Goal: Information Seeking & Learning: Compare options

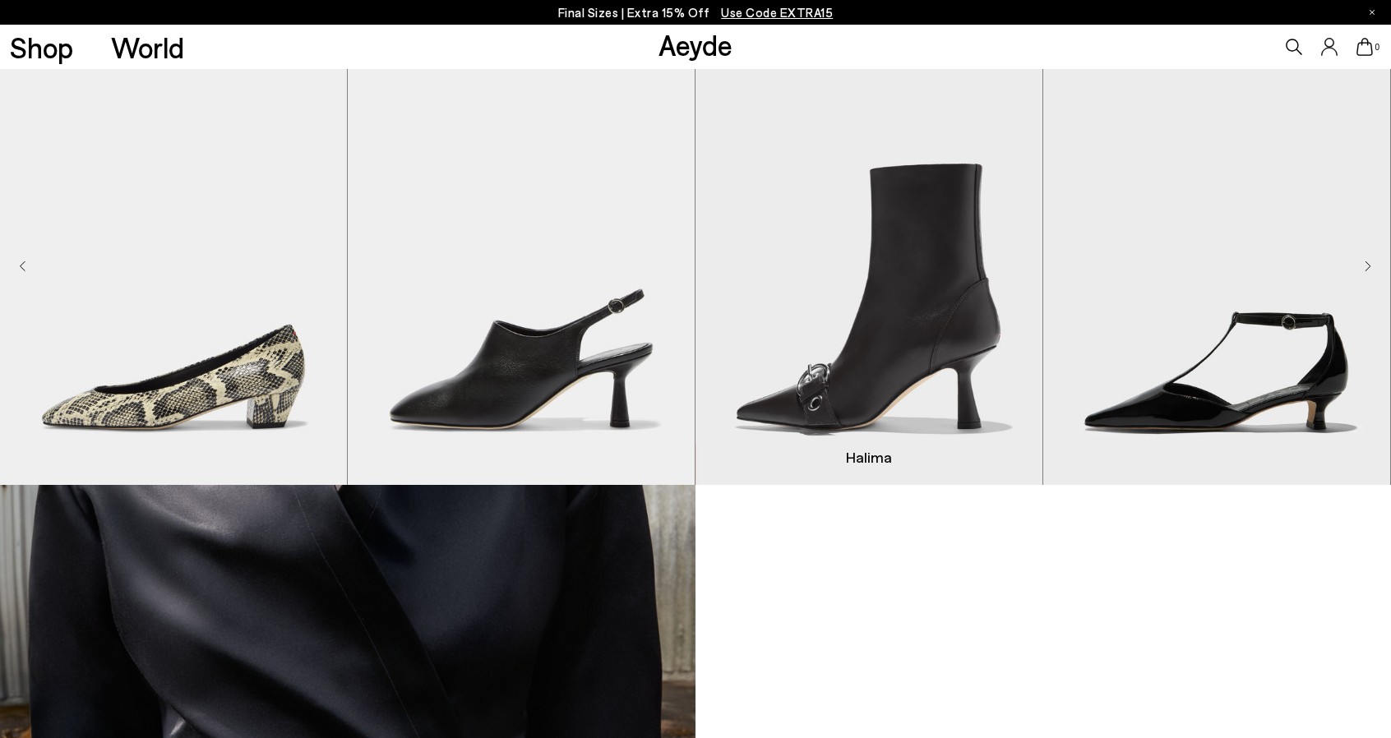
scroll to position [1221, 0]
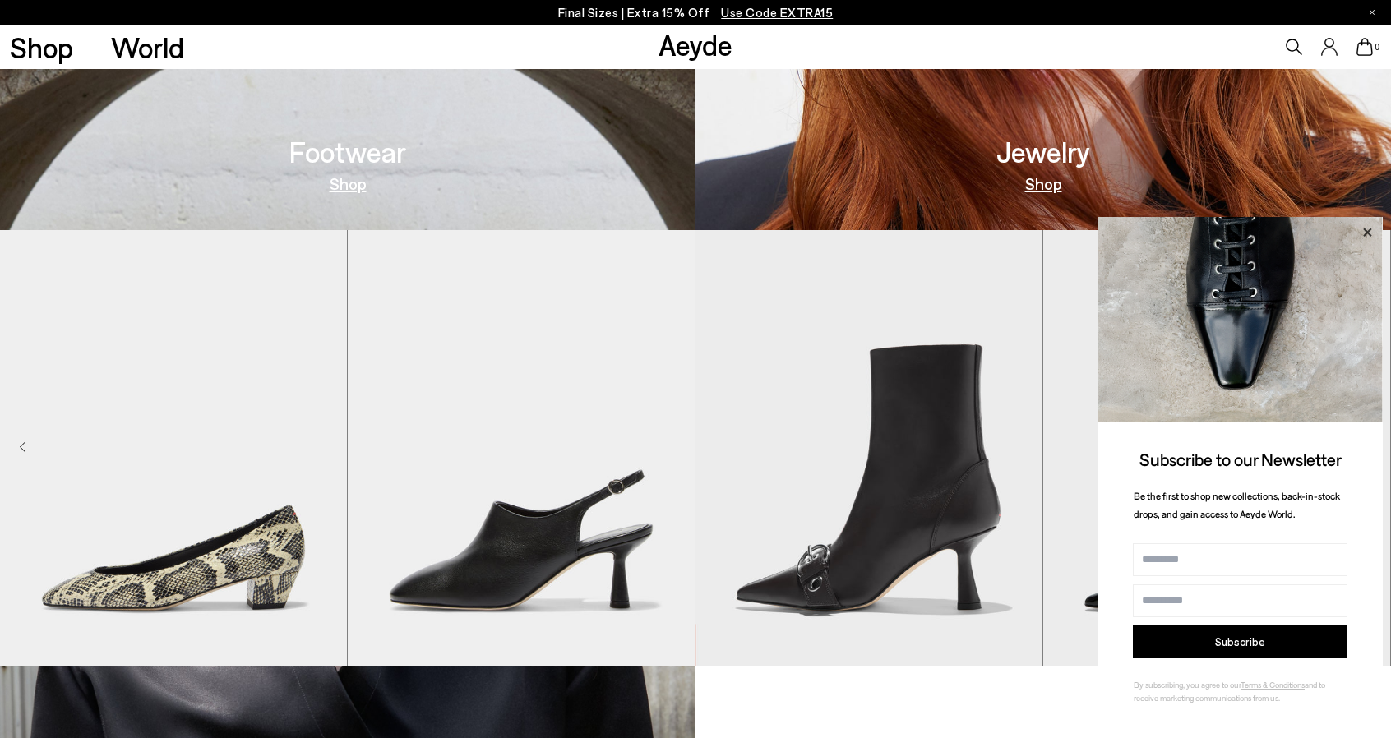
click at [1361, 229] on icon at bounding box center [1366, 232] width 21 height 21
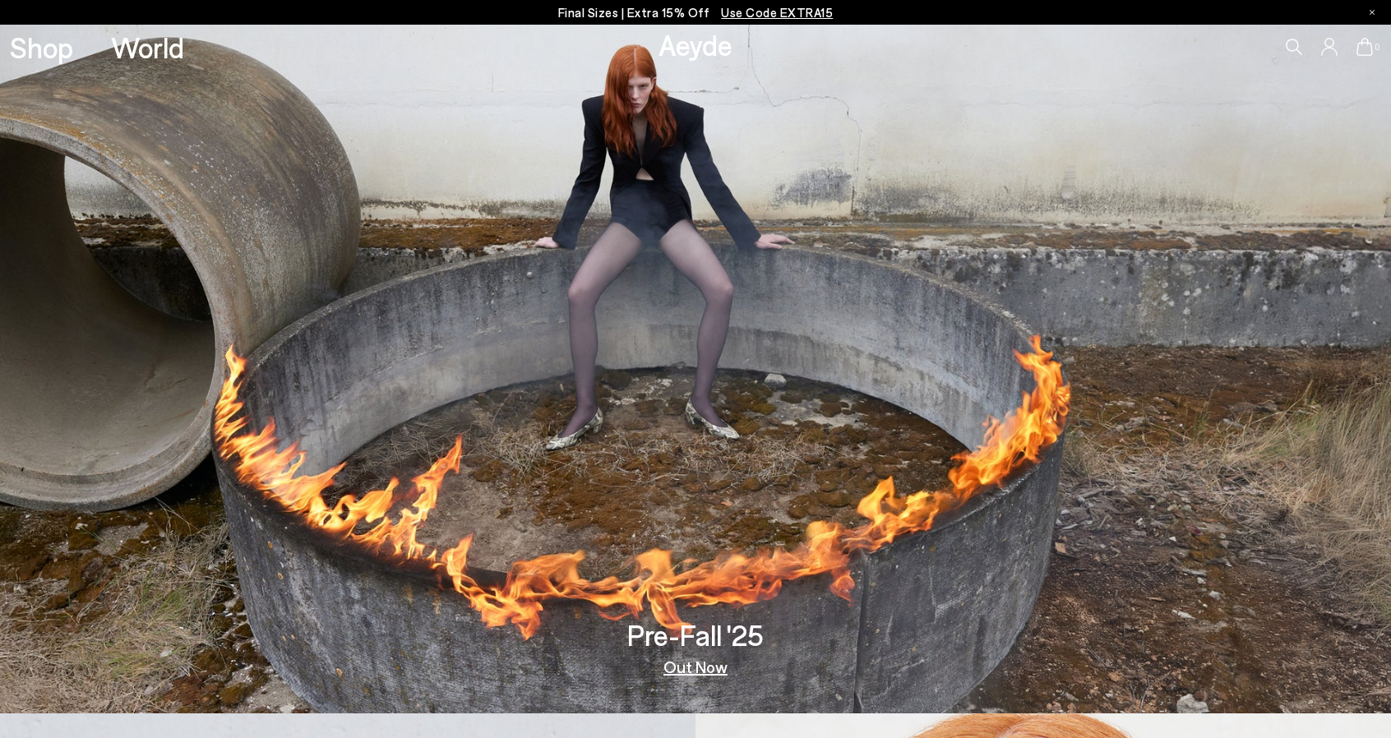
scroll to position [0, 0]
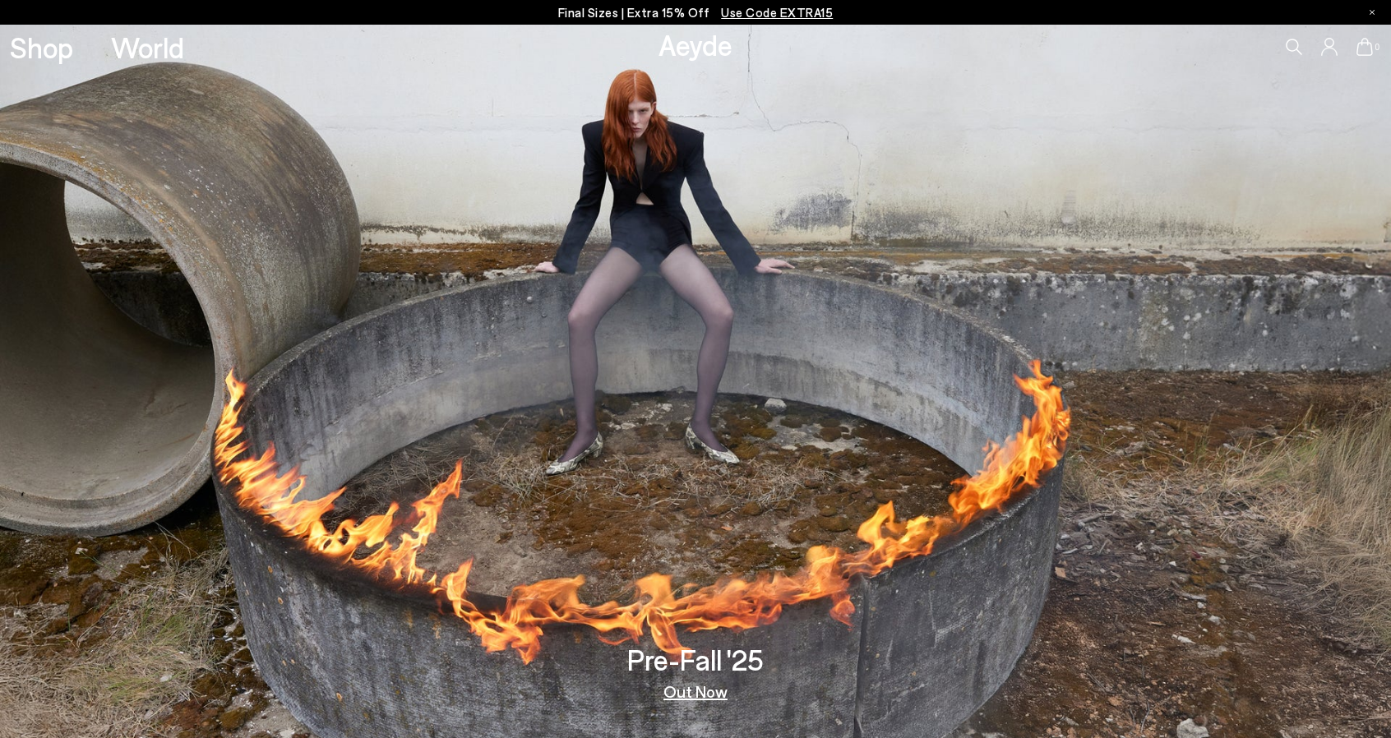
click at [699, 694] on link "Out Now" at bounding box center [695, 691] width 64 height 16
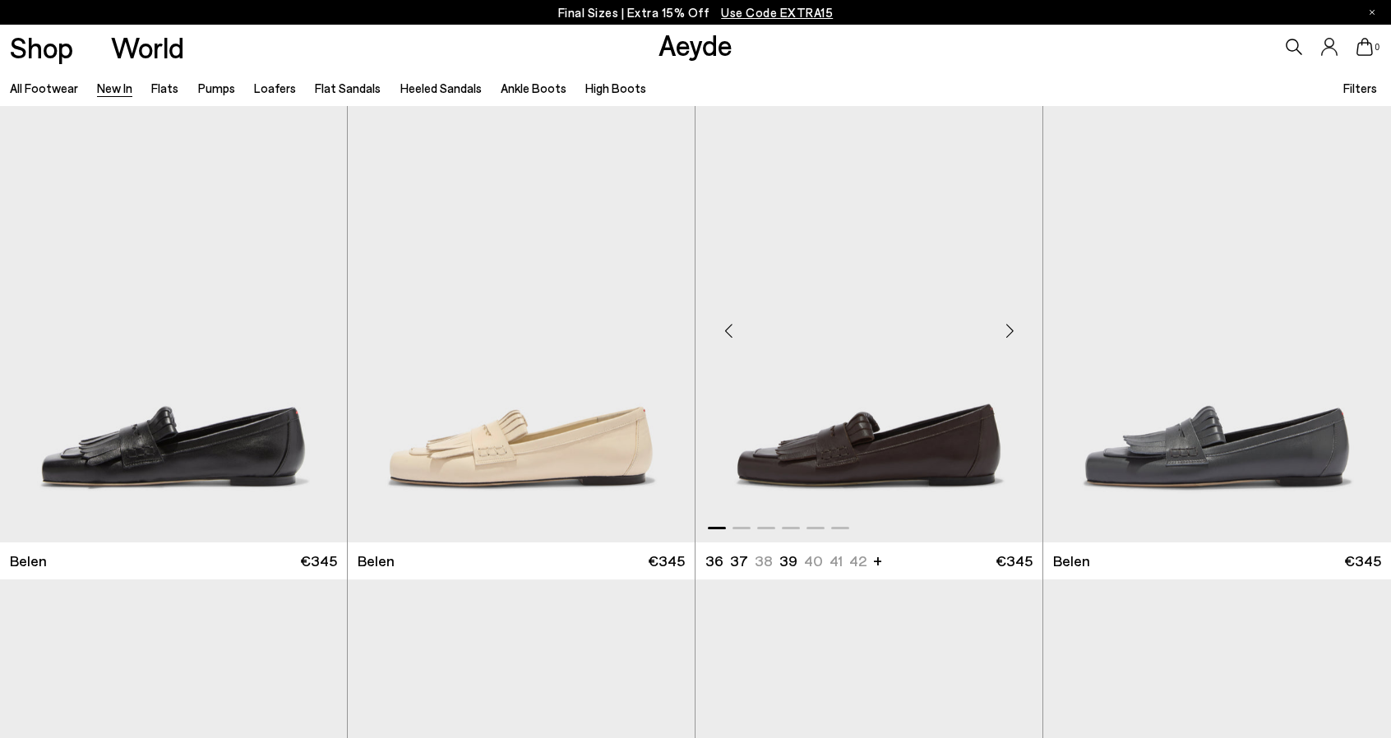
scroll to position [411, 0]
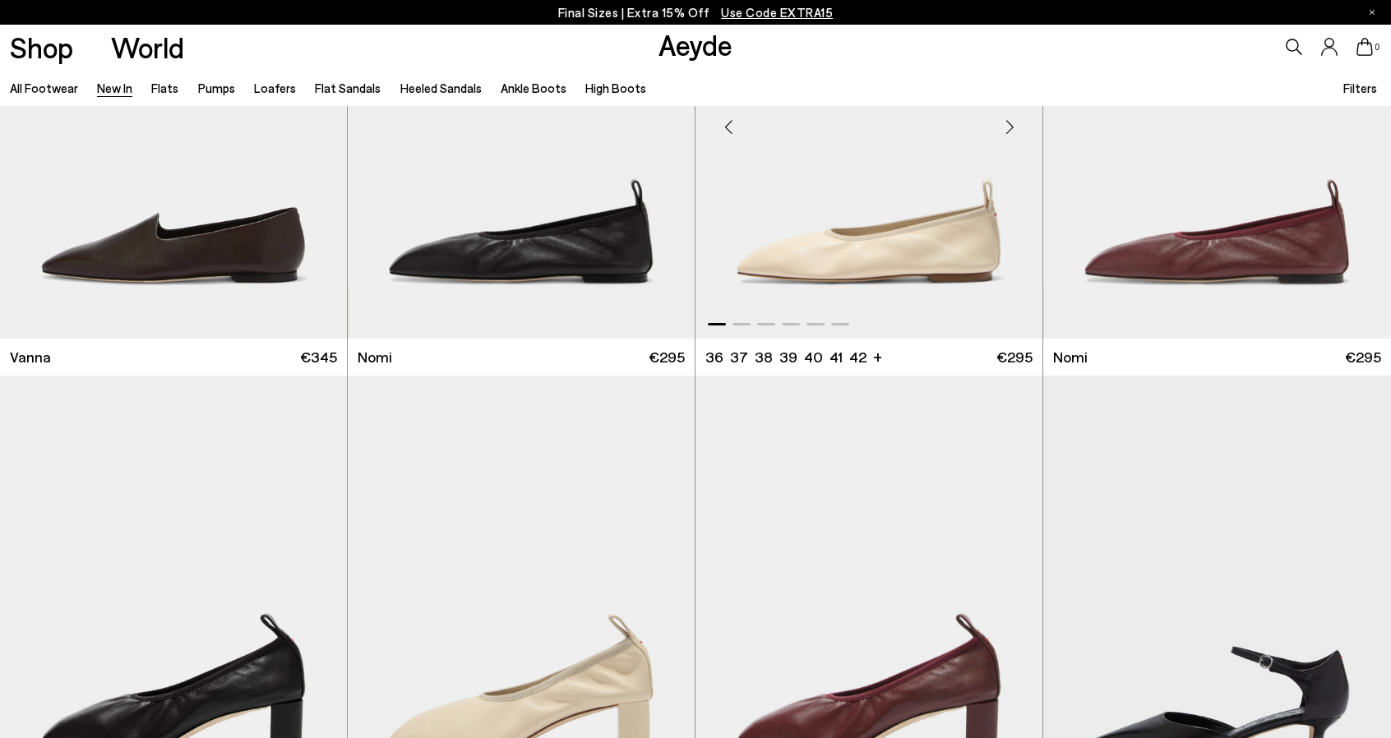
scroll to position [2548, 0]
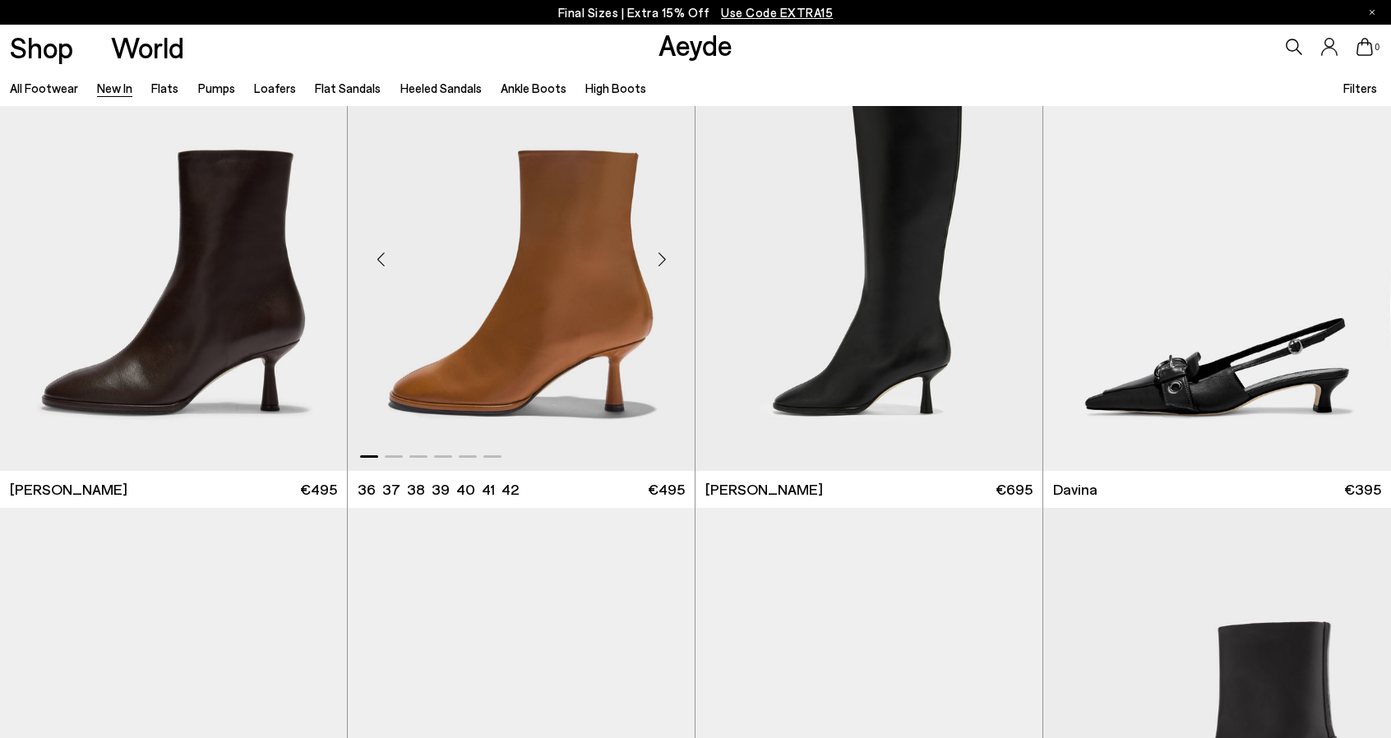
scroll to position [5589, 0]
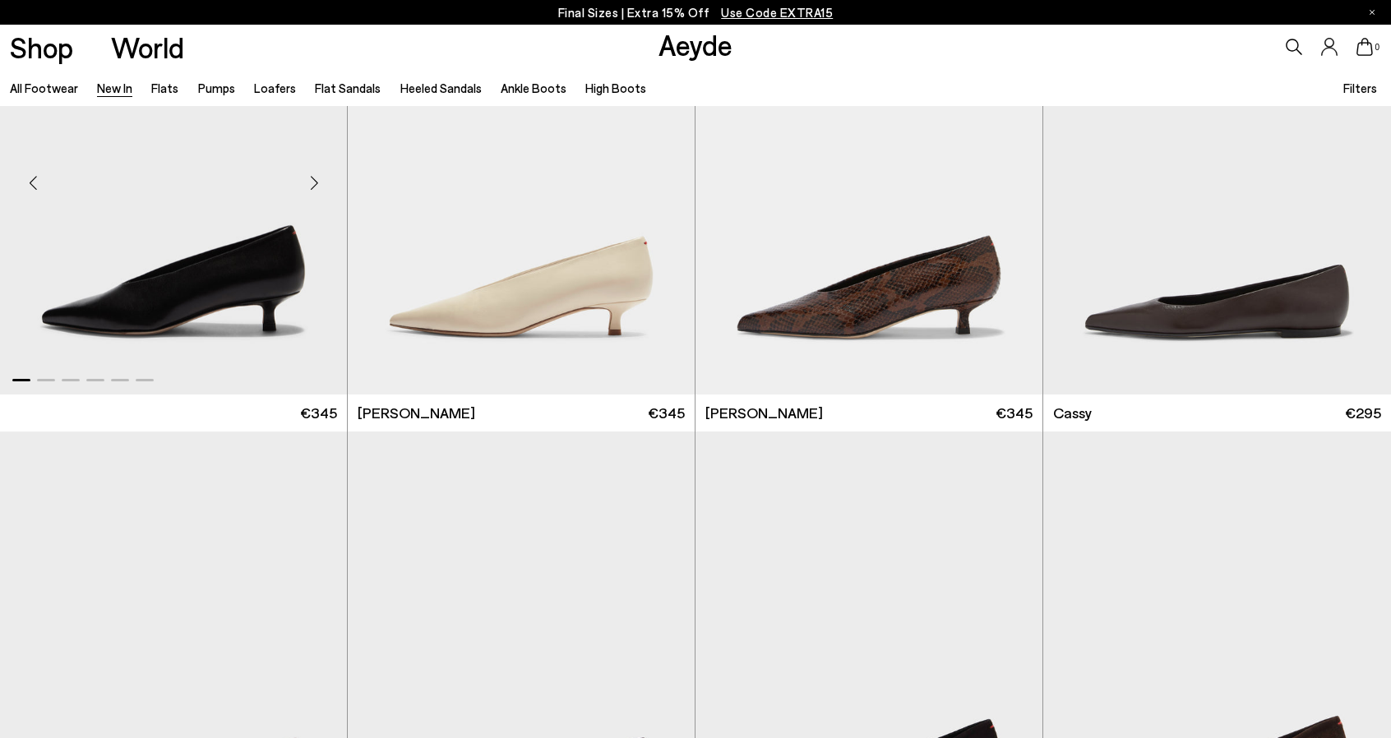
scroll to position [7233, 0]
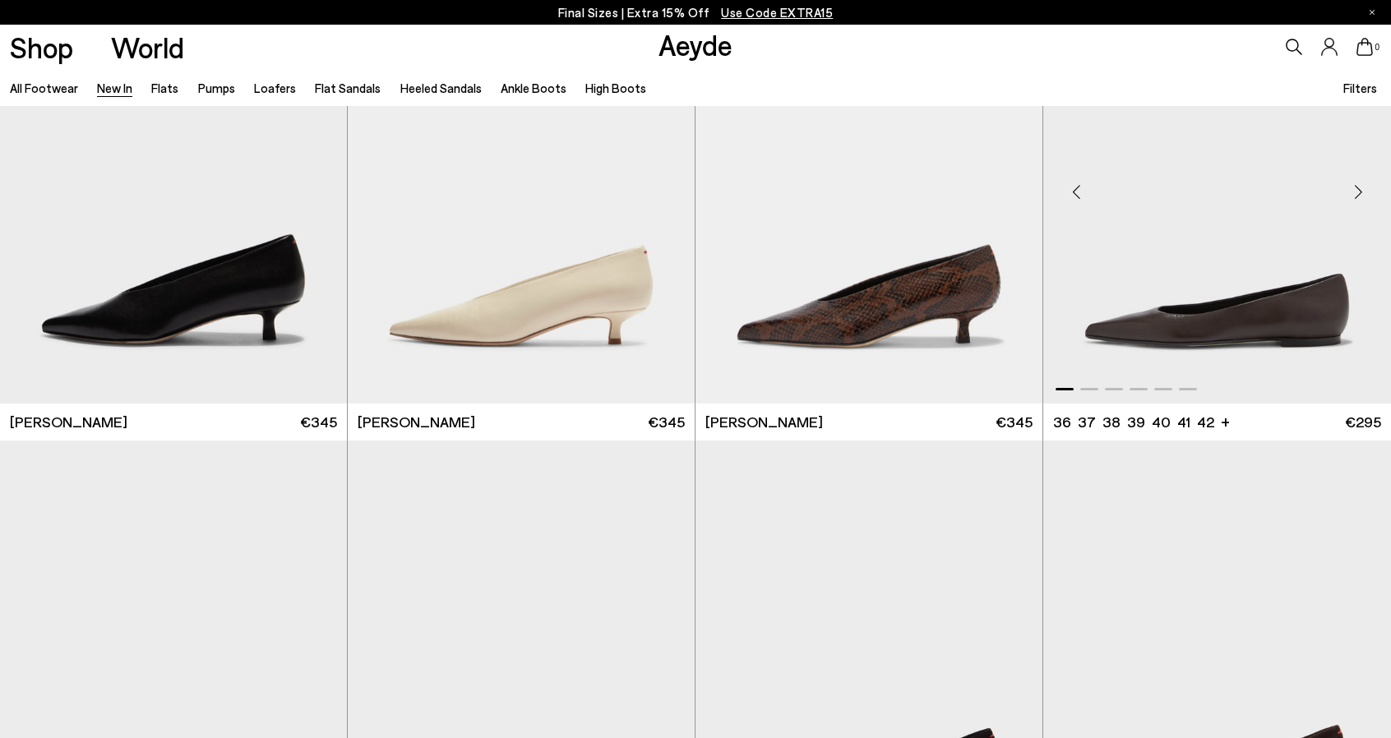
click at [1357, 192] on div "Next slide" at bounding box center [1357, 191] width 49 height 49
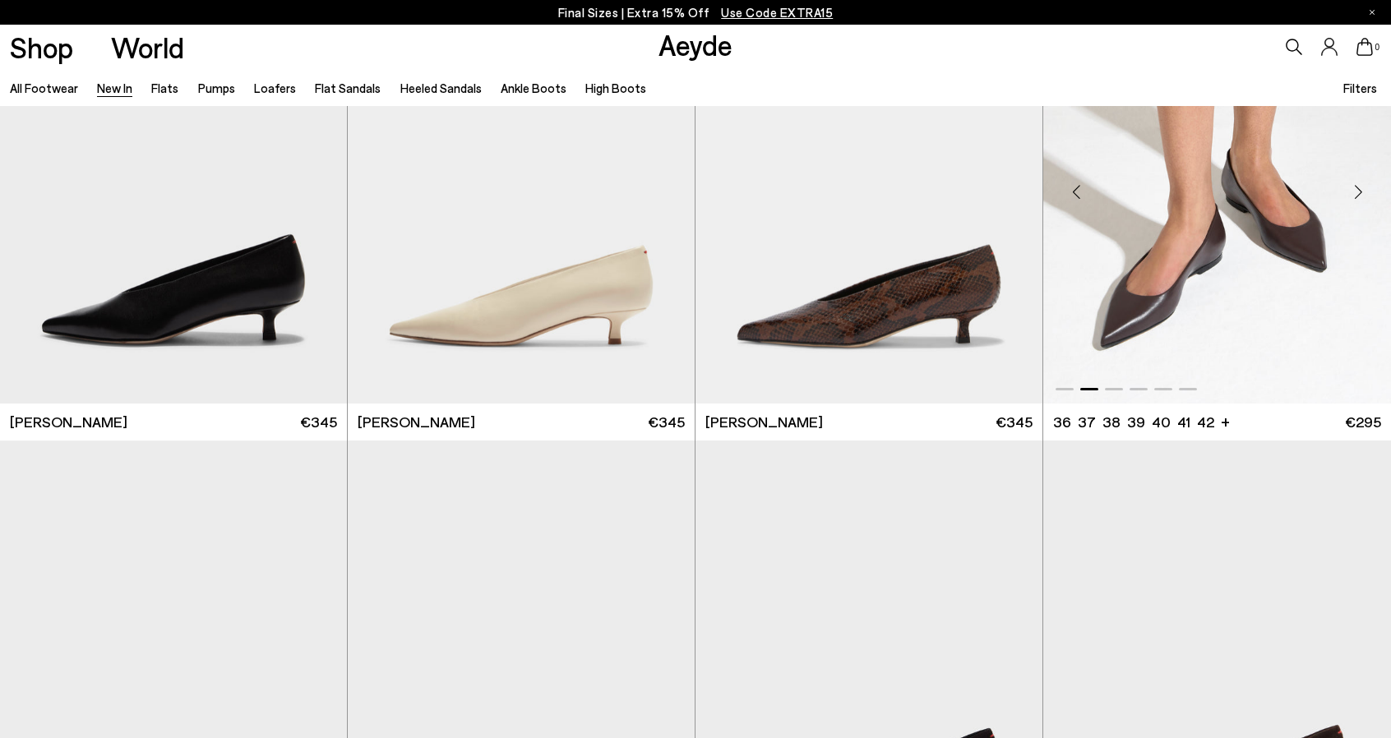
click at [1357, 192] on div "Next slide" at bounding box center [1357, 191] width 49 height 49
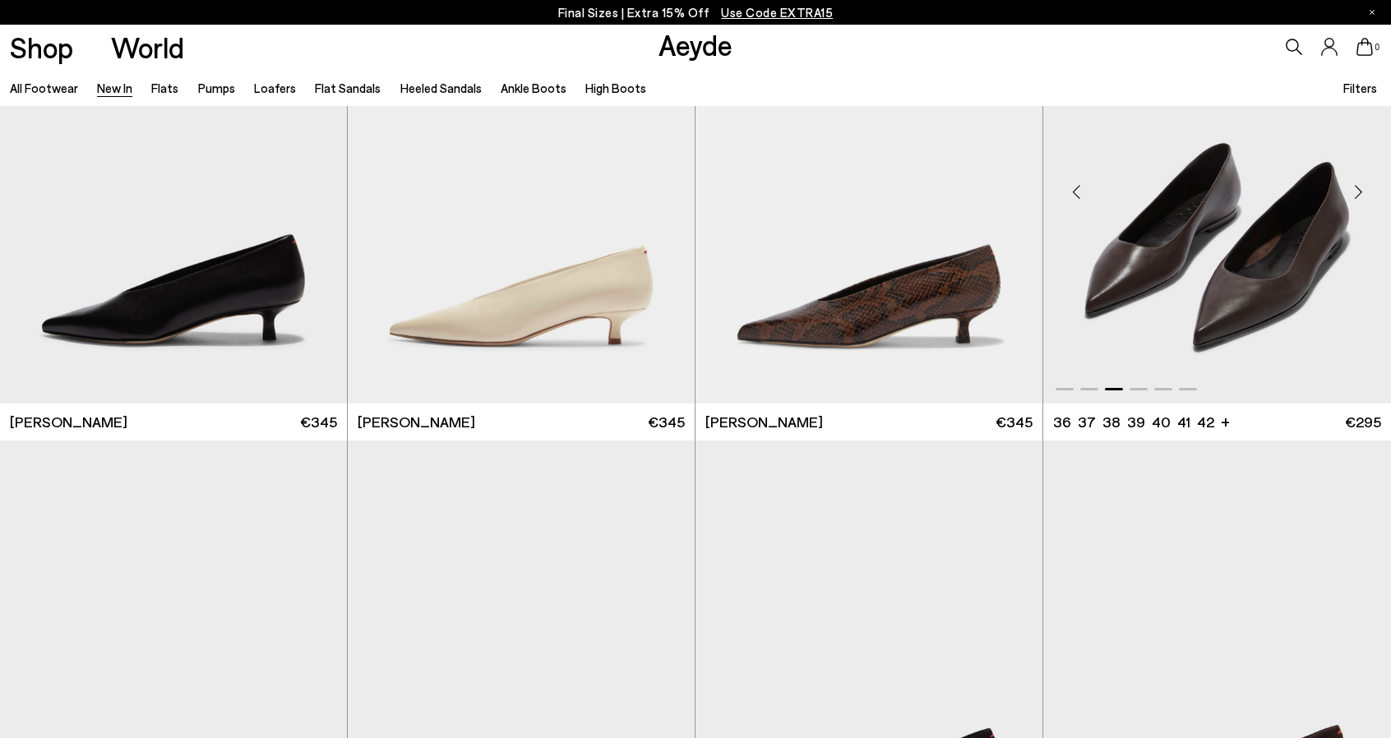
click at [1357, 192] on div "Next slide" at bounding box center [1357, 191] width 49 height 49
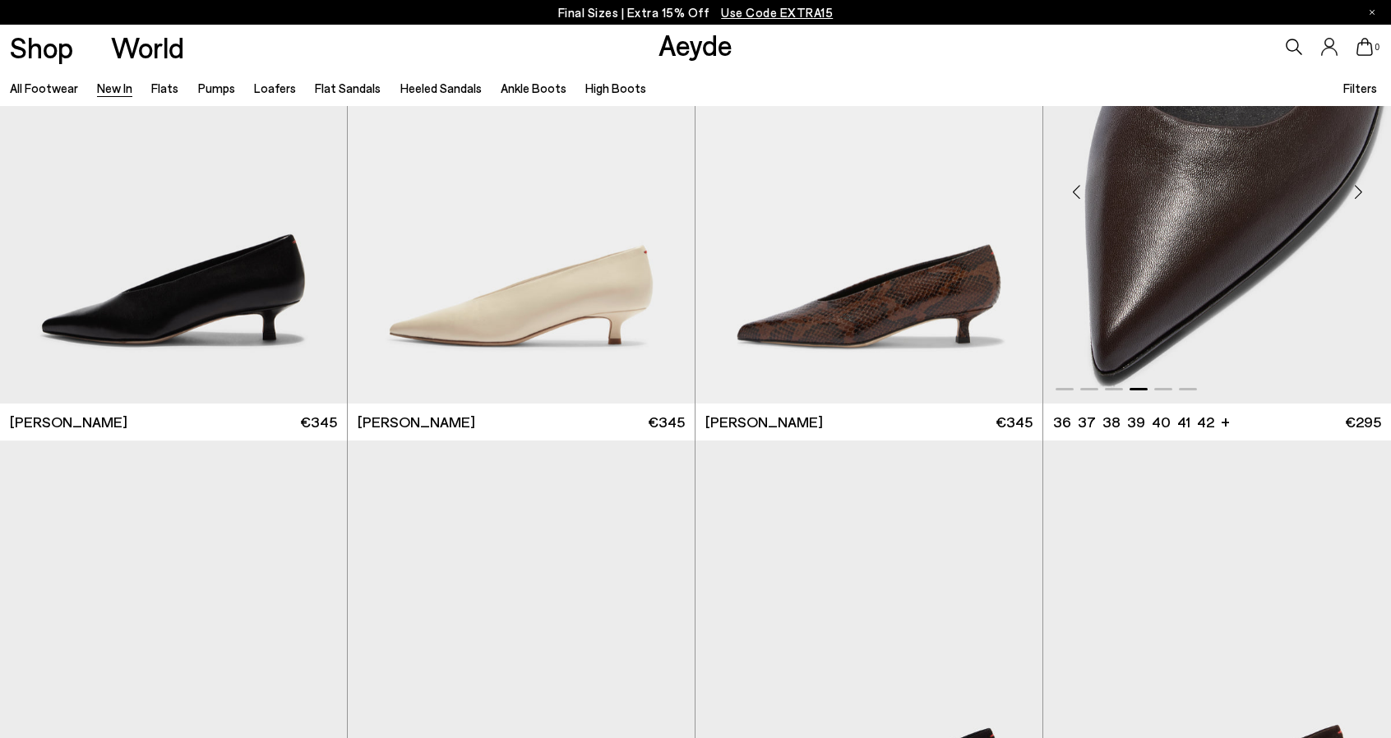
click at [1358, 192] on div "Next slide" at bounding box center [1357, 191] width 49 height 49
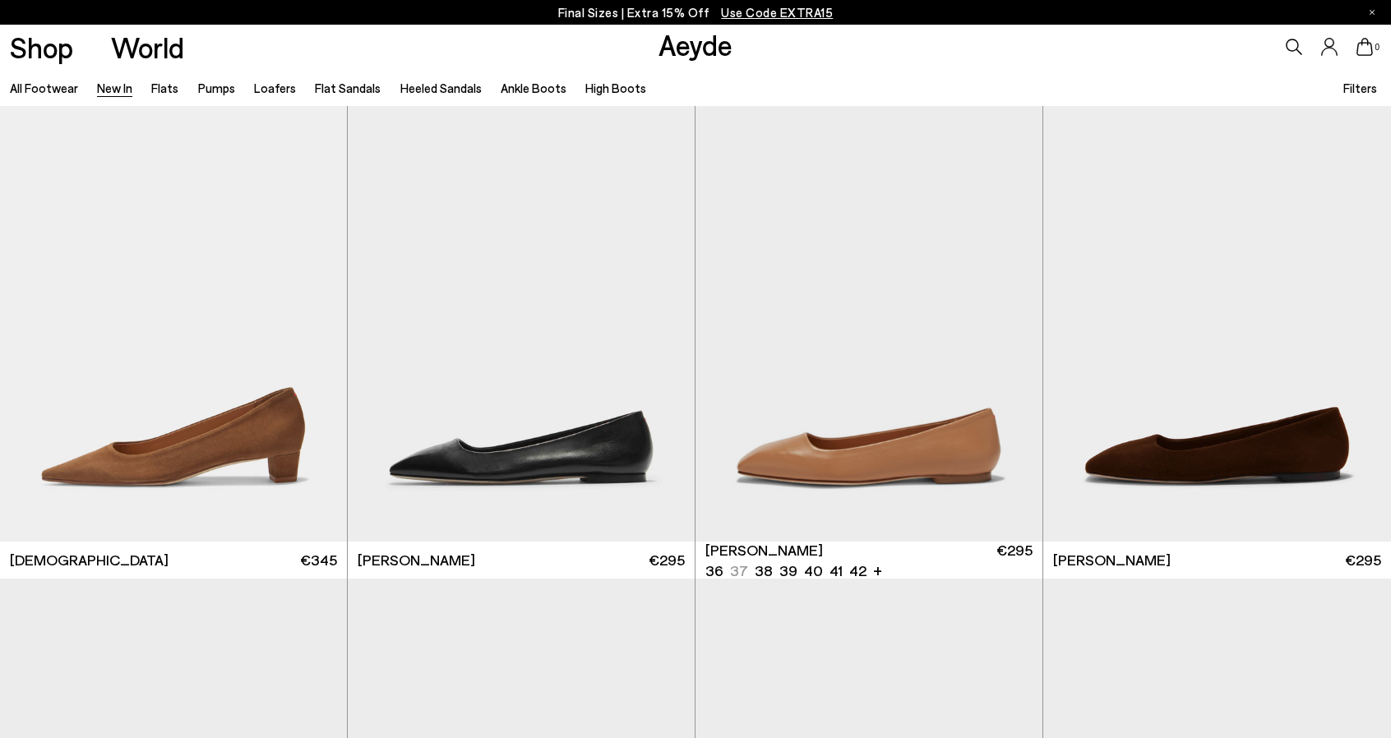
scroll to position [8055, 0]
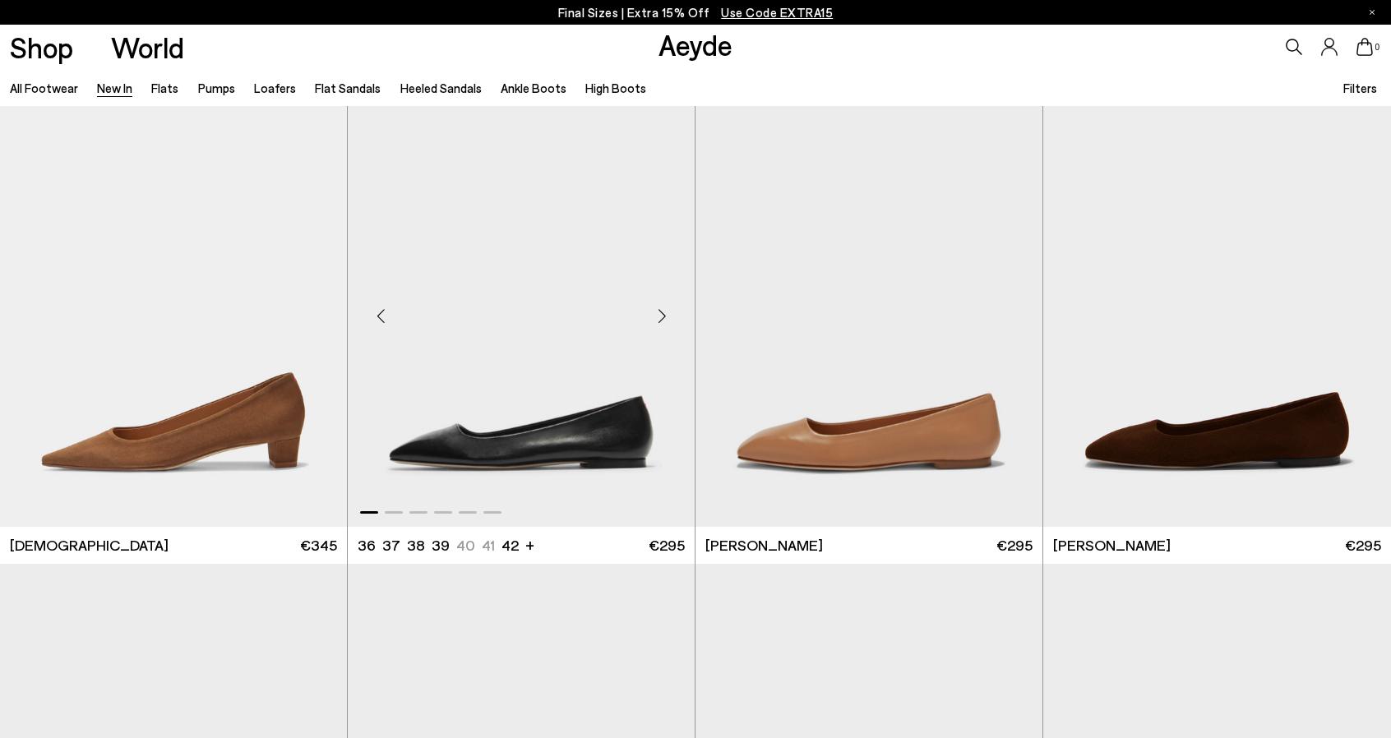
click at [660, 319] on div "Next slide" at bounding box center [661, 315] width 49 height 49
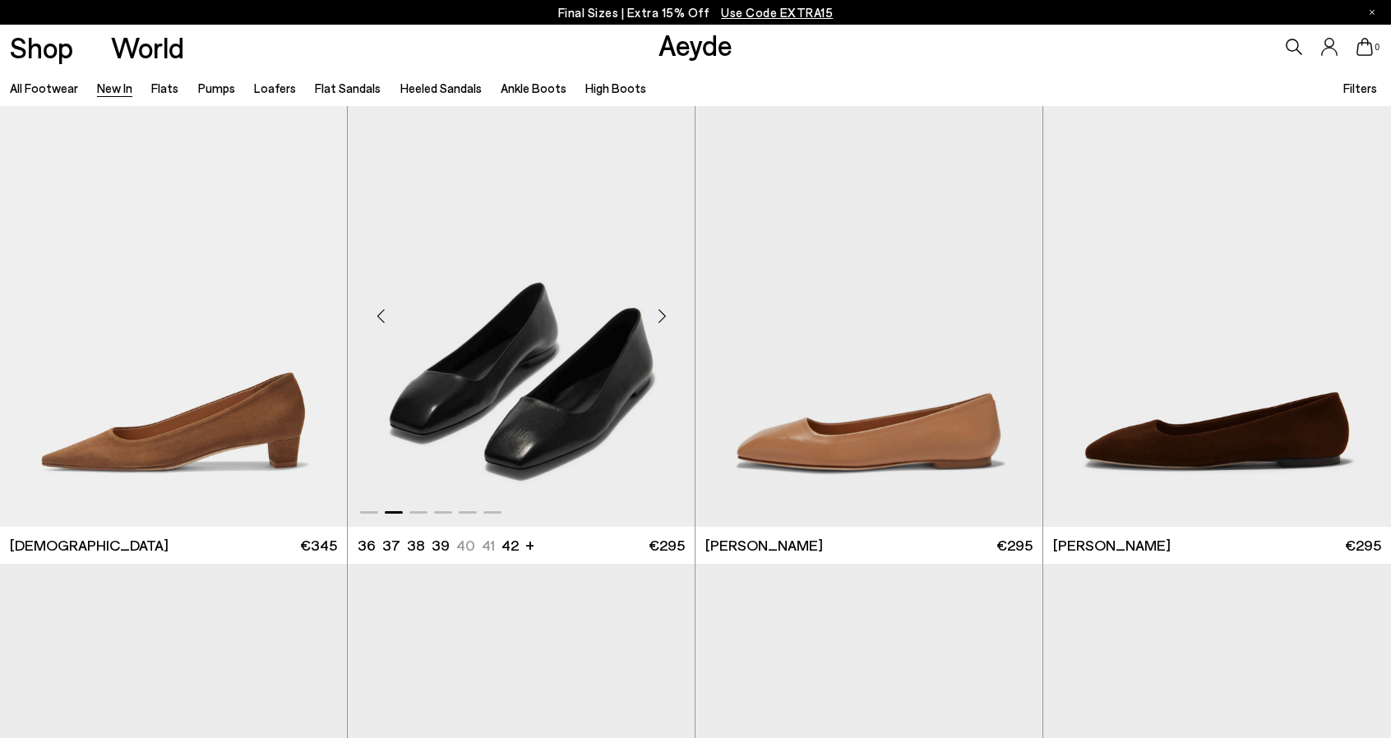
click at [660, 319] on div "Next slide" at bounding box center [661, 315] width 49 height 49
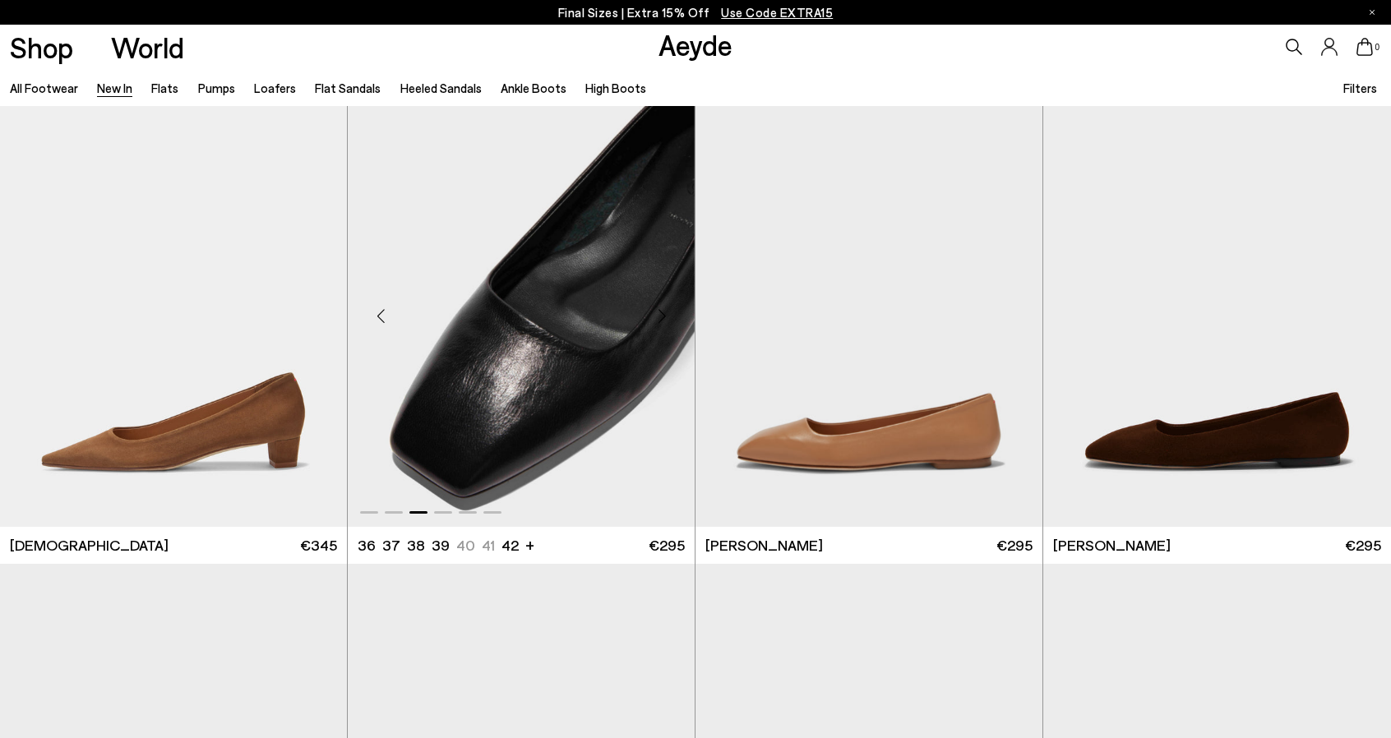
click at [660, 319] on div "Next slide" at bounding box center [661, 315] width 49 height 49
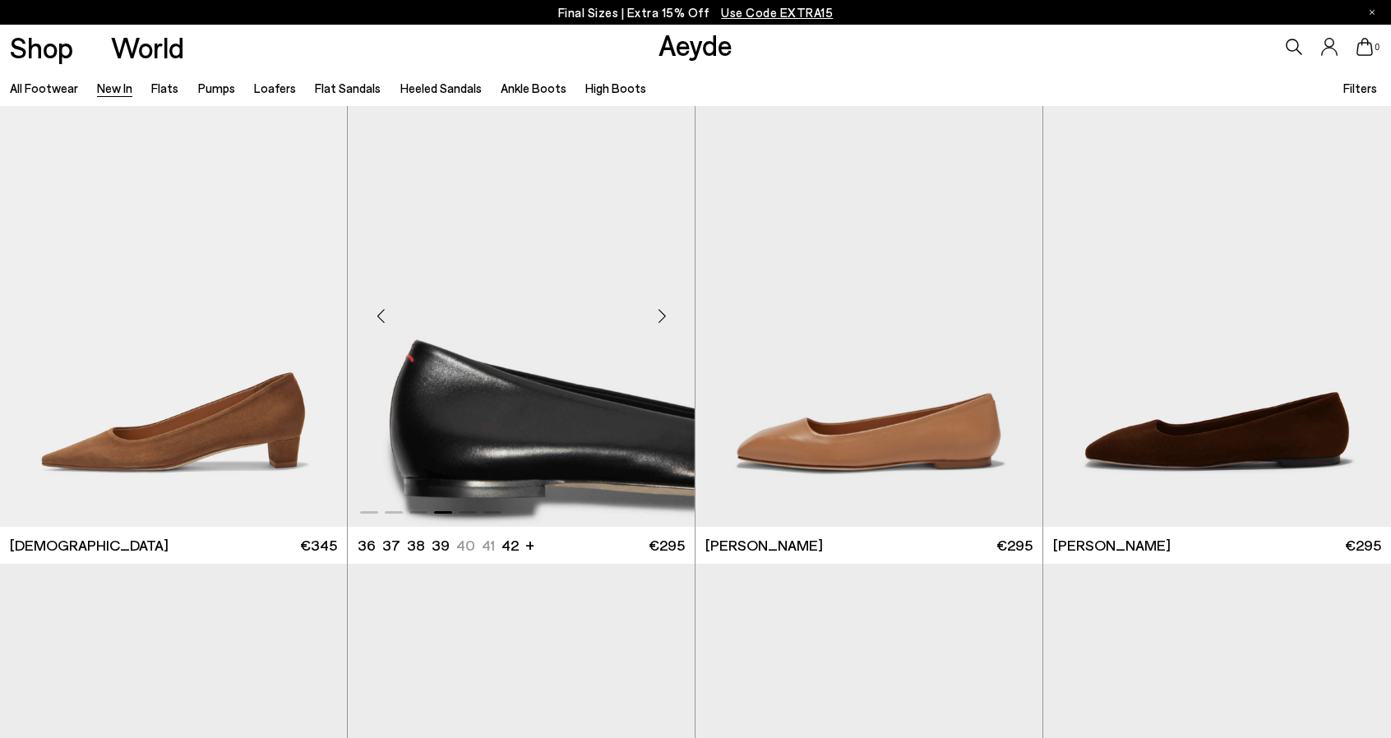
click at [660, 319] on div "Next slide" at bounding box center [661, 315] width 49 height 49
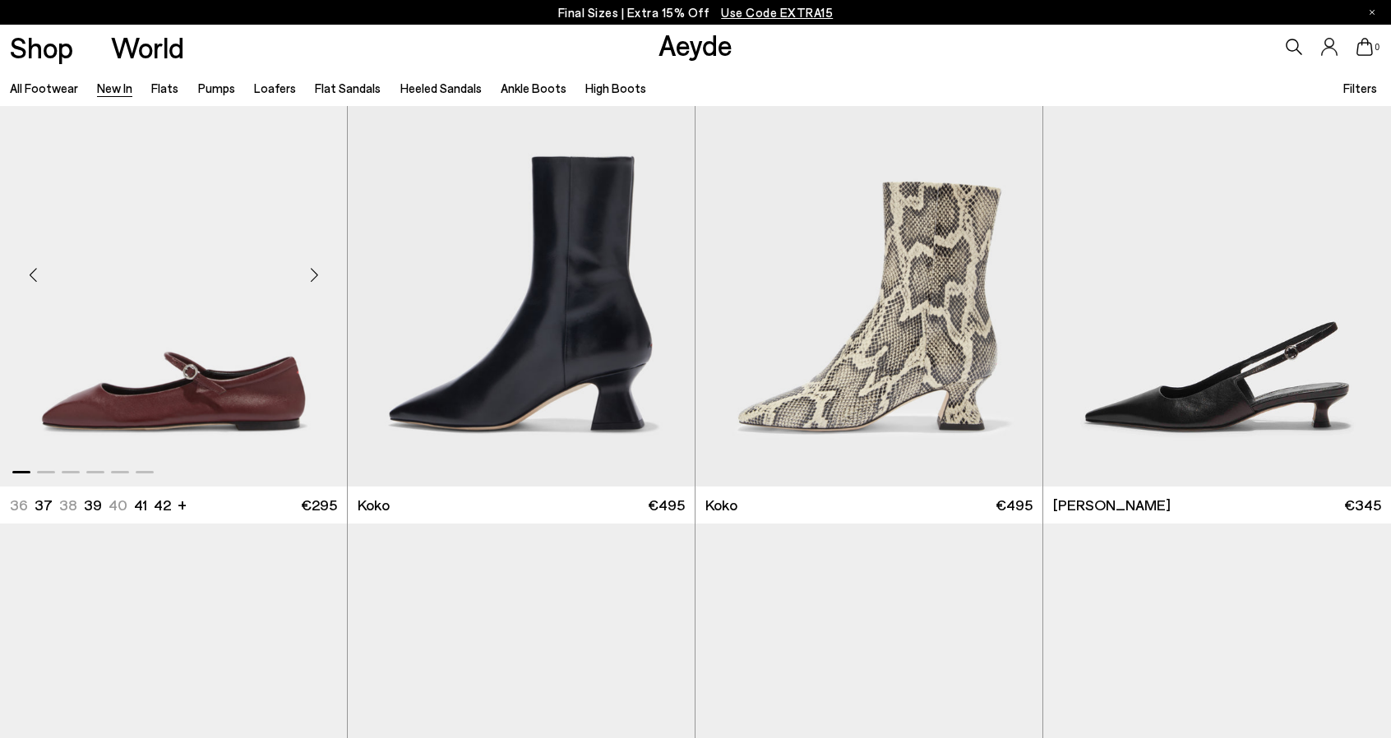
scroll to position [9288, 0]
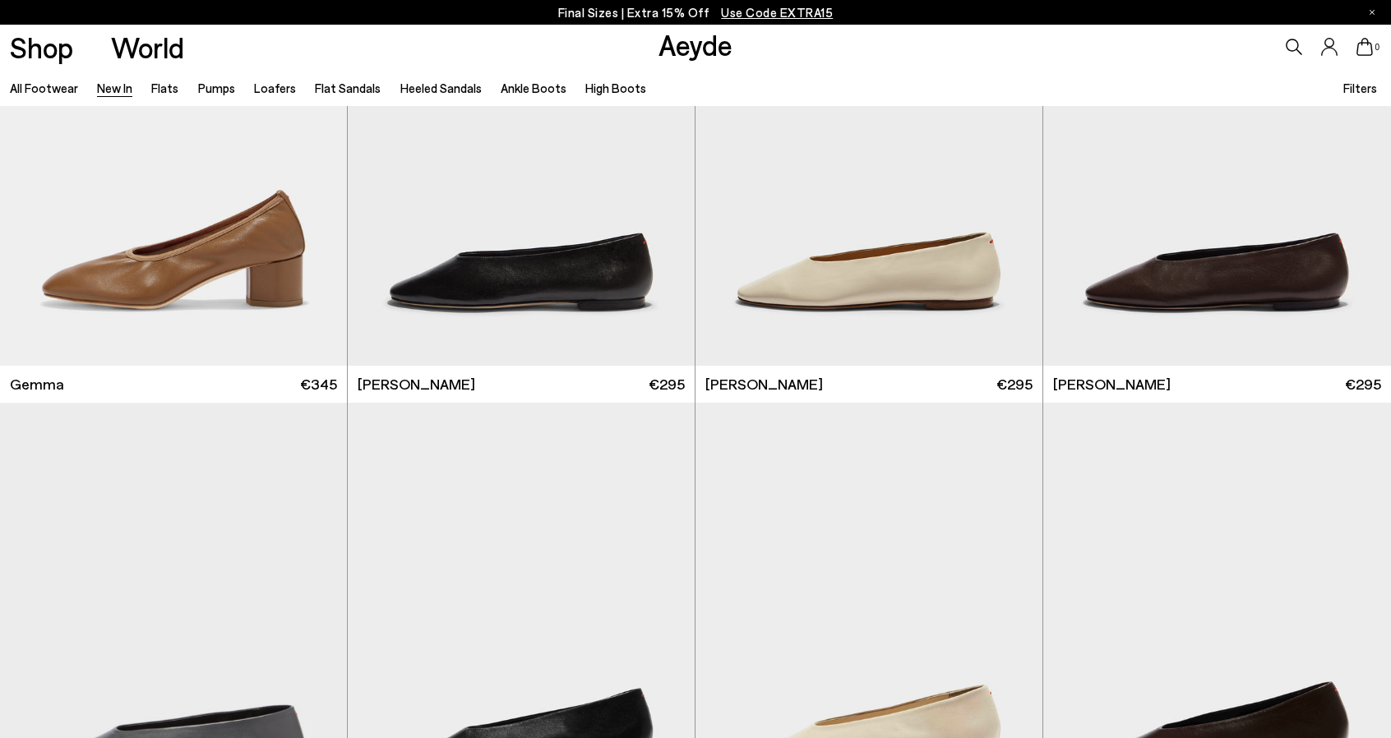
scroll to position [10028, 0]
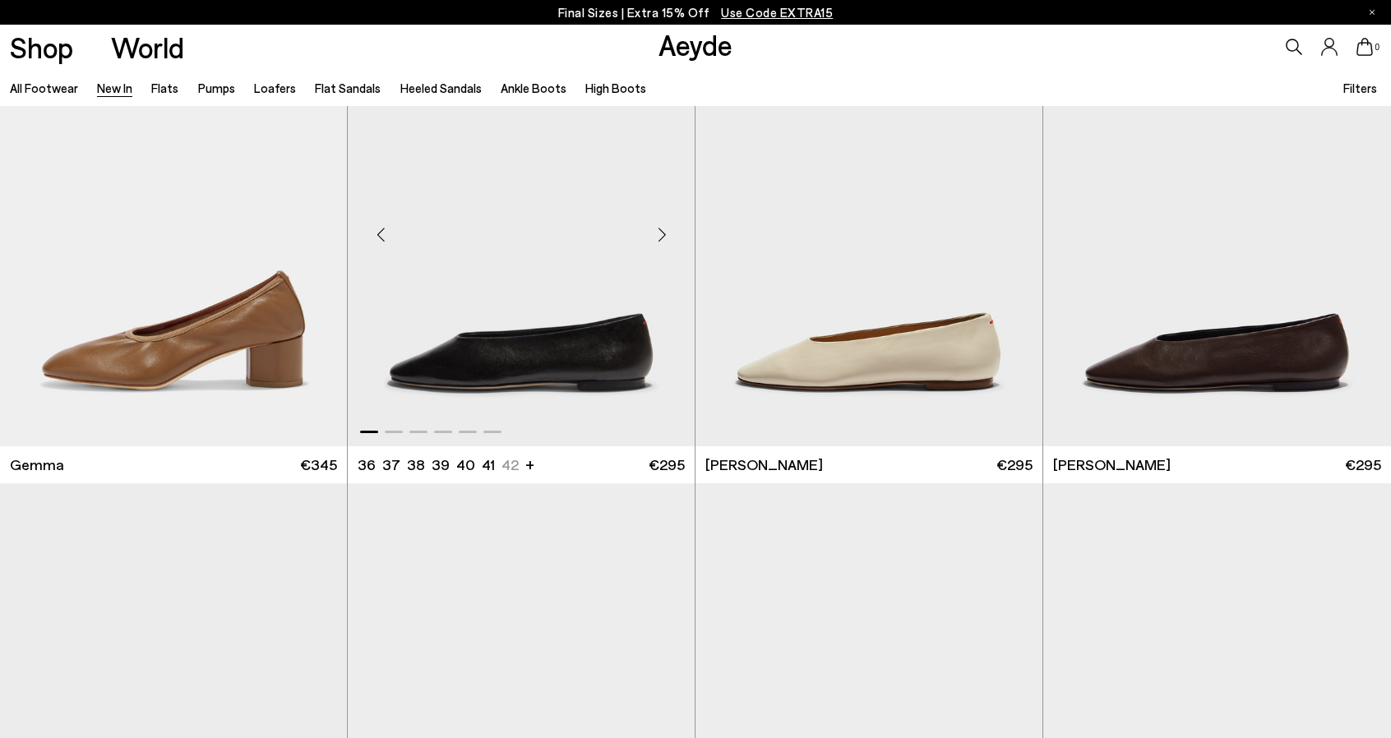
click at [663, 233] on div "Next slide" at bounding box center [661, 234] width 49 height 49
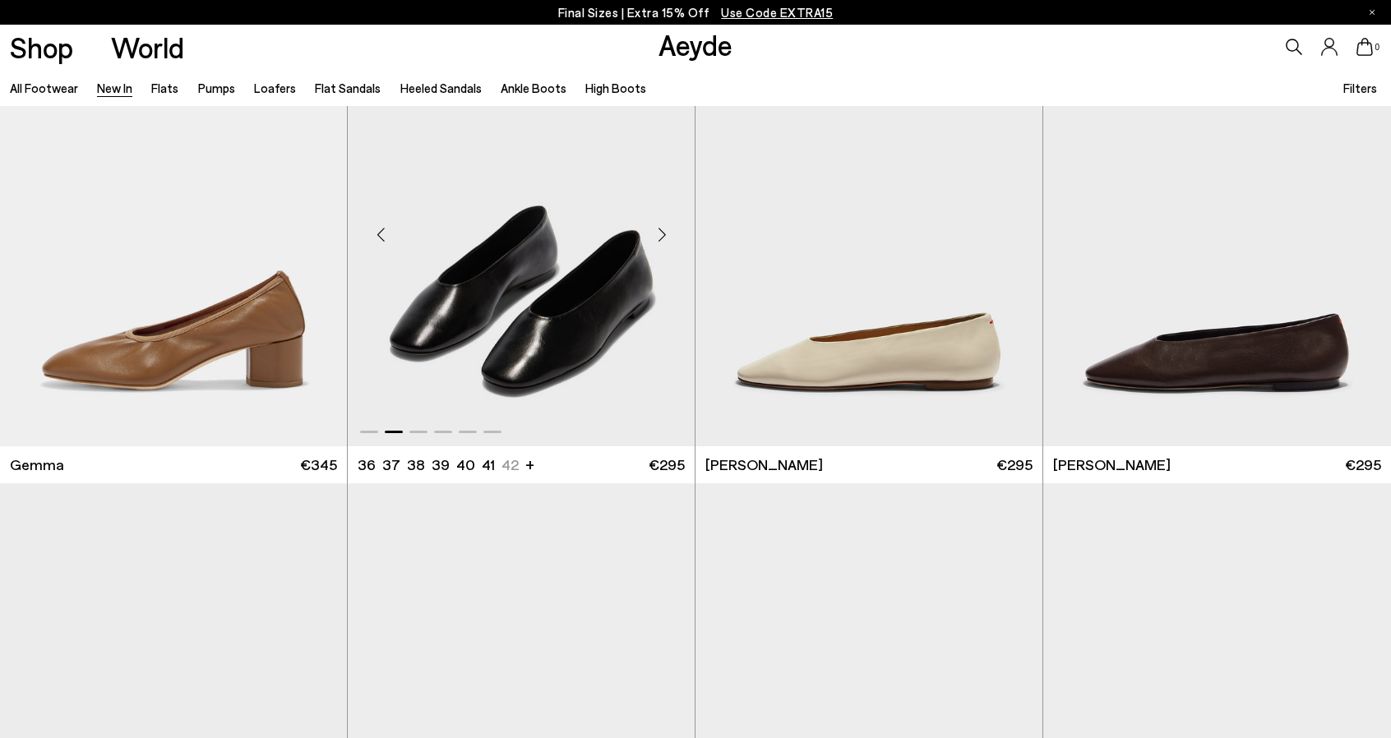
click at [663, 233] on div "Next slide" at bounding box center [661, 234] width 49 height 49
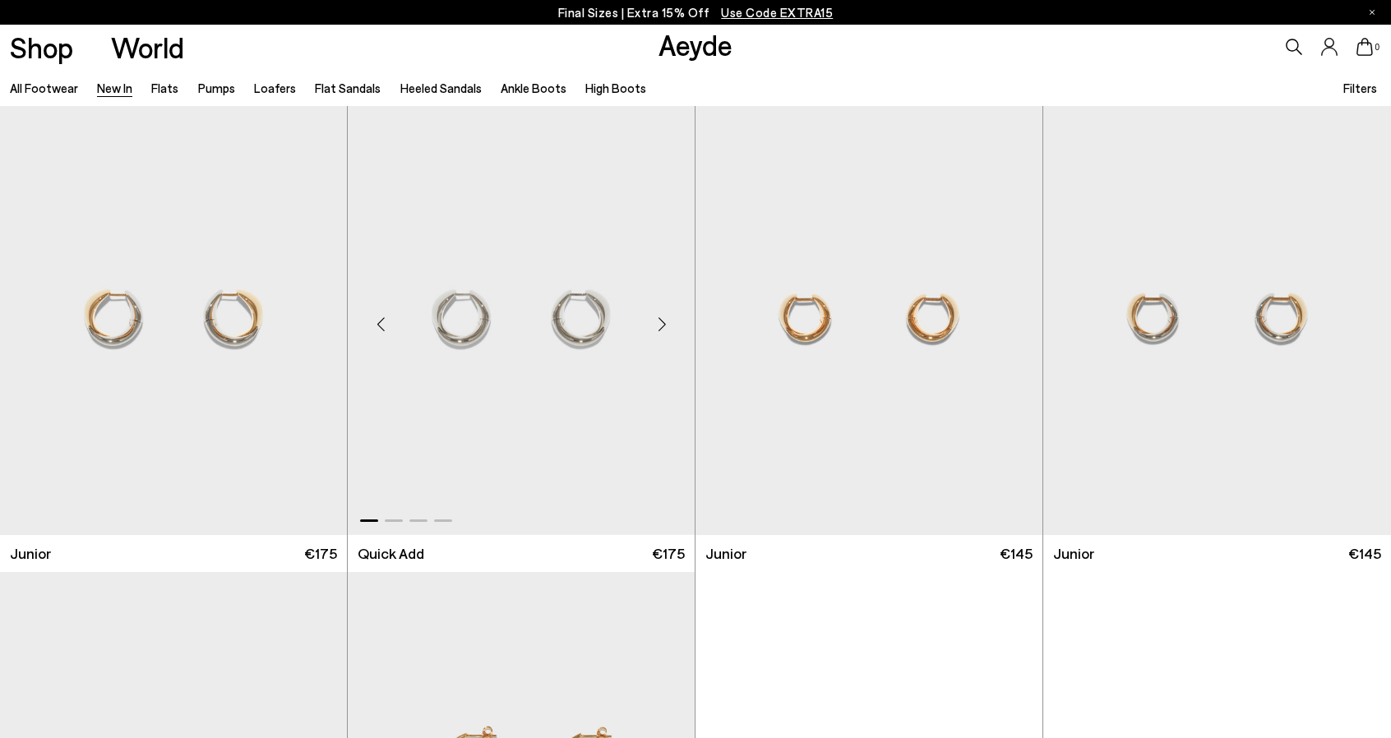
scroll to position [11754, 0]
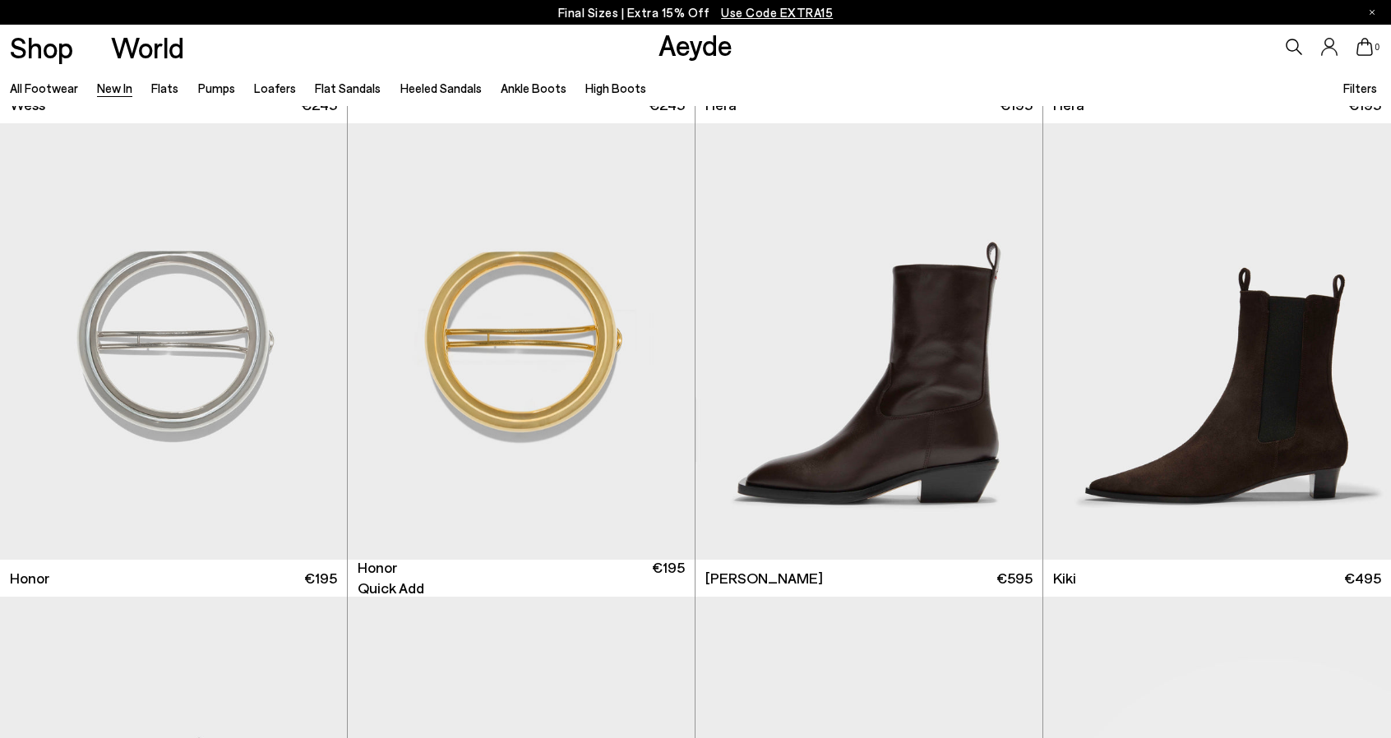
scroll to position [13316, 0]
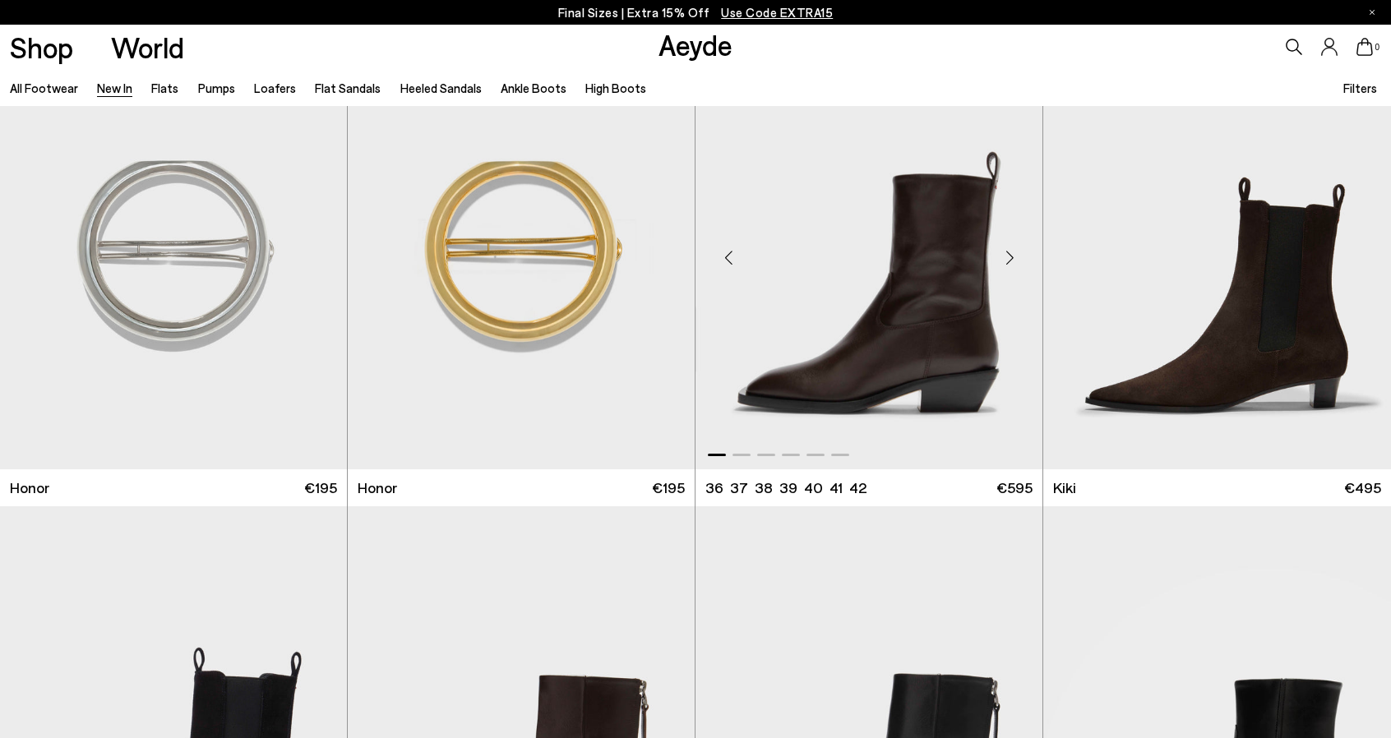
click at [1009, 256] on div "Next slide" at bounding box center [1009, 257] width 49 height 49
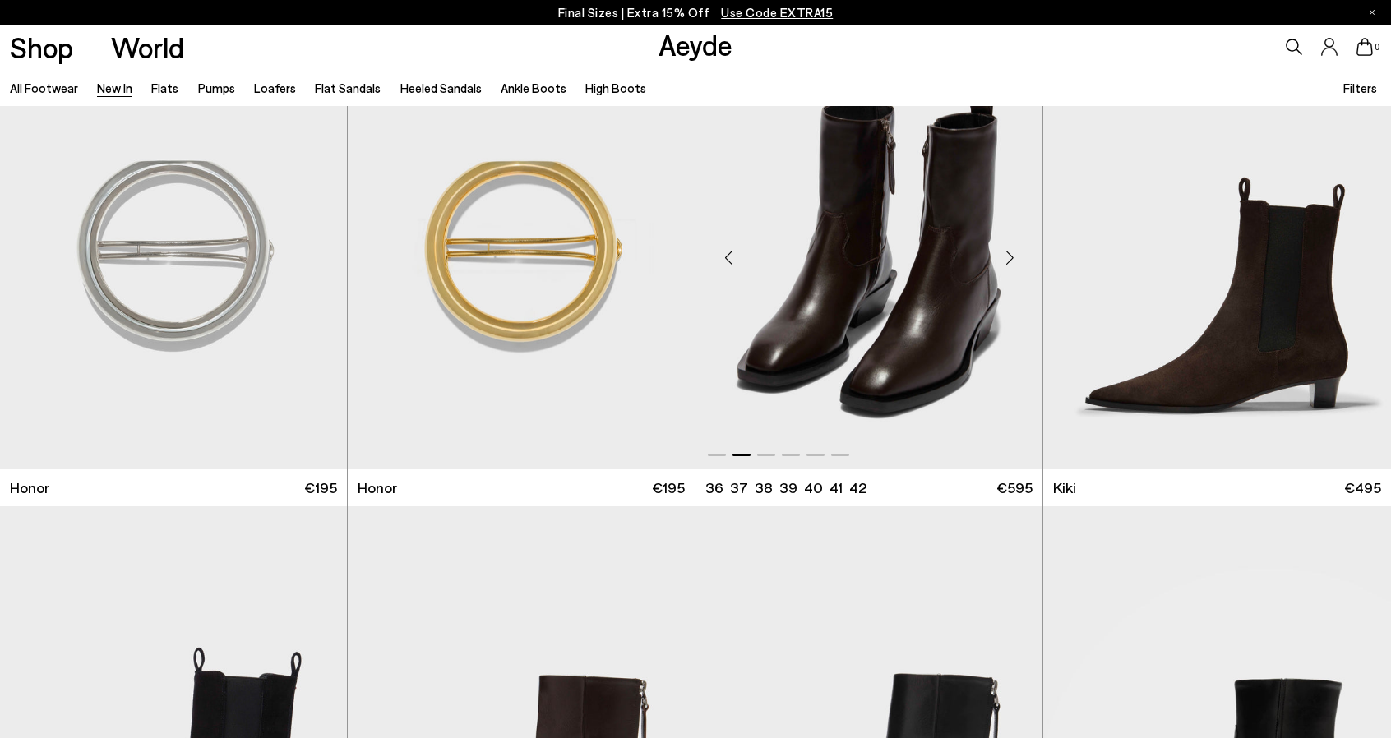
click at [1009, 251] on div "Next slide" at bounding box center [1009, 257] width 49 height 49
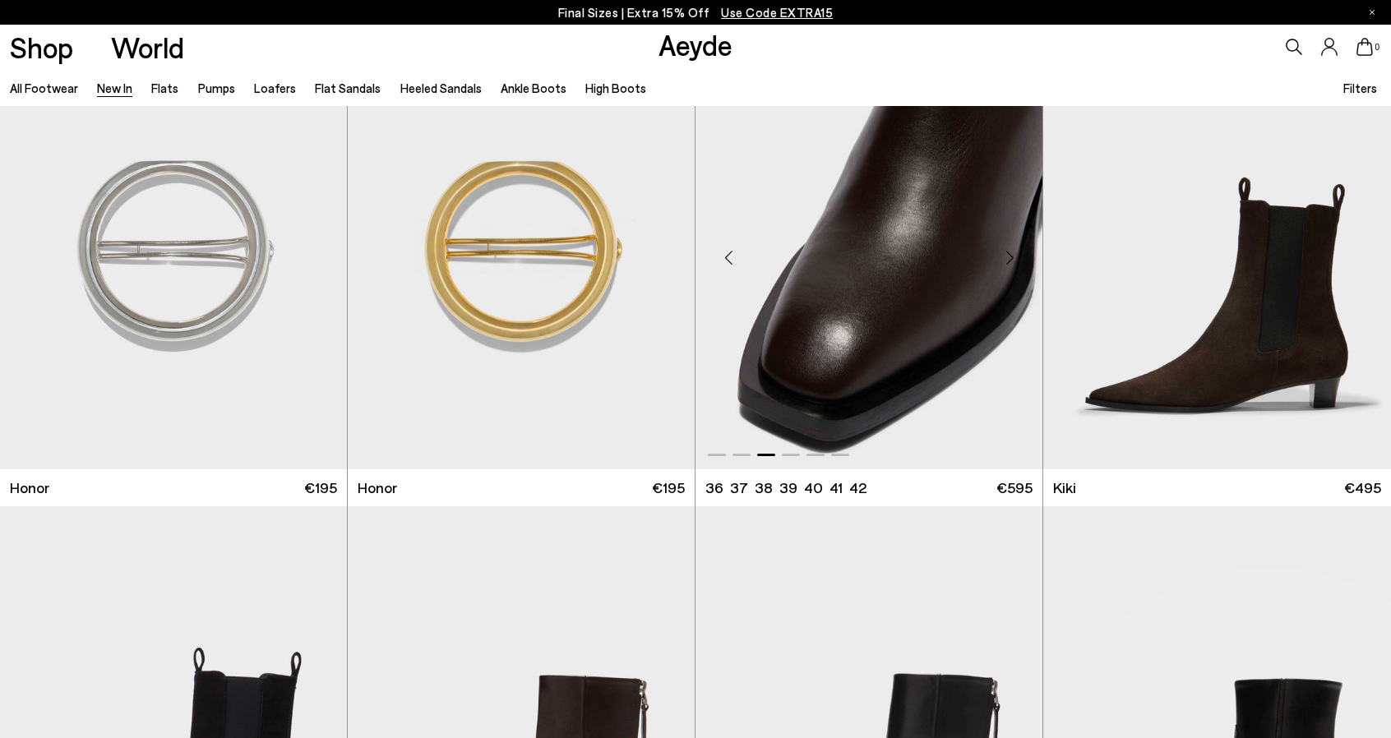
click at [1009, 251] on div "Next slide" at bounding box center [1009, 257] width 49 height 49
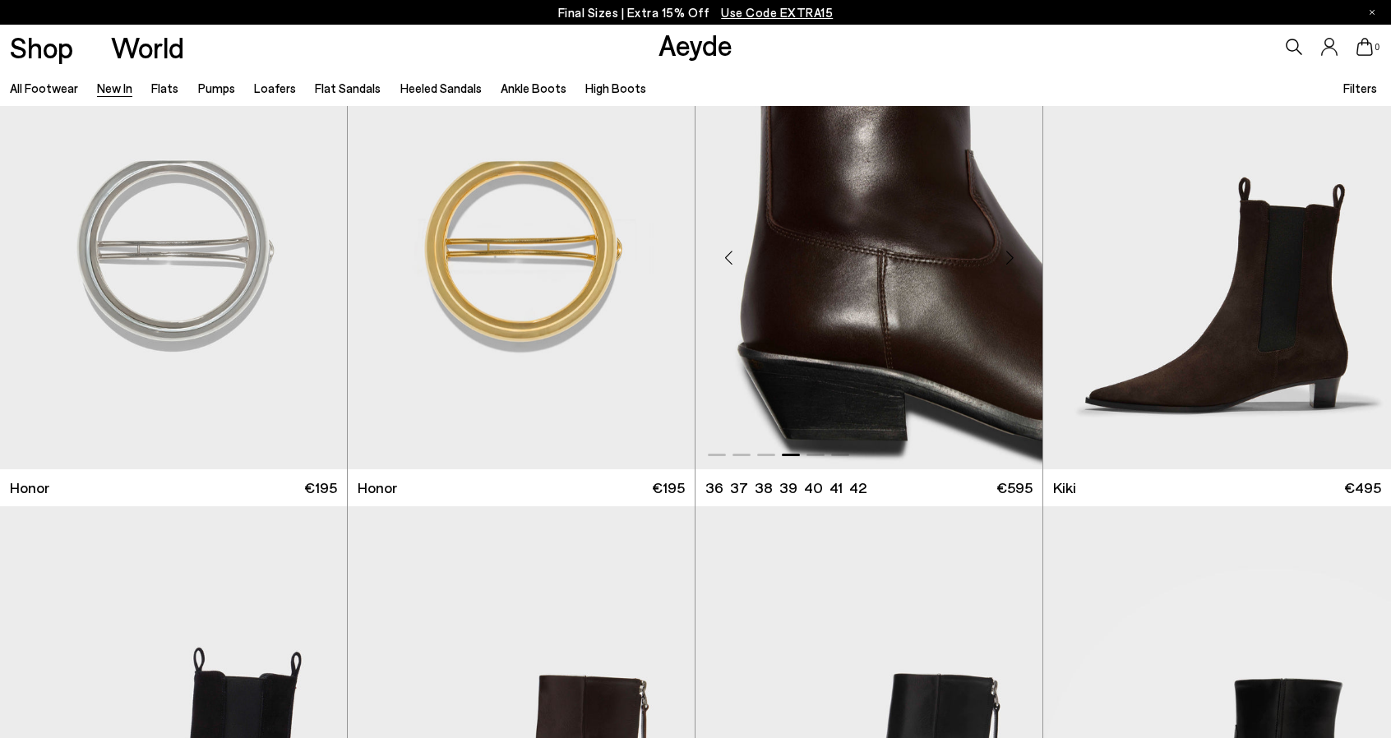
click at [1006, 250] on div "Next slide" at bounding box center [1009, 257] width 49 height 49
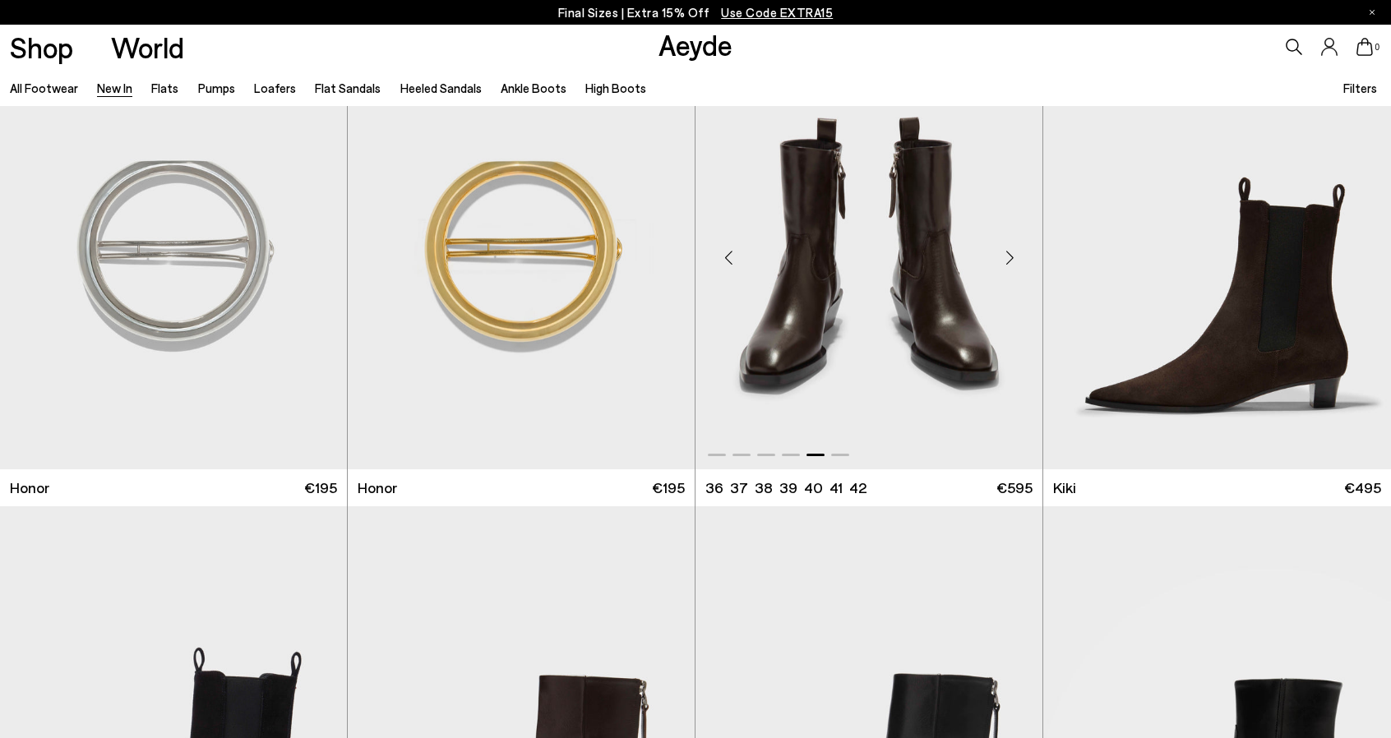
click at [1006, 250] on div "Next slide" at bounding box center [1009, 257] width 49 height 49
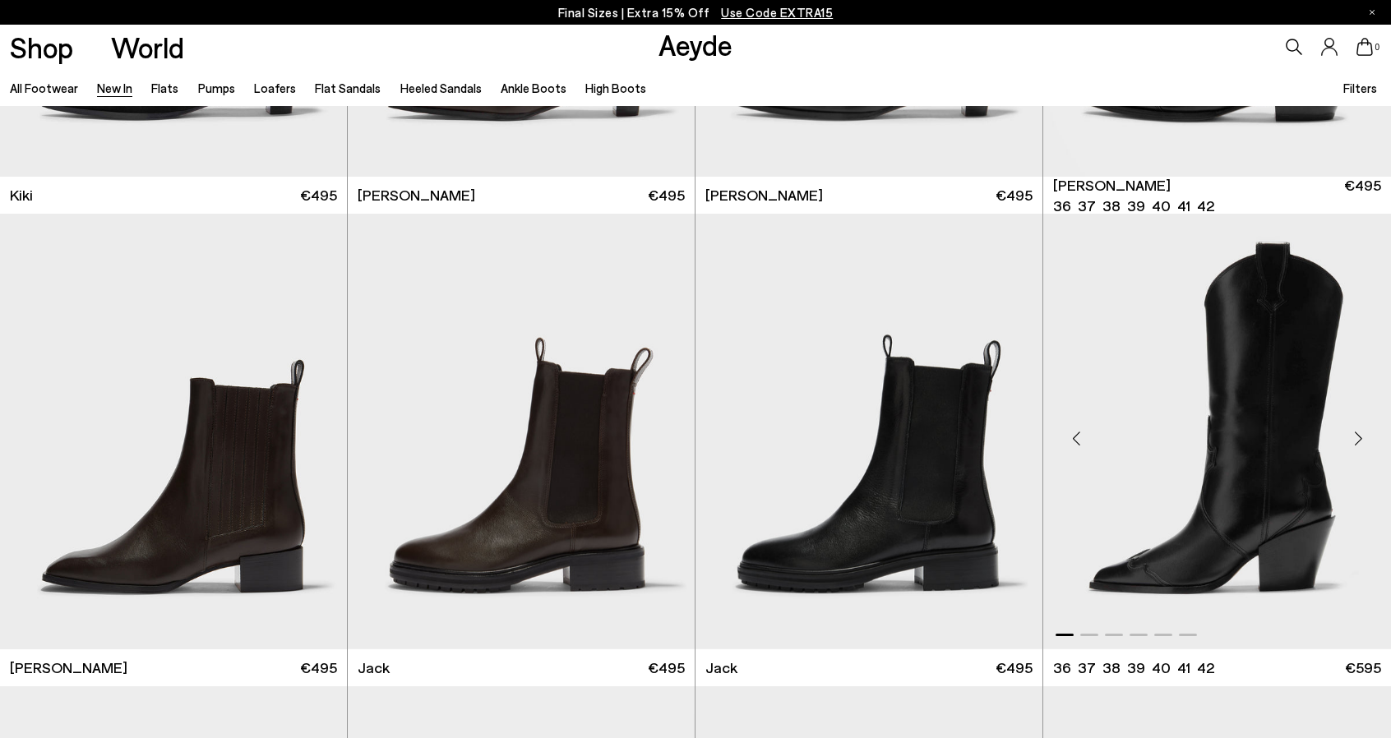
scroll to position [14055, 0]
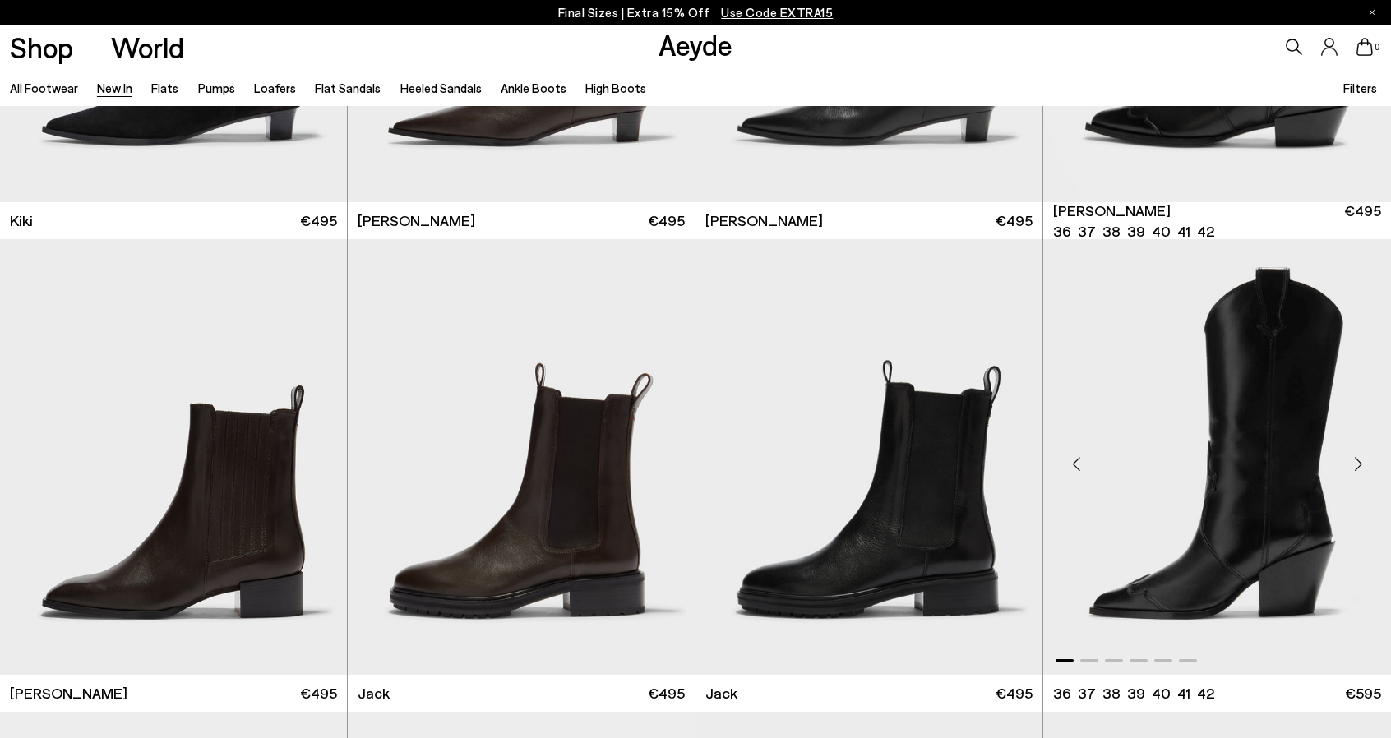
click at [1351, 467] on div "Next slide" at bounding box center [1357, 463] width 49 height 49
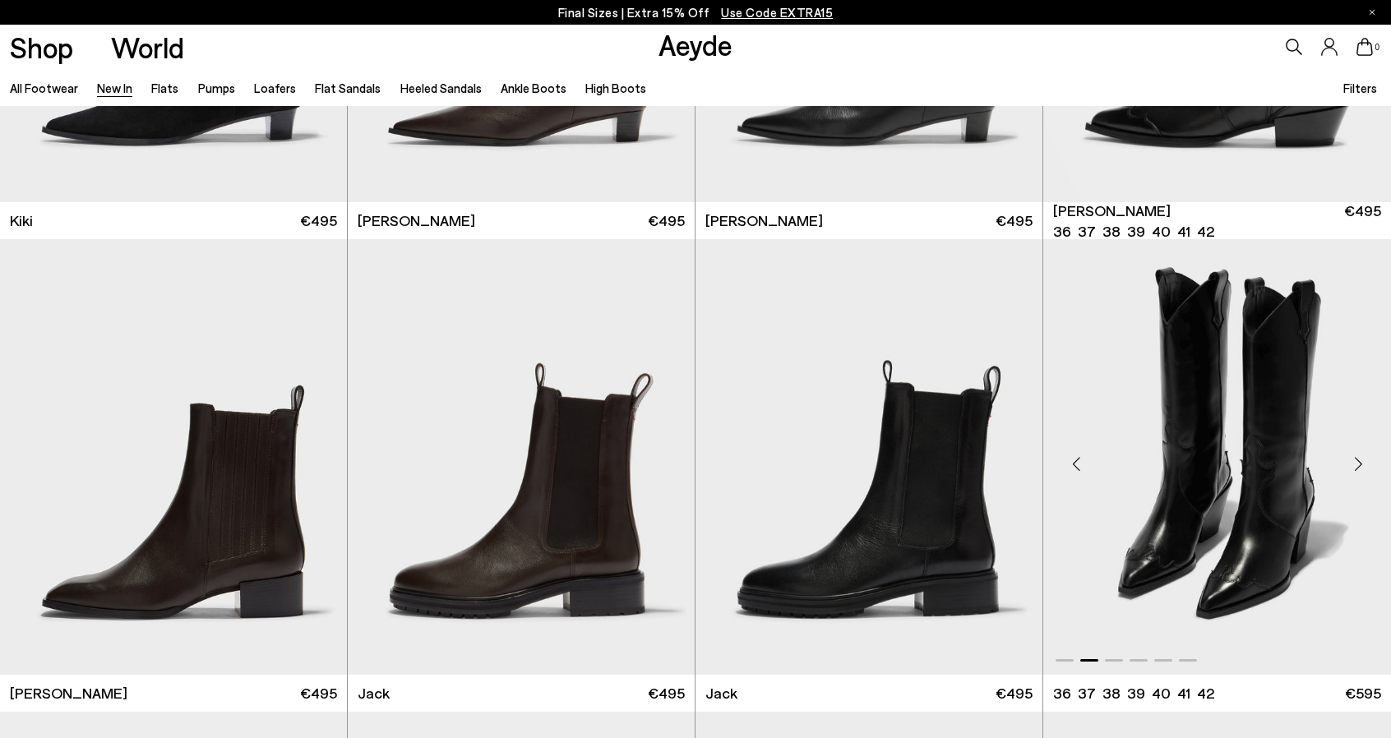
click at [1351, 467] on div "Next slide" at bounding box center [1357, 463] width 49 height 49
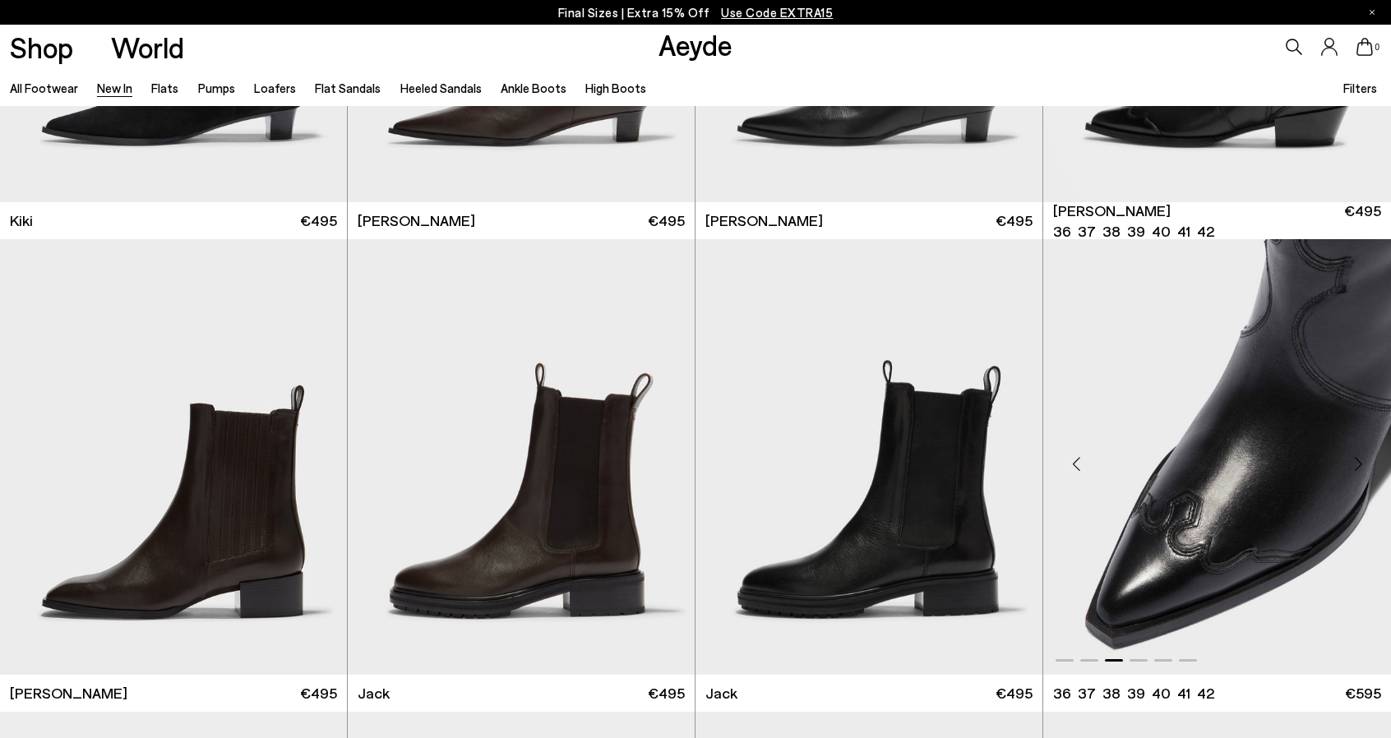
click at [1351, 467] on div "Next slide" at bounding box center [1357, 463] width 49 height 49
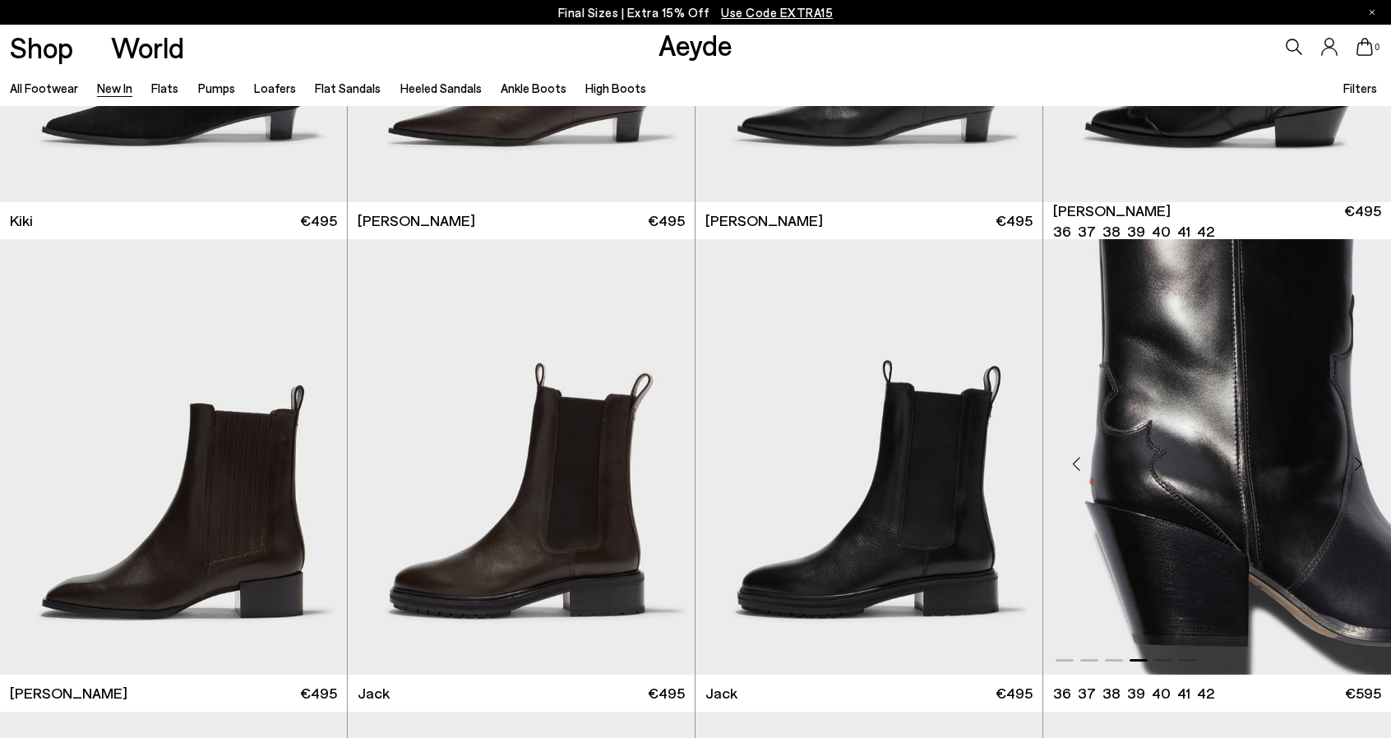
click at [1351, 467] on div "Next slide" at bounding box center [1357, 463] width 49 height 49
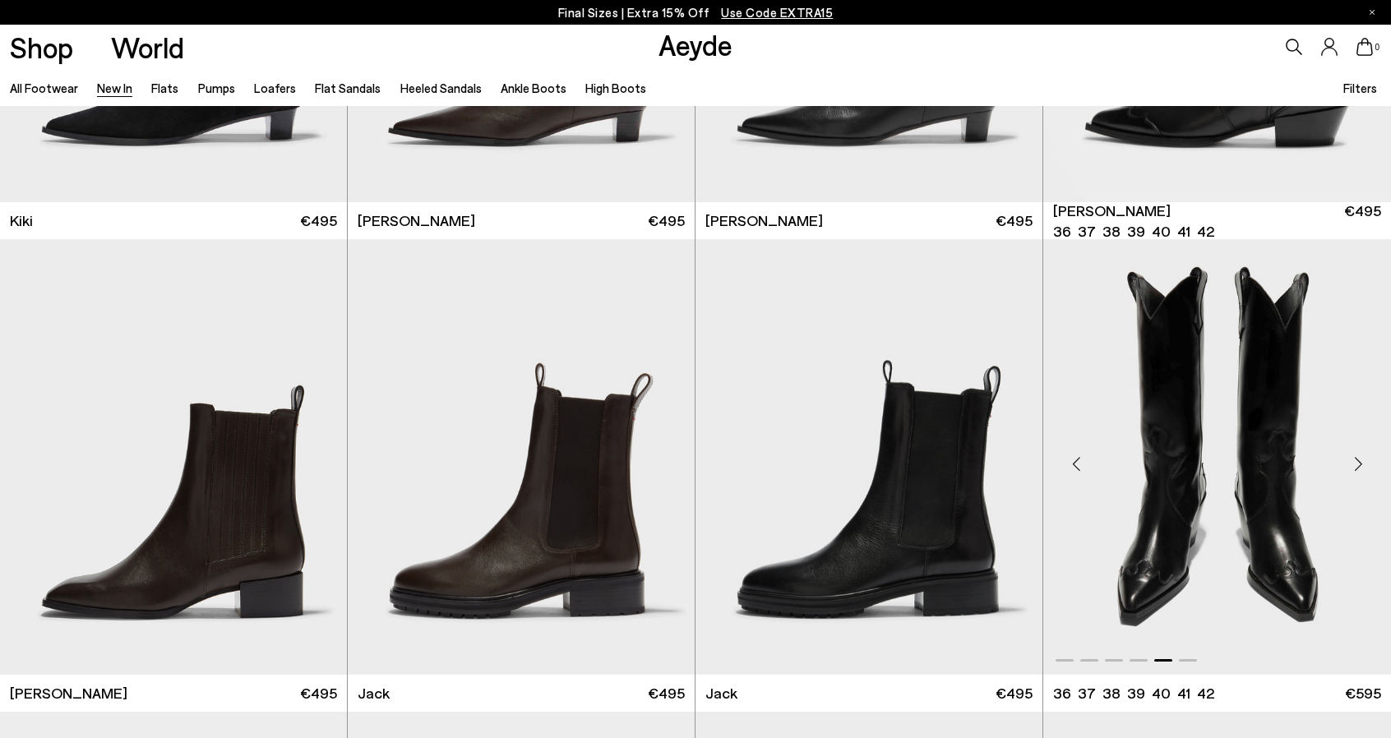
click at [1351, 467] on div "Next slide" at bounding box center [1357, 463] width 49 height 49
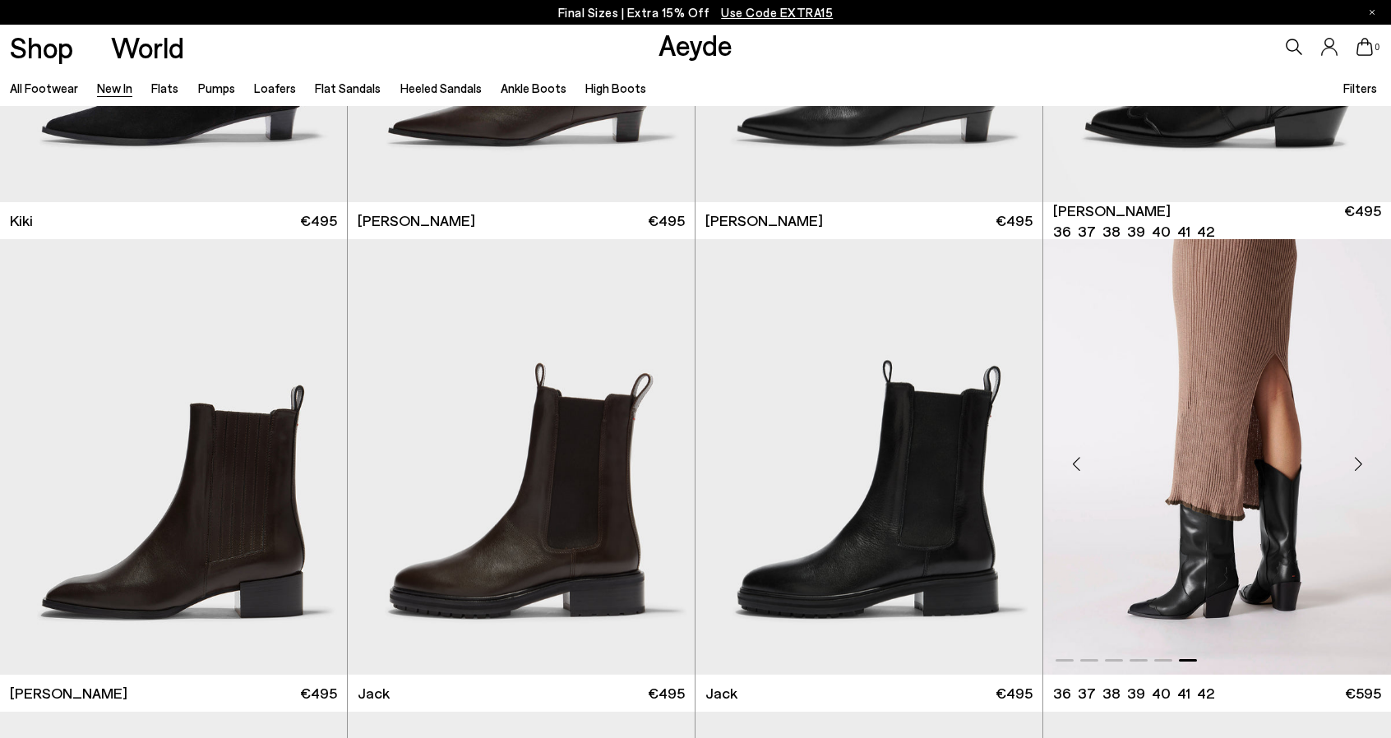
click at [1351, 464] on div "Next slide" at bounding box center [1357, 463] width 49 height 49
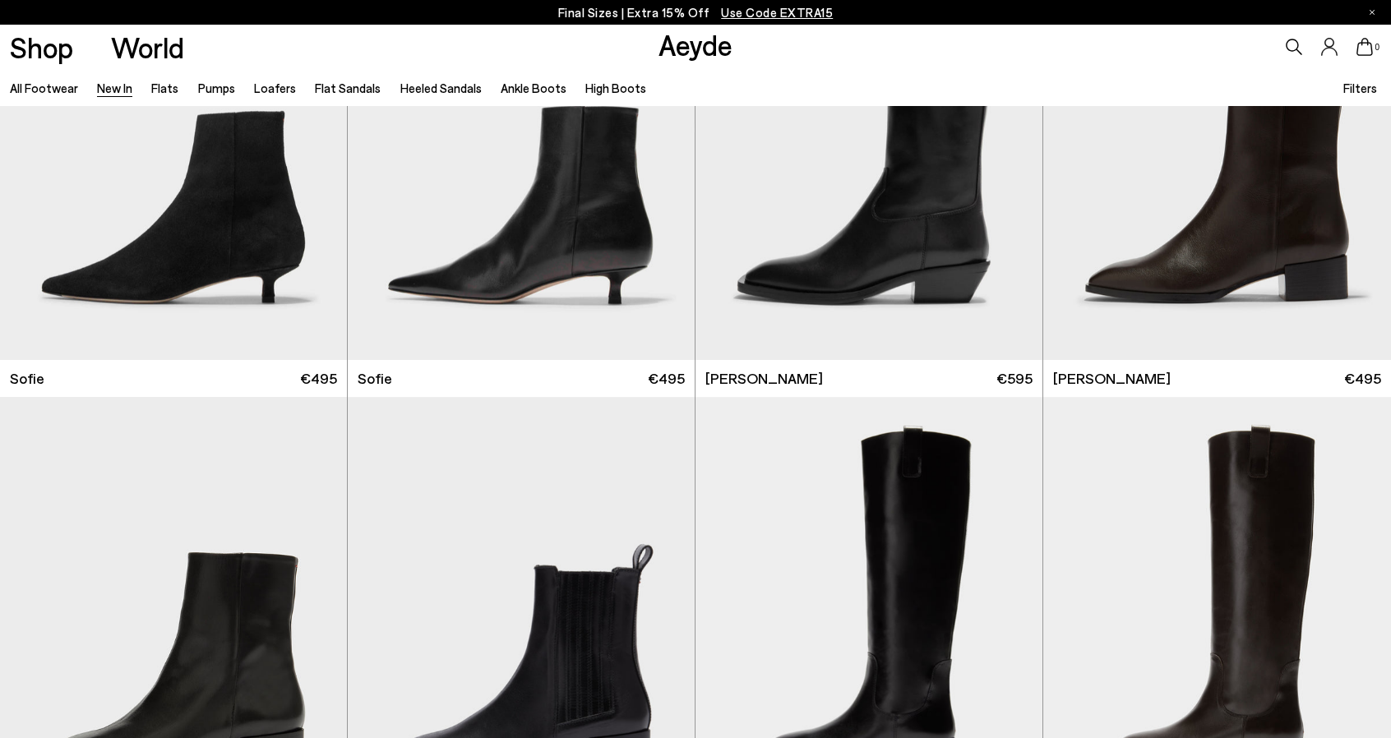
scroll to position [14794, 0]
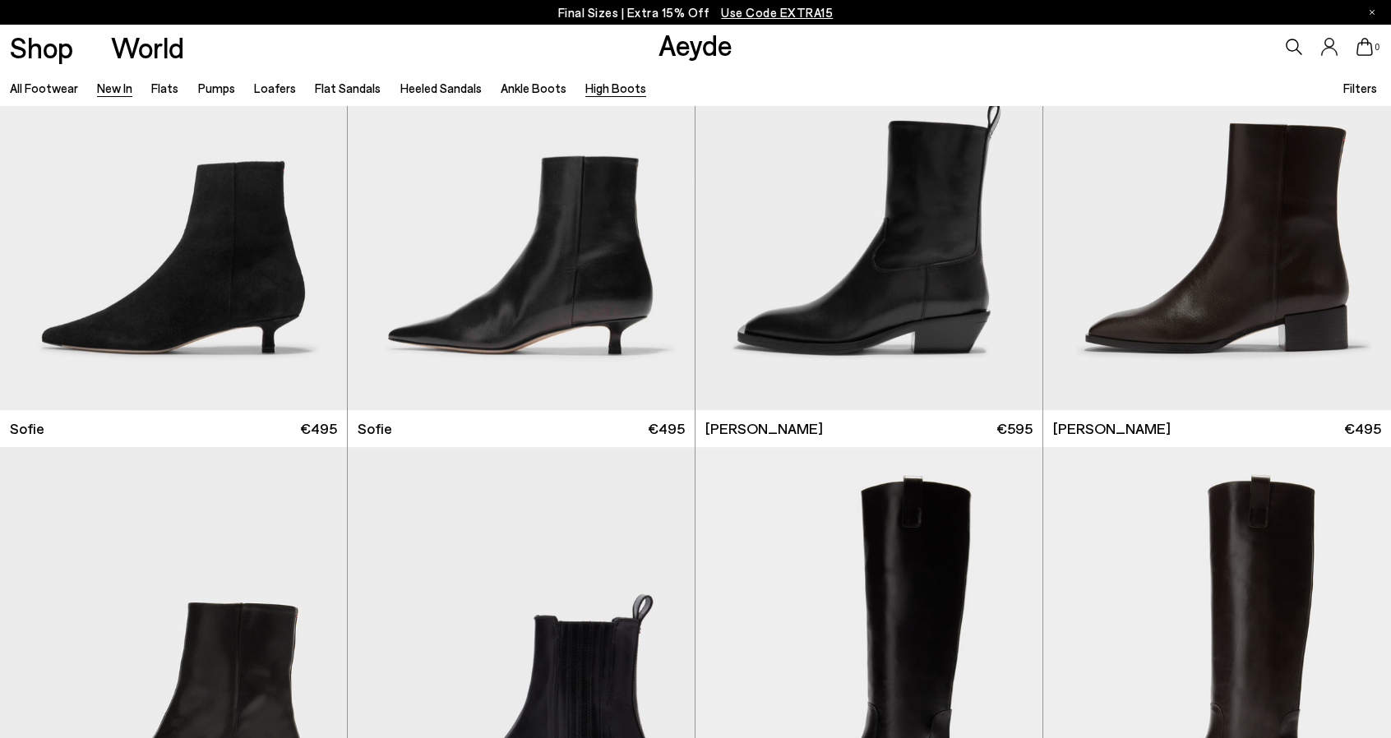
click at [604, 88] on link "High Boots" at bounding box center [615, 88] width 61 height 15
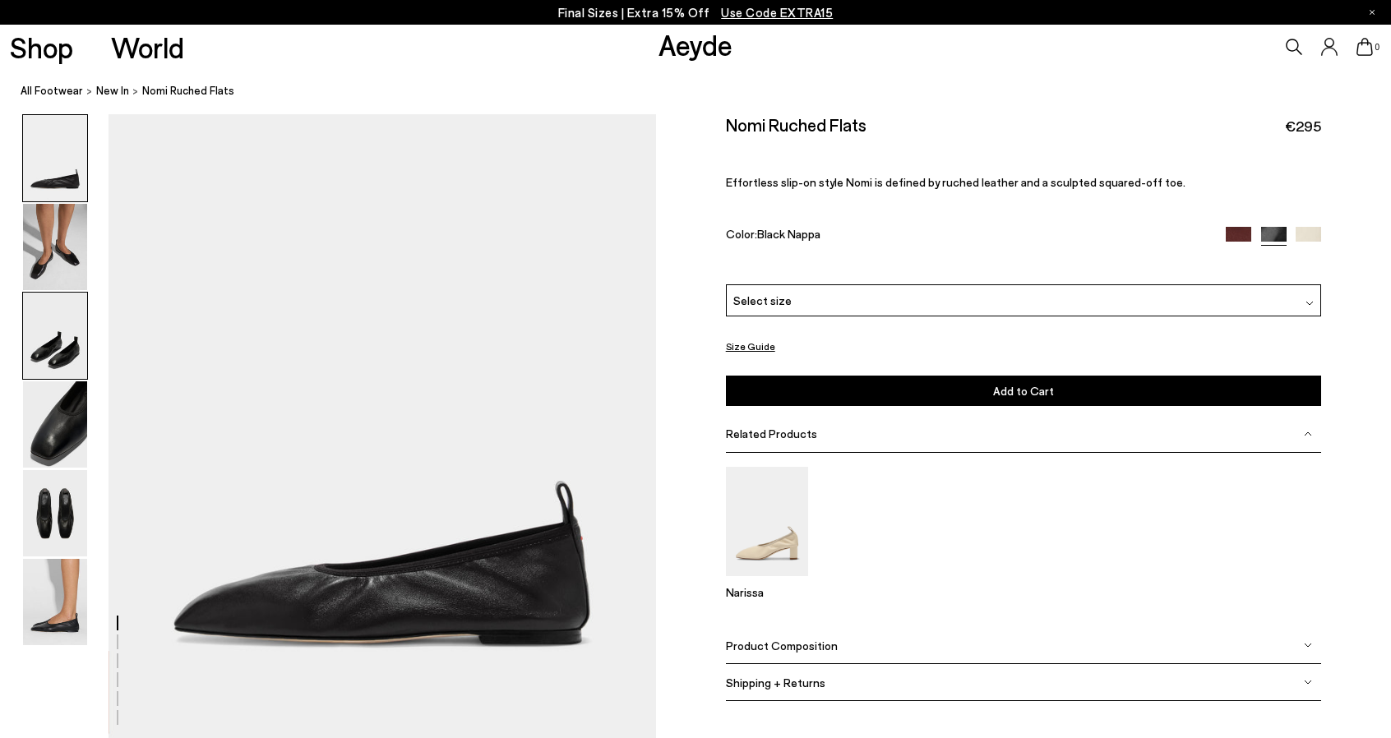
click at [47, 336] on img at bounding box center [55, 336] width 64 height 86
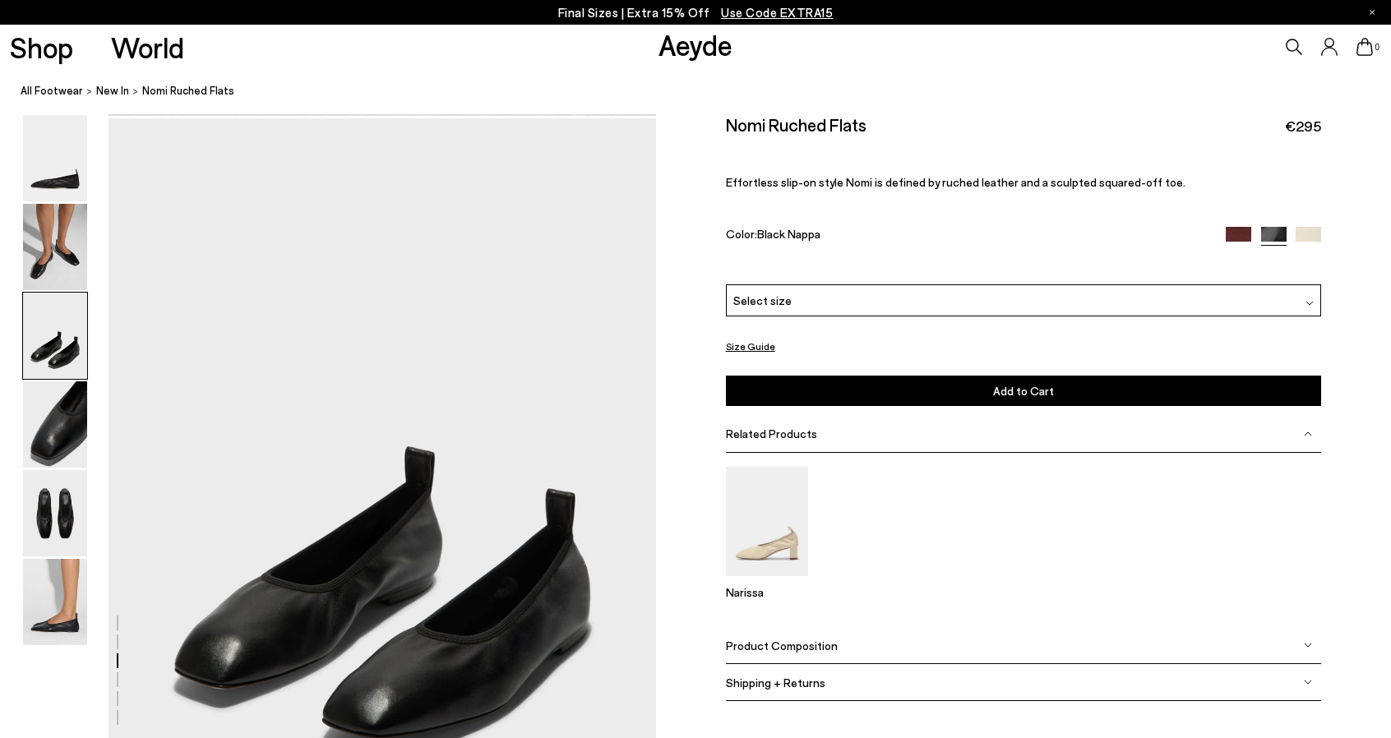
scroll to position [1360, 0]
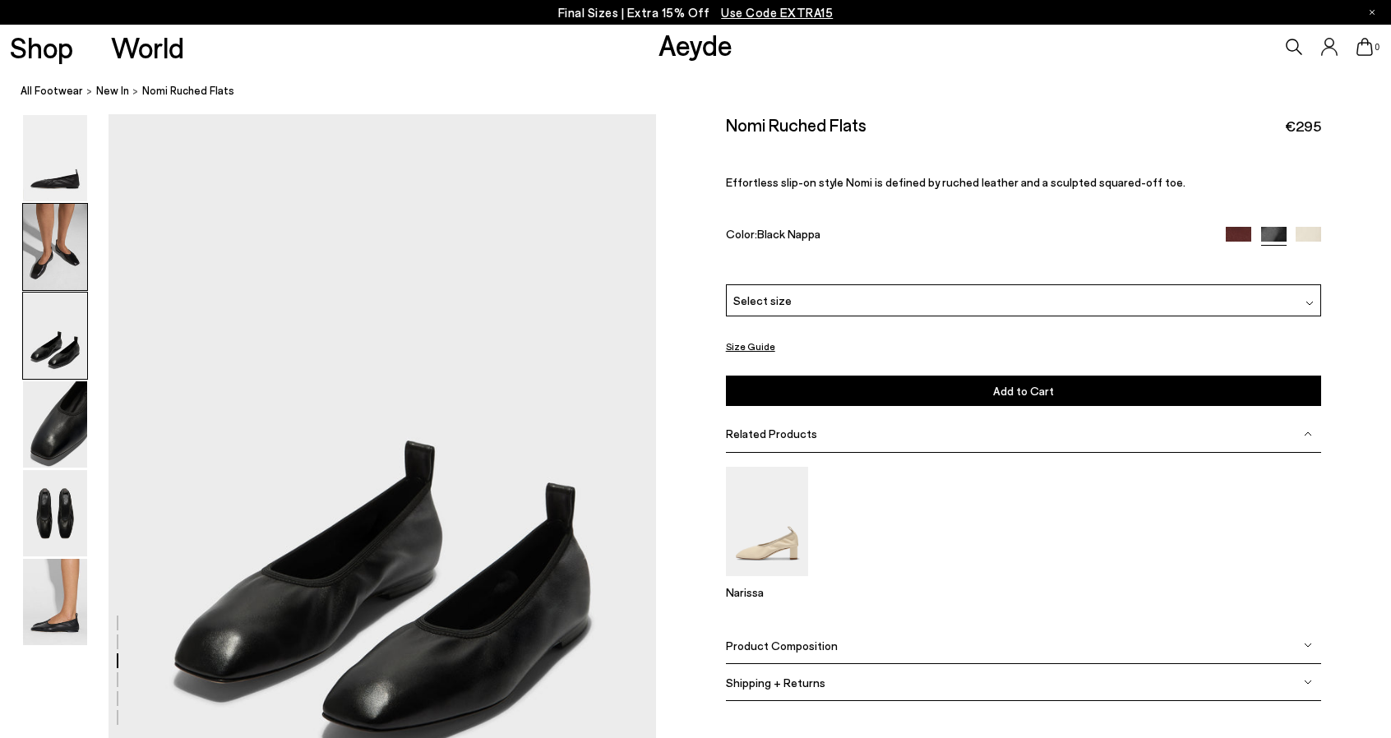
click at [52, 274] on img at bounding box center [55, 247] width 64 height 86
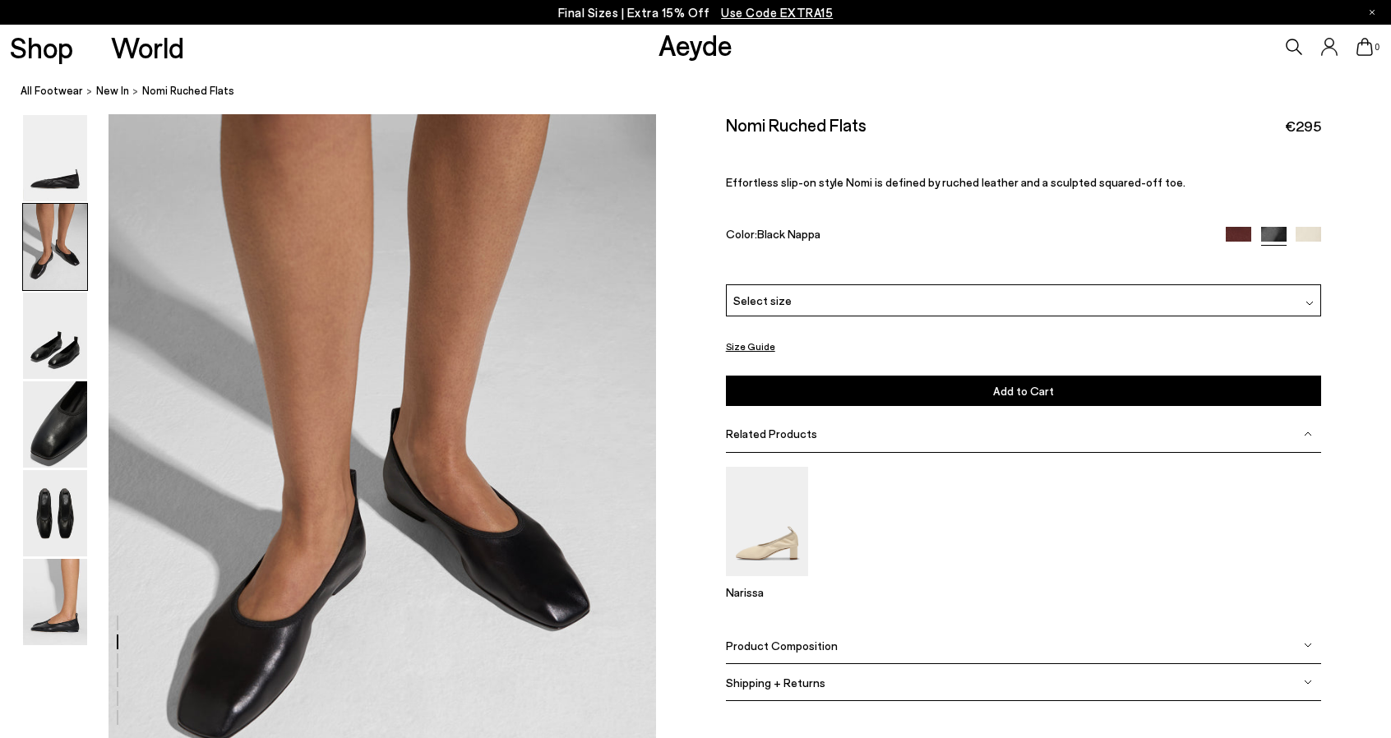
scroll to position [628, 0]
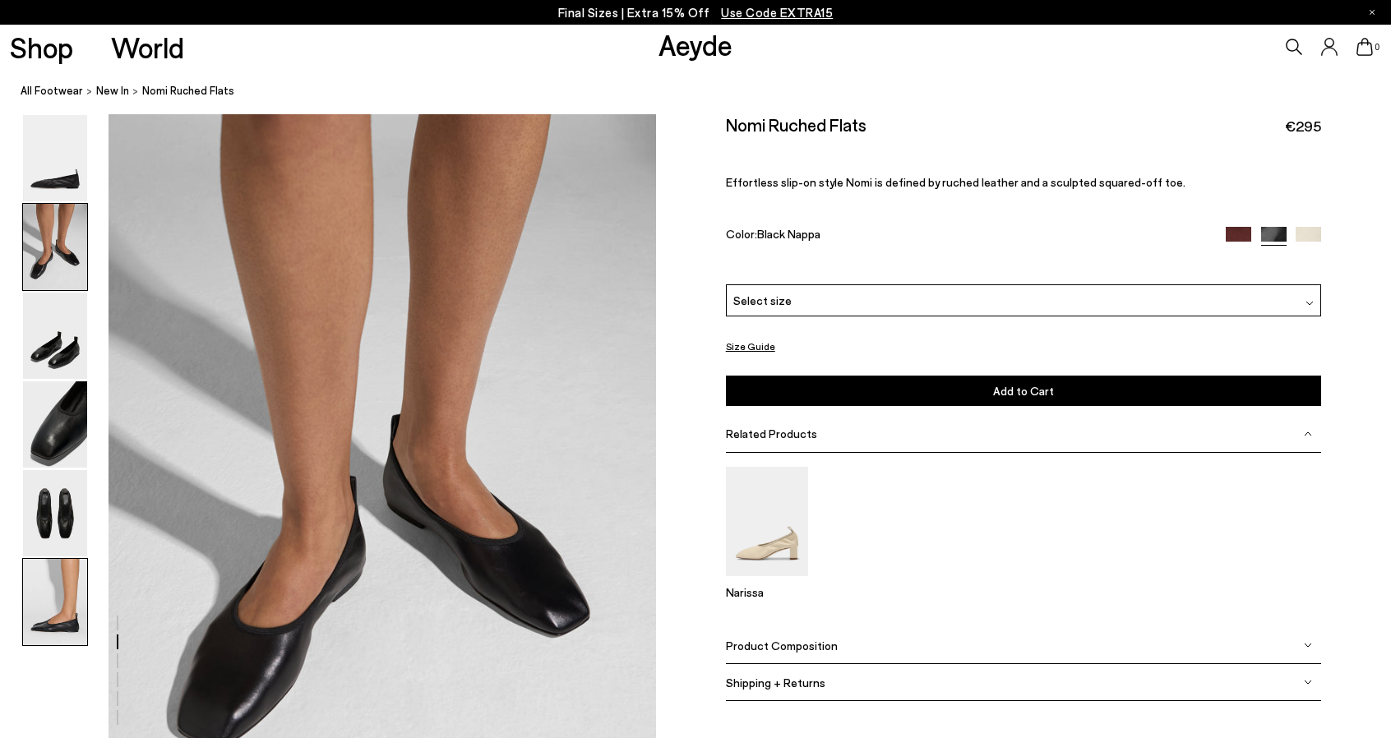
click at [49, 602] on img at bounding box center [55, 602] width 64 height 86
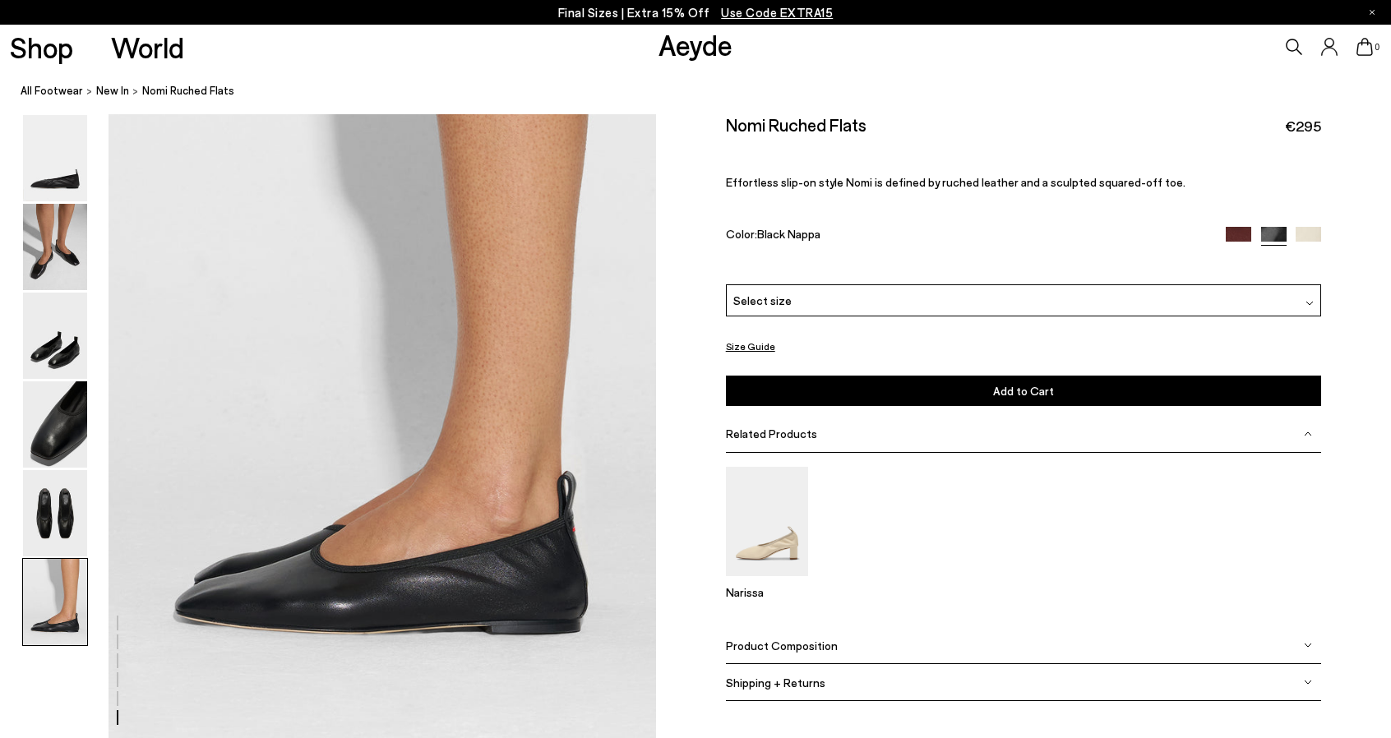
scroll to position [3671, 0]
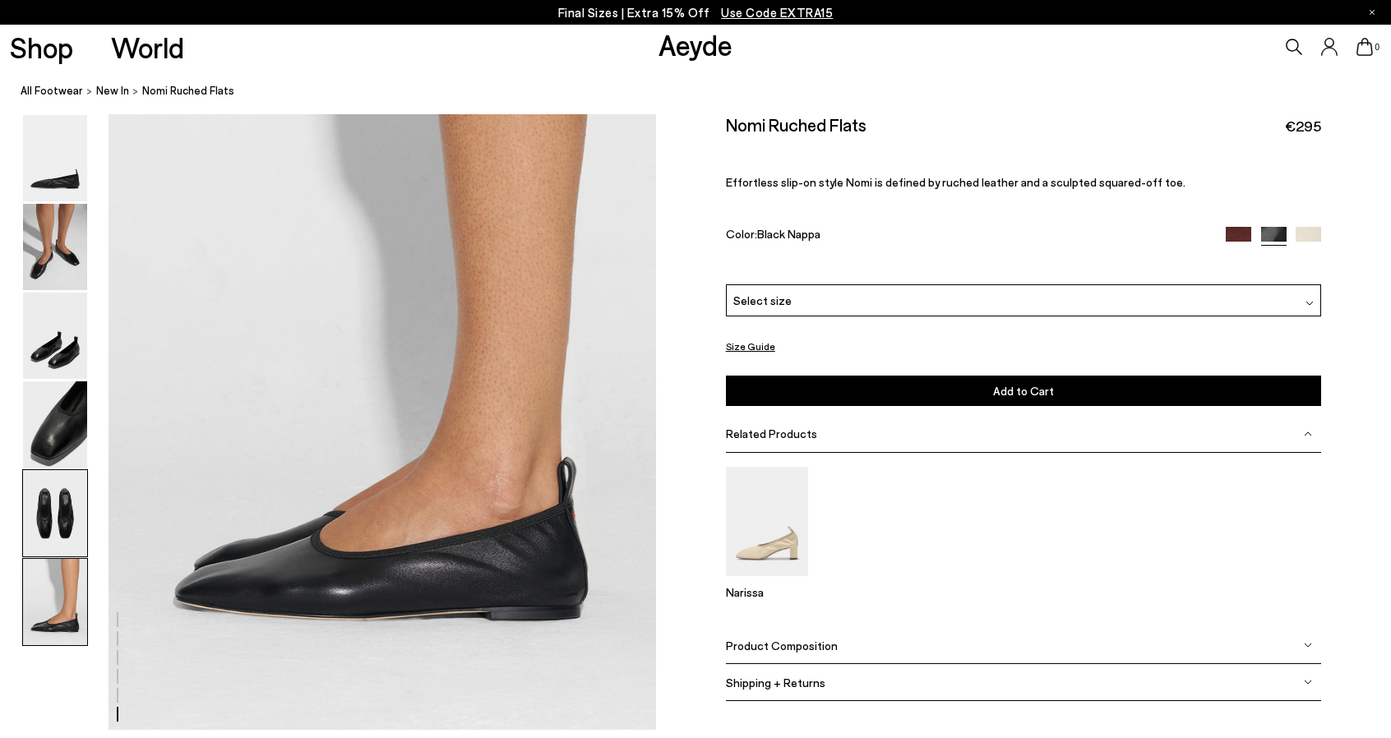
click at [67, 519] on img at bounding box center [55, 513] width 64 height 86
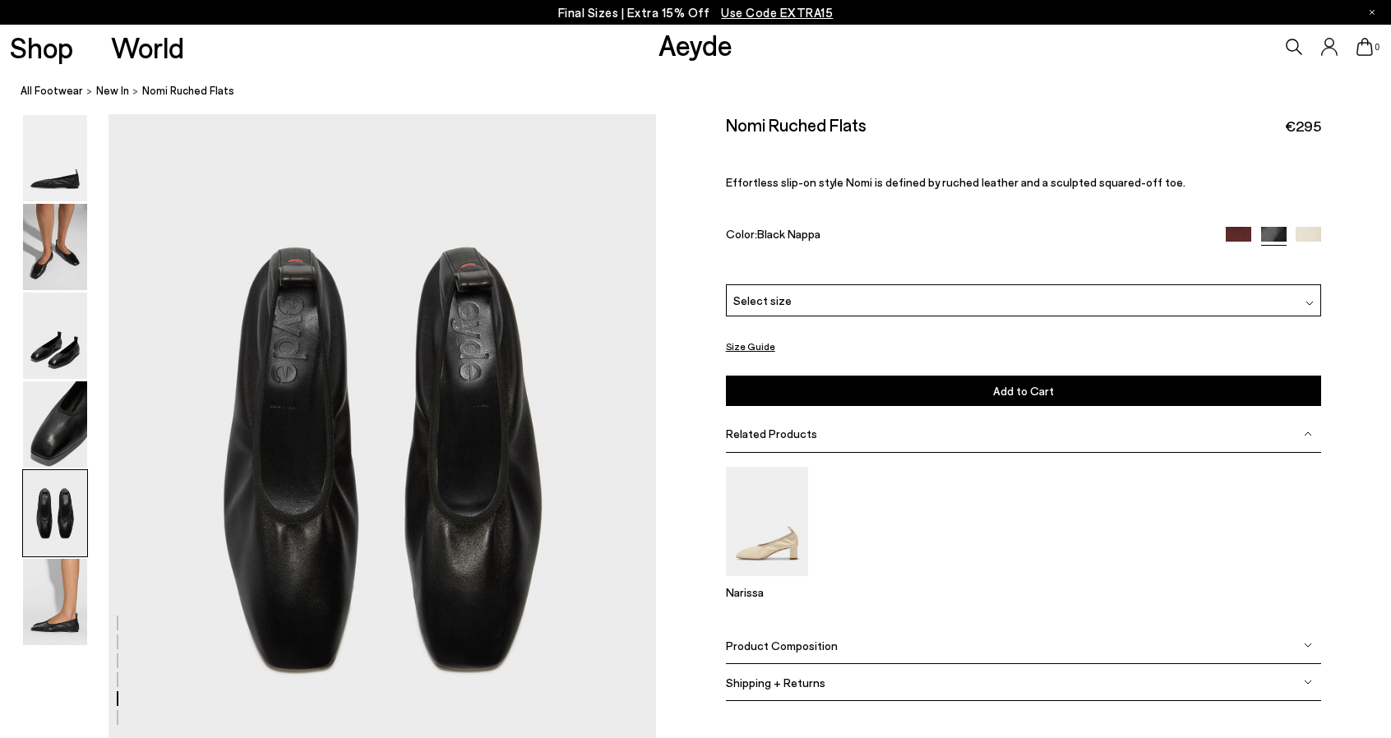
scroll to position [2825, 0]
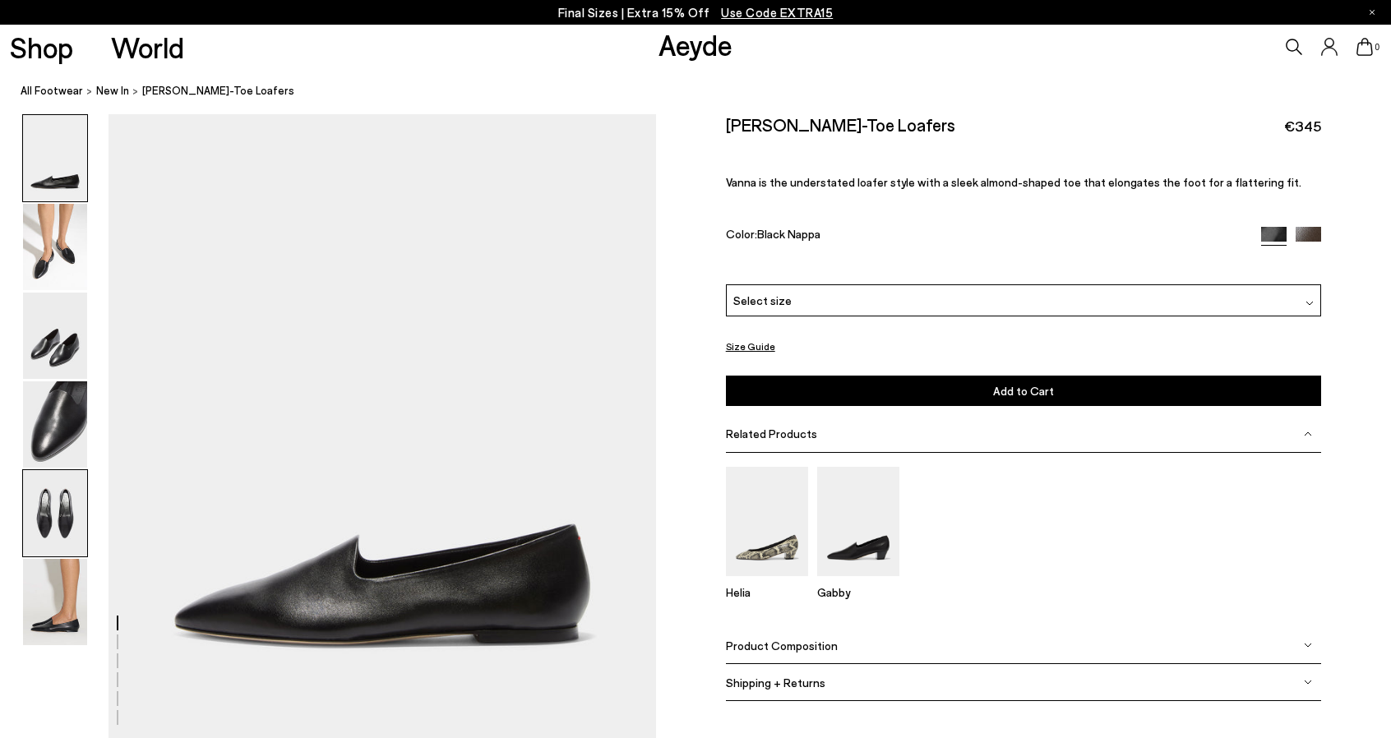
click at [61, 524] on img at bounding box center [55, 513] width 64 height 86
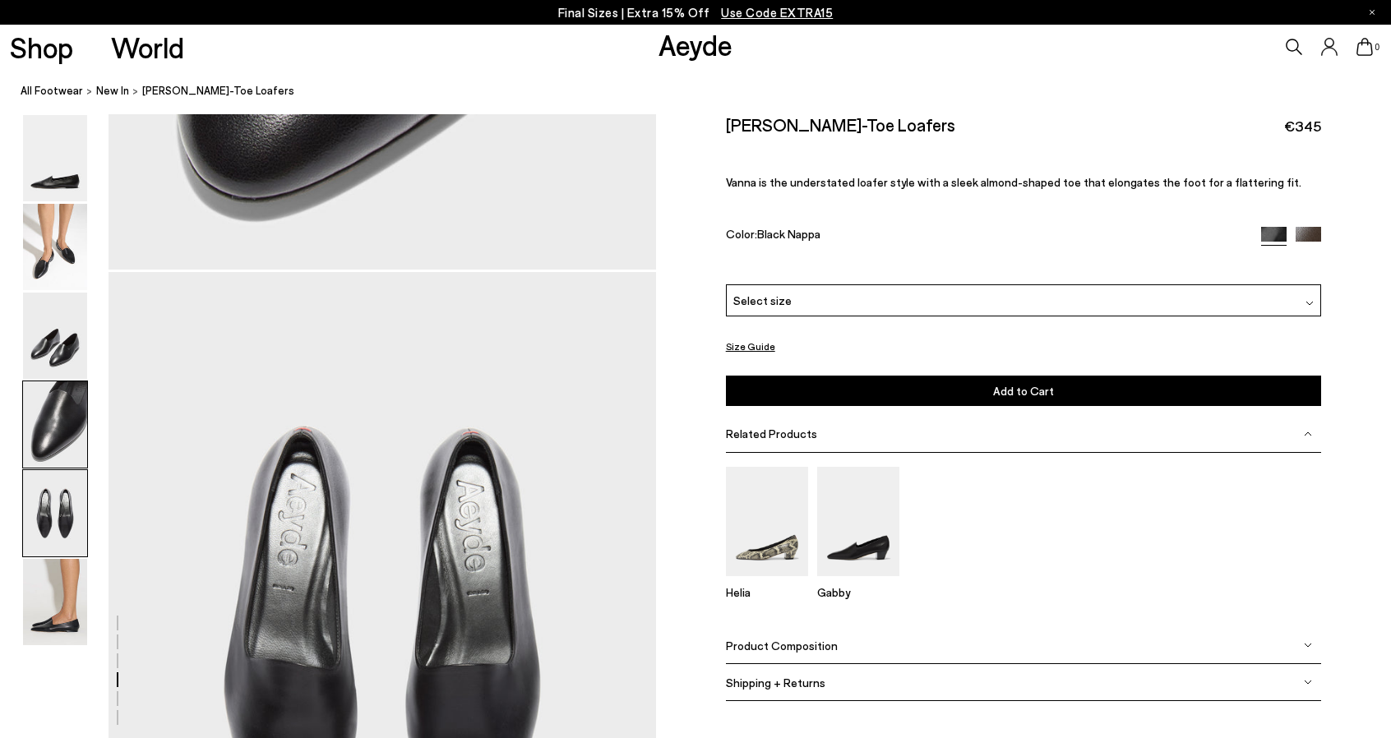
scroll to position [2825, 0]
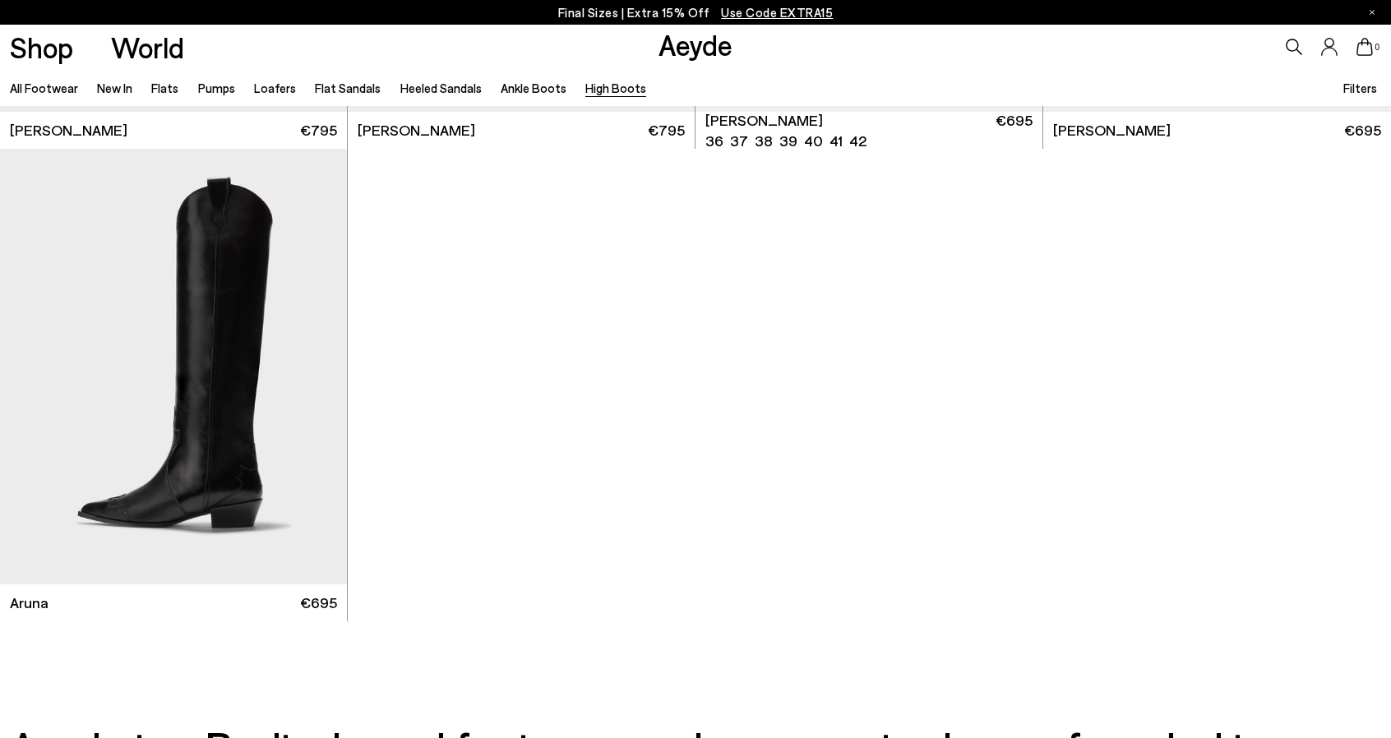
scroll to position [904, 0]
click at [314, 376] on div "Next slide" at bounding box center [313, 372] width 49 height 49
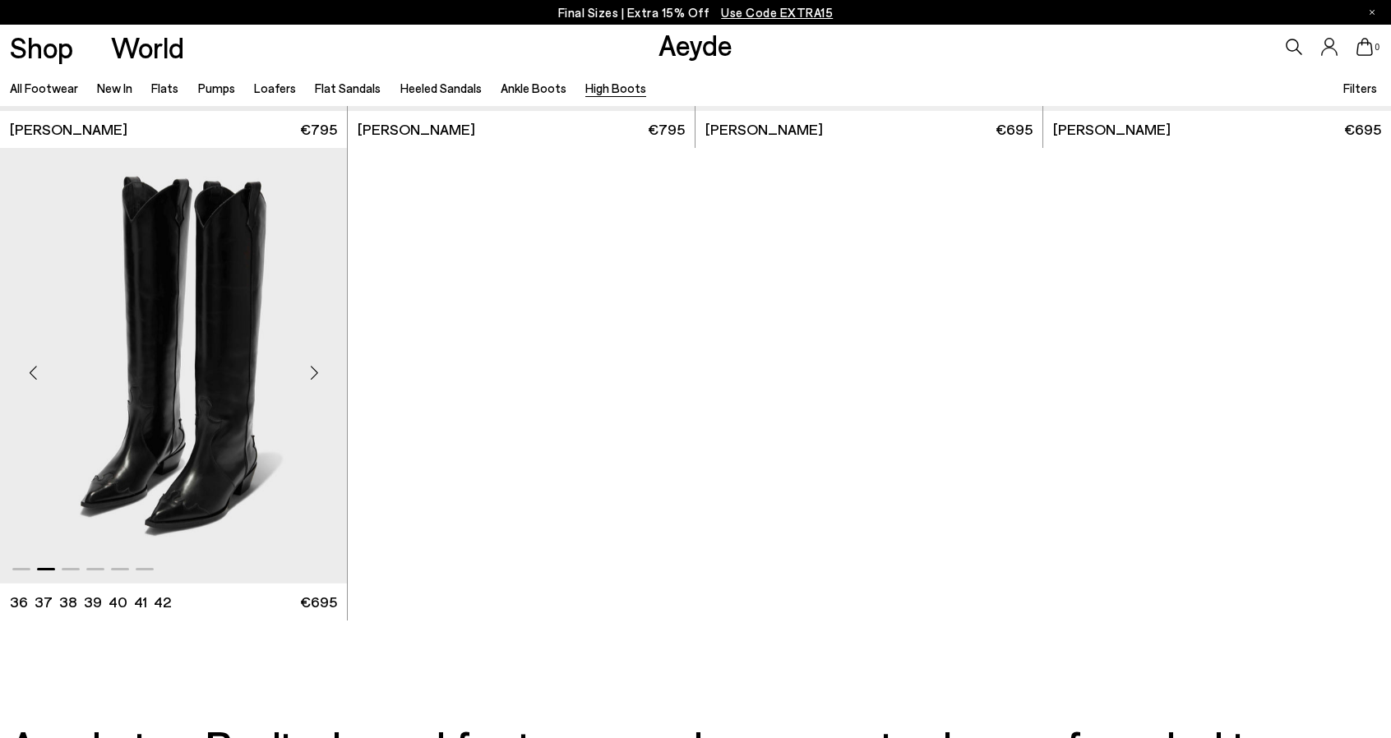
click at [314, 376] on div "Next slide" at bounding box center [313, 372] width 49 height 49
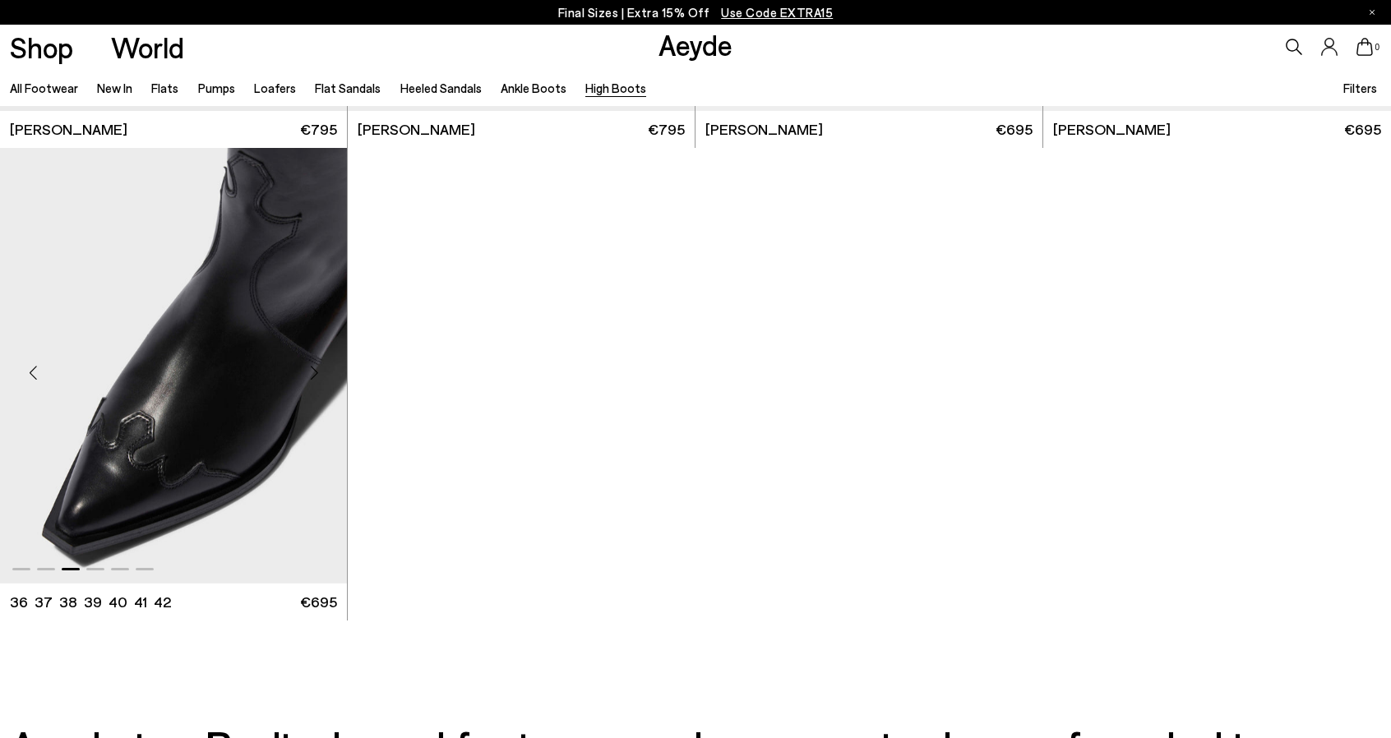
click at [314, 376] on div "Next slide" at bounding box center [313, 372] width 49 height 49
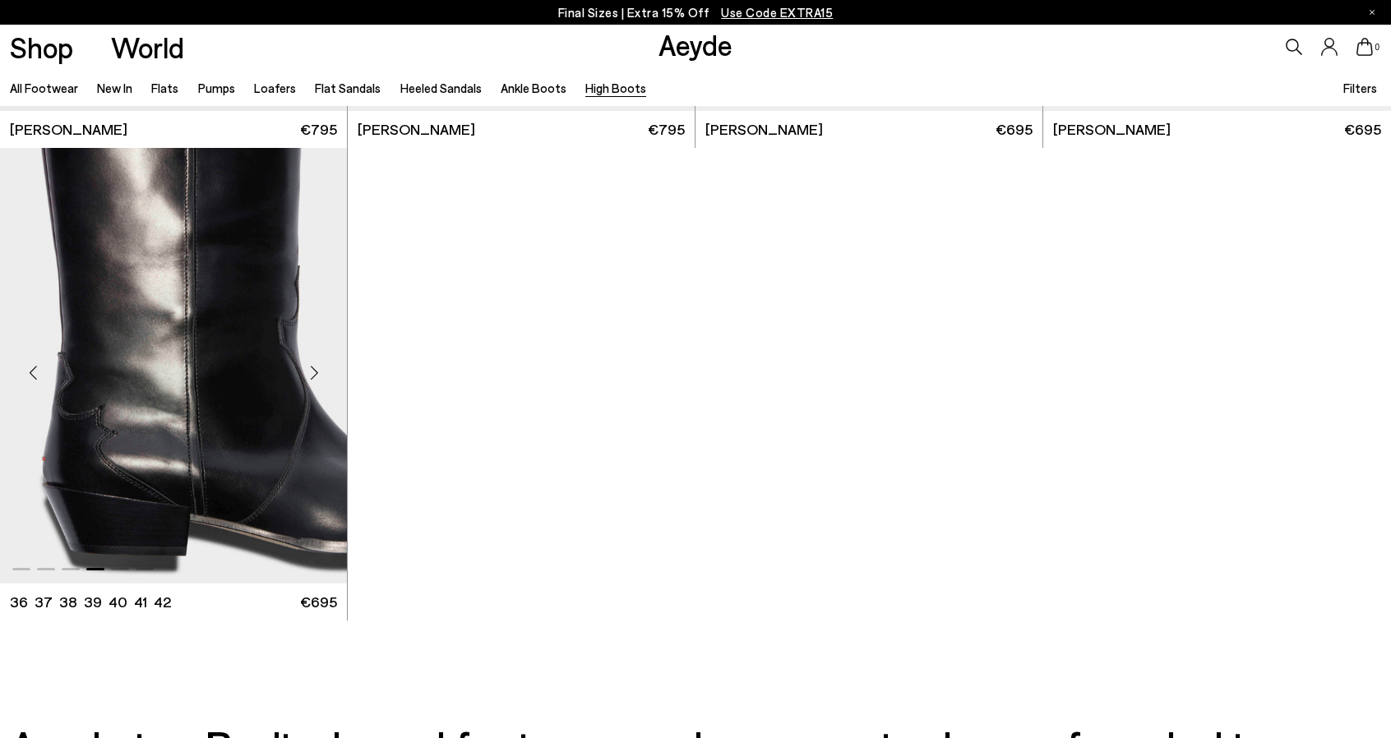
click at [314, 376] on div "Next slide" at bounding box center [313, 372] width 49 height 49
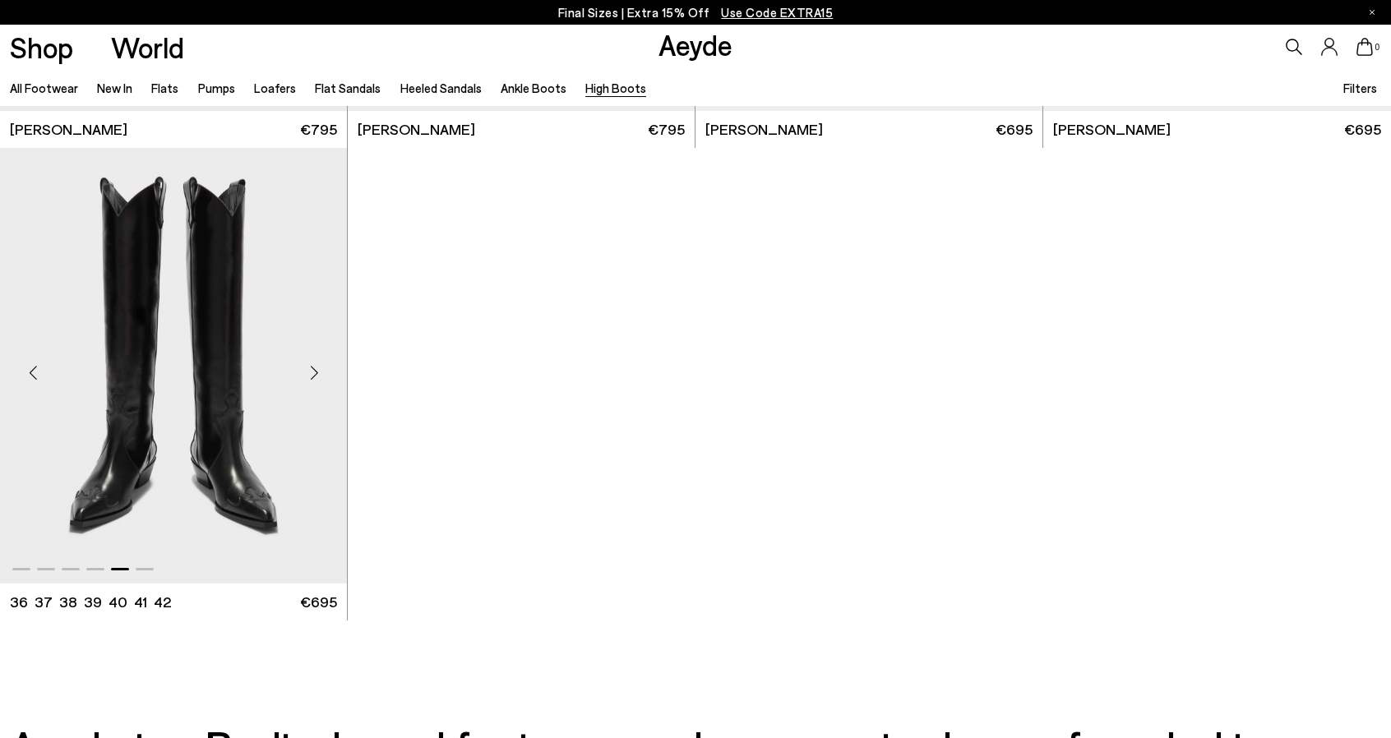
click at [314, 376] on div "Next slide" at bounding box center [313, 372] width 49 height 49
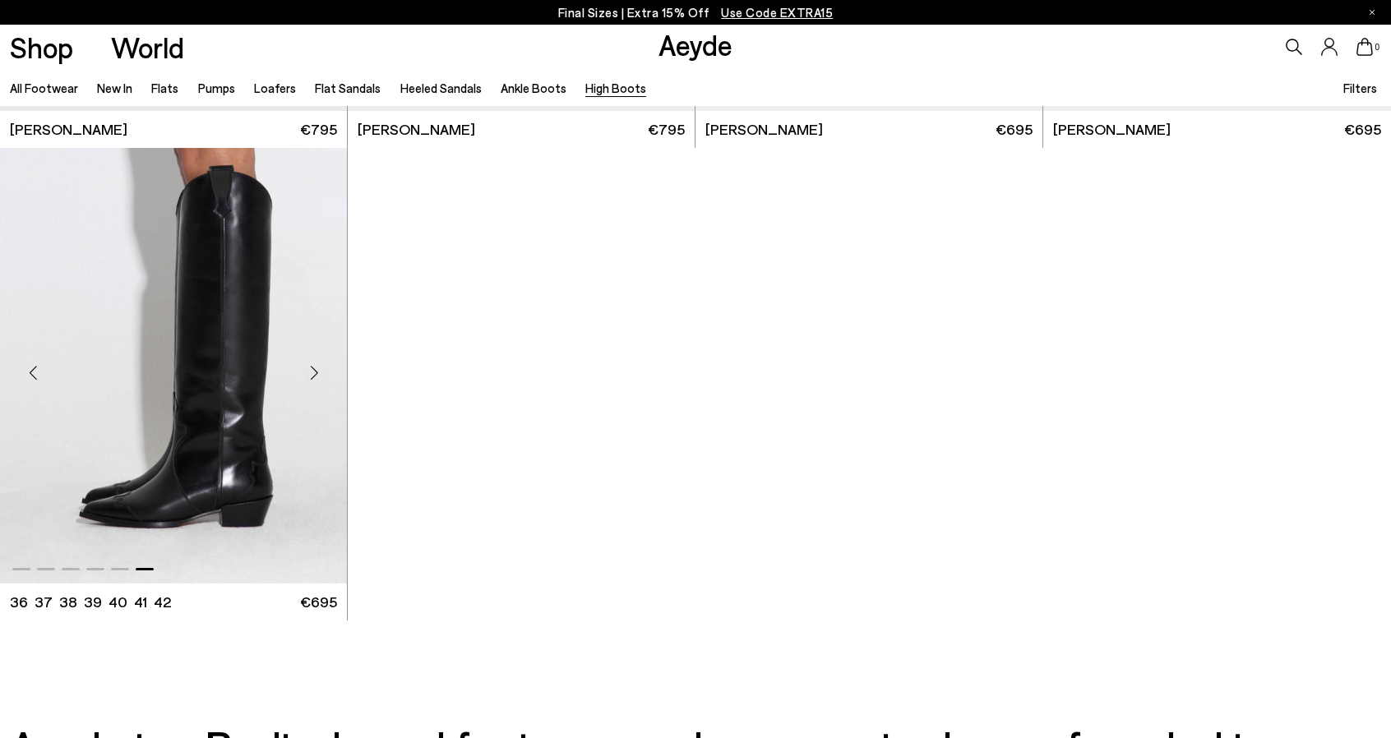
click at [314, 376] on div "Next slide" at bounding box center [313, 372] width 49 height 49
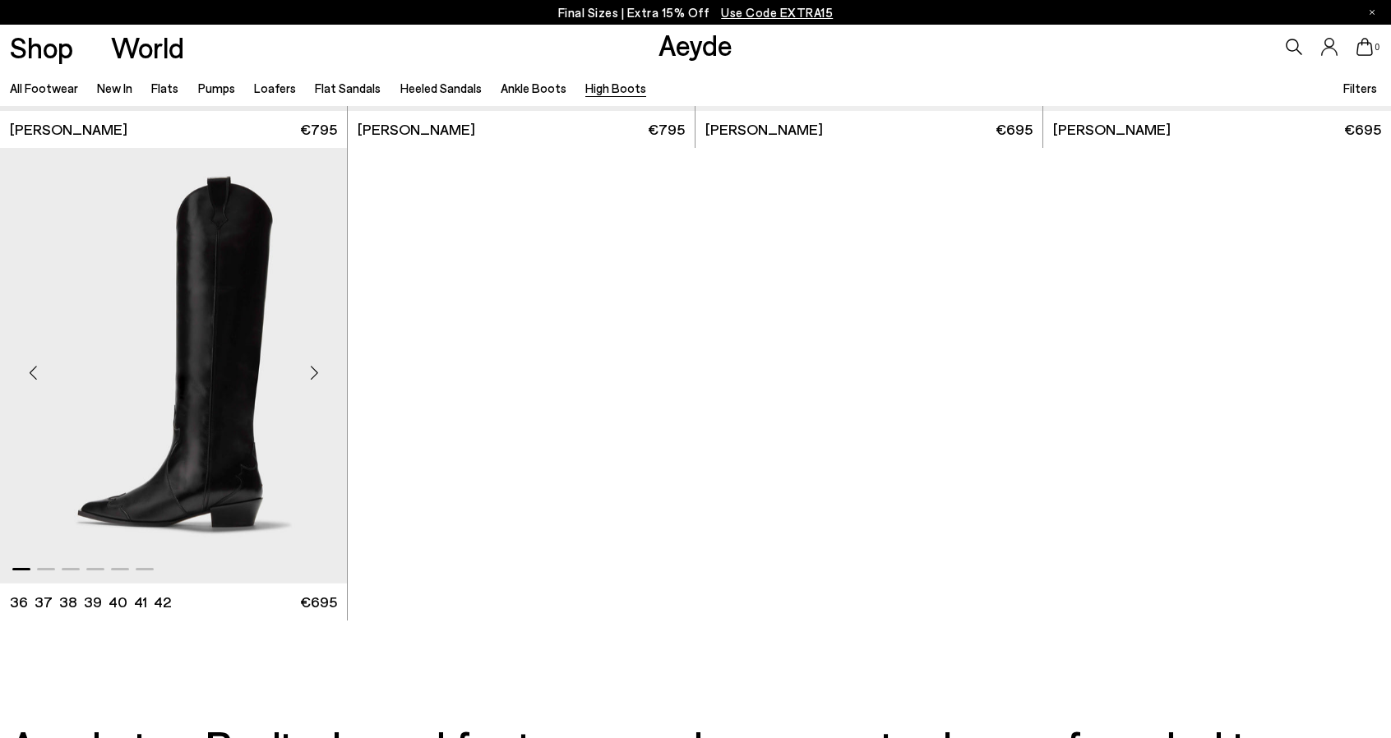
click at [314, 376] on div "Next slide" at bounding box center [313, 372] width 49 height 49
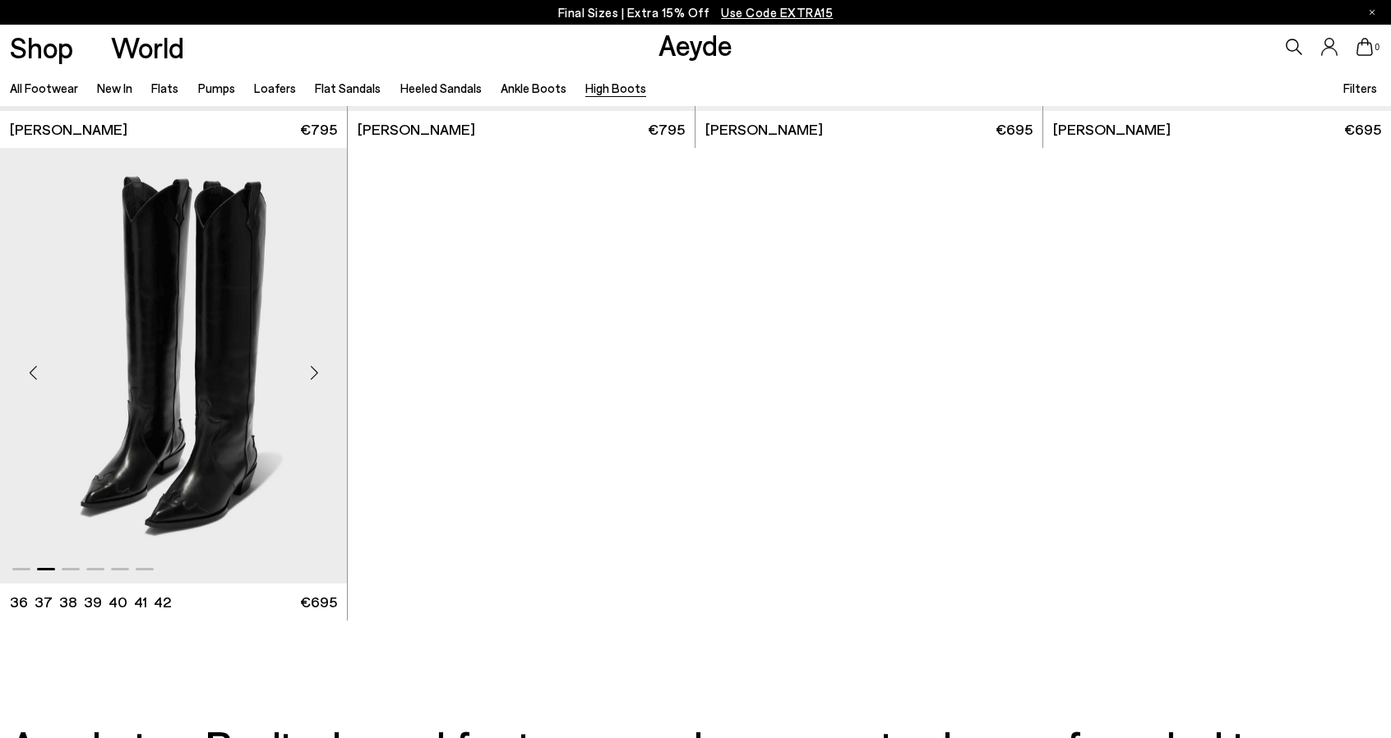
click at [314, 376] on div "Next slide" at bounding box center [313, 372] width 49 height 49
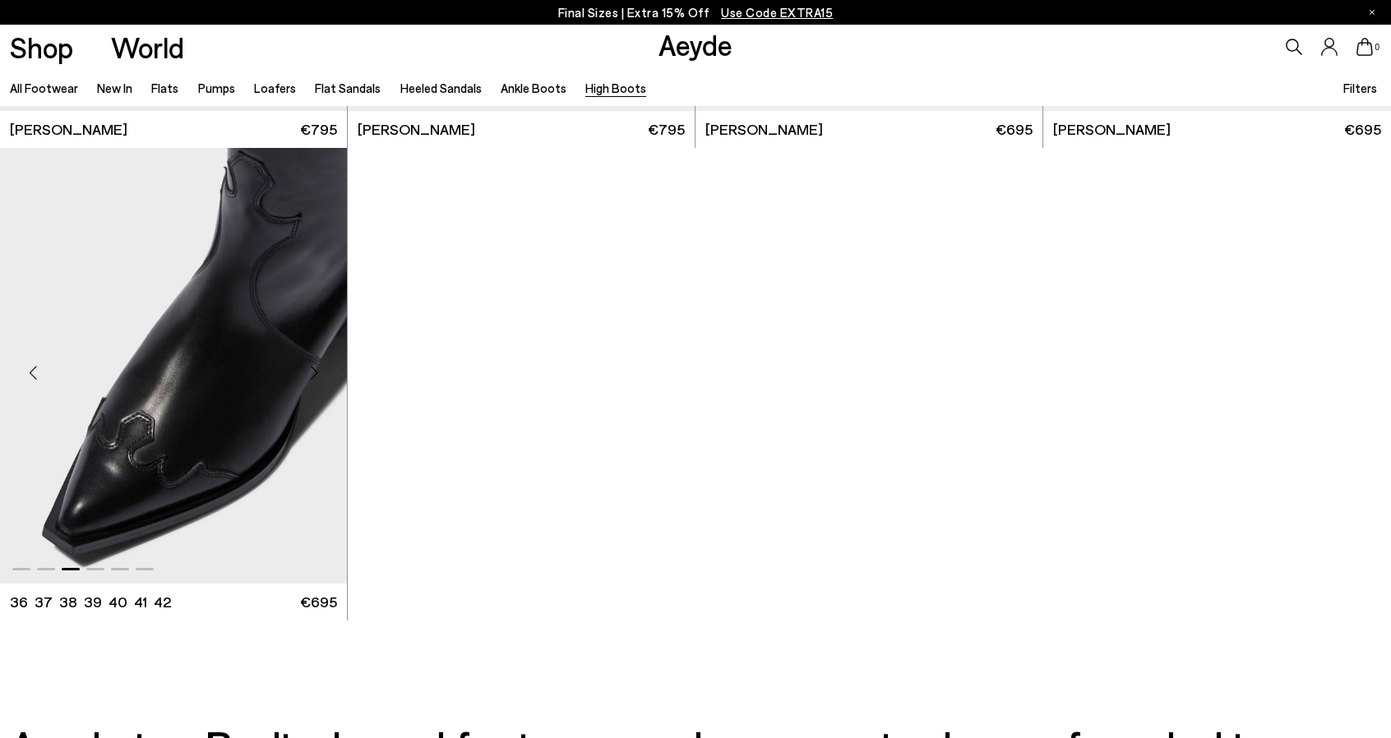
click at [314, 376] on div "Next slide" at bounding box center [313, 372] width 49 height 49
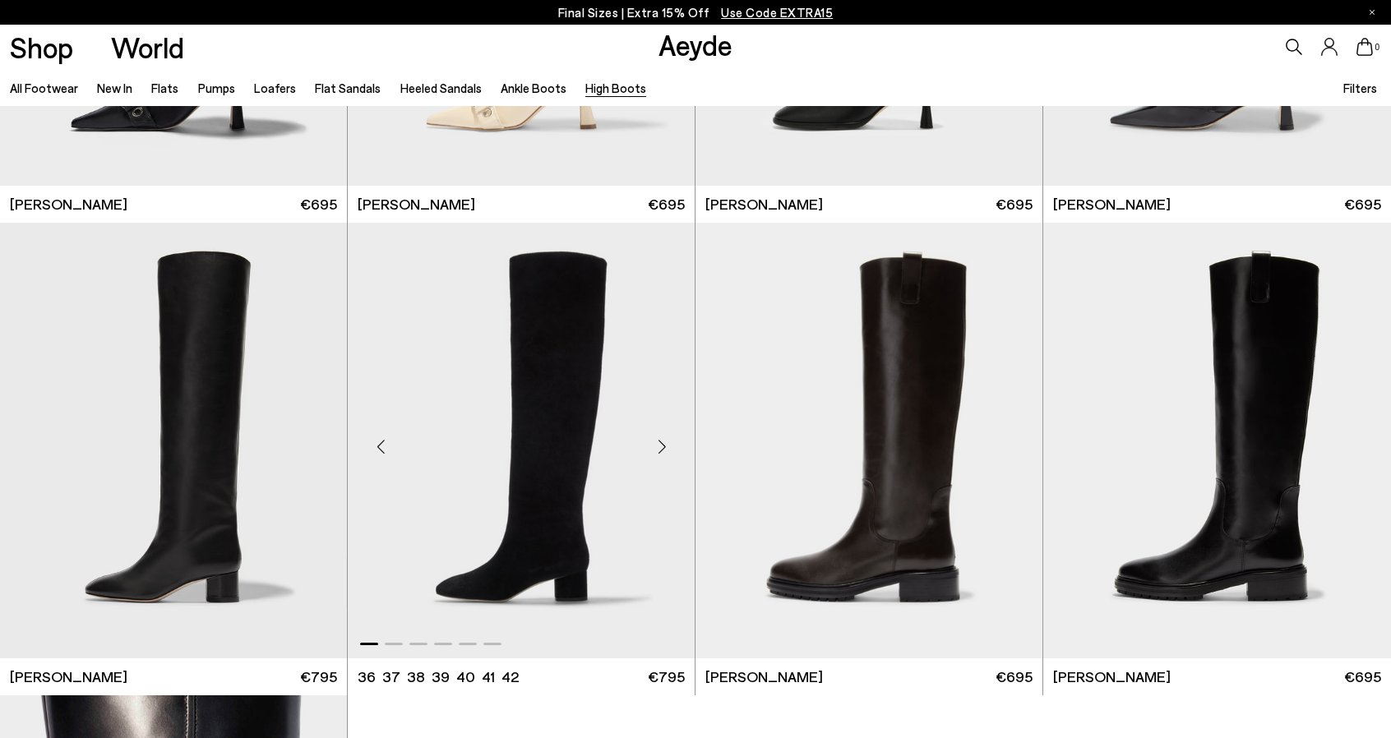
scroll to position [493, 0]
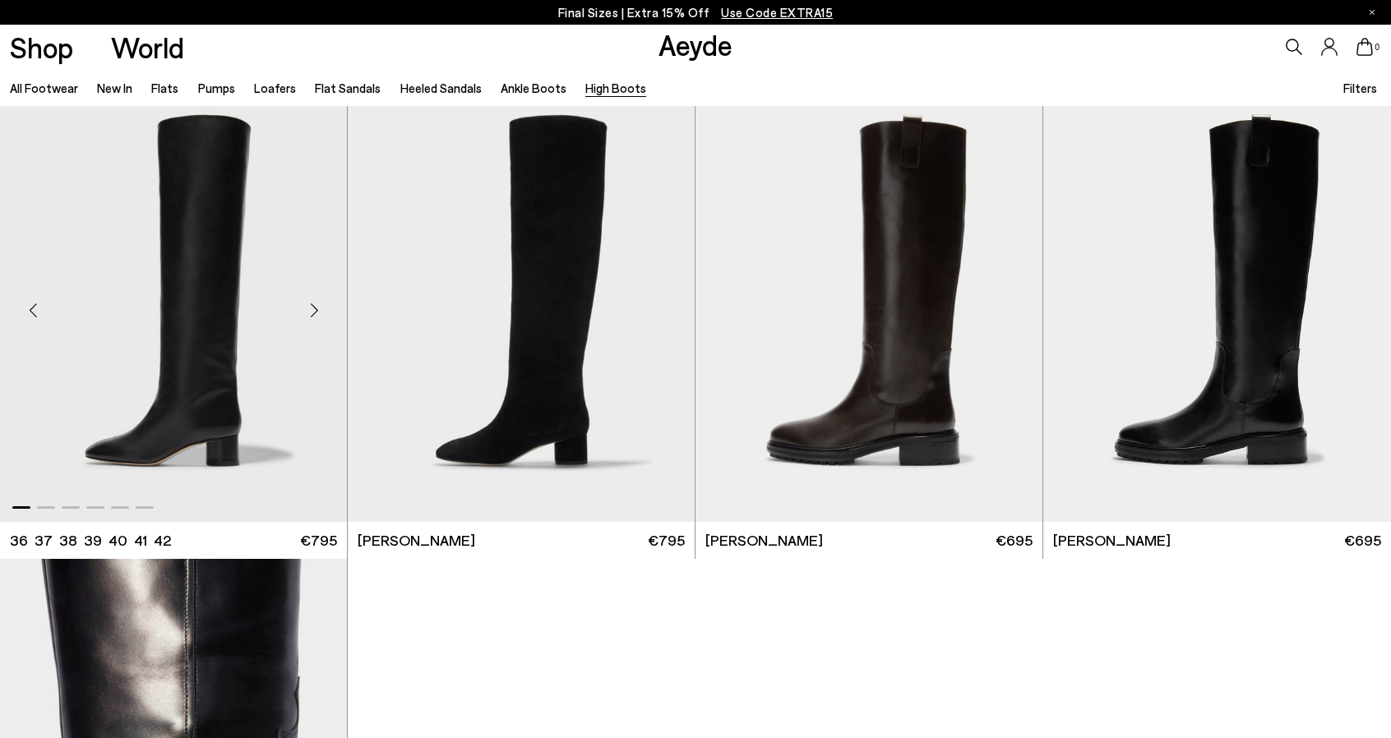
click at [306, 308] on div "Next slide" at bounding box center [313, 310] width 49 height 49
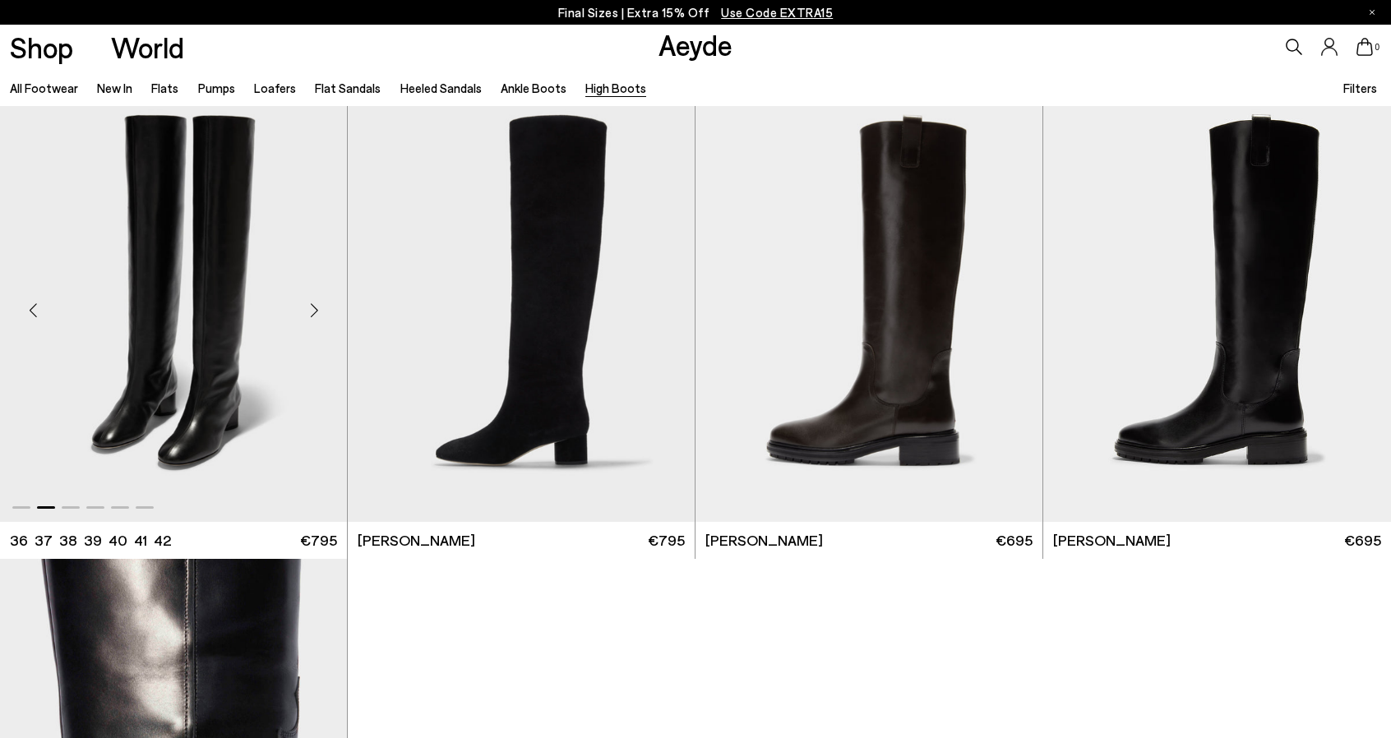
click at [307, 308] on div "Next slide" at bounding box center [313, 310] width 49 height 49
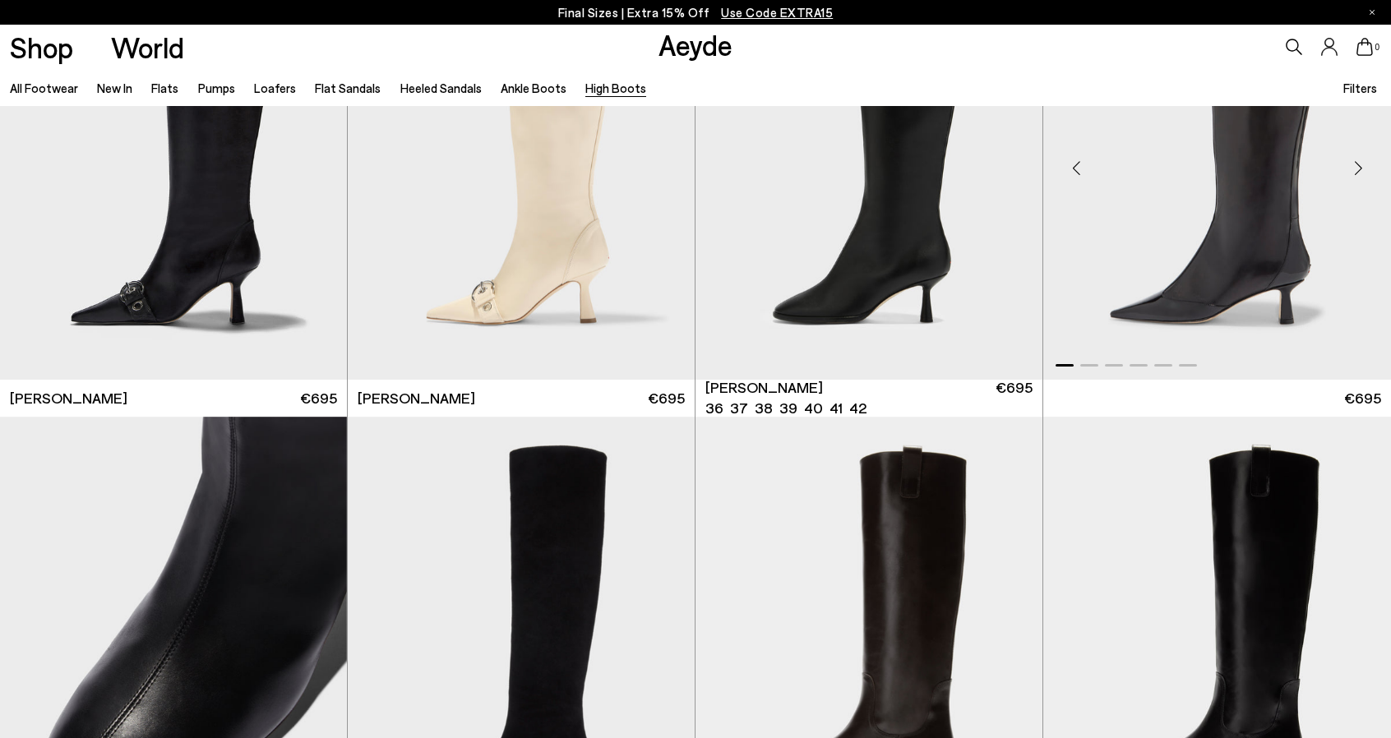
scroll to position [0, 0]
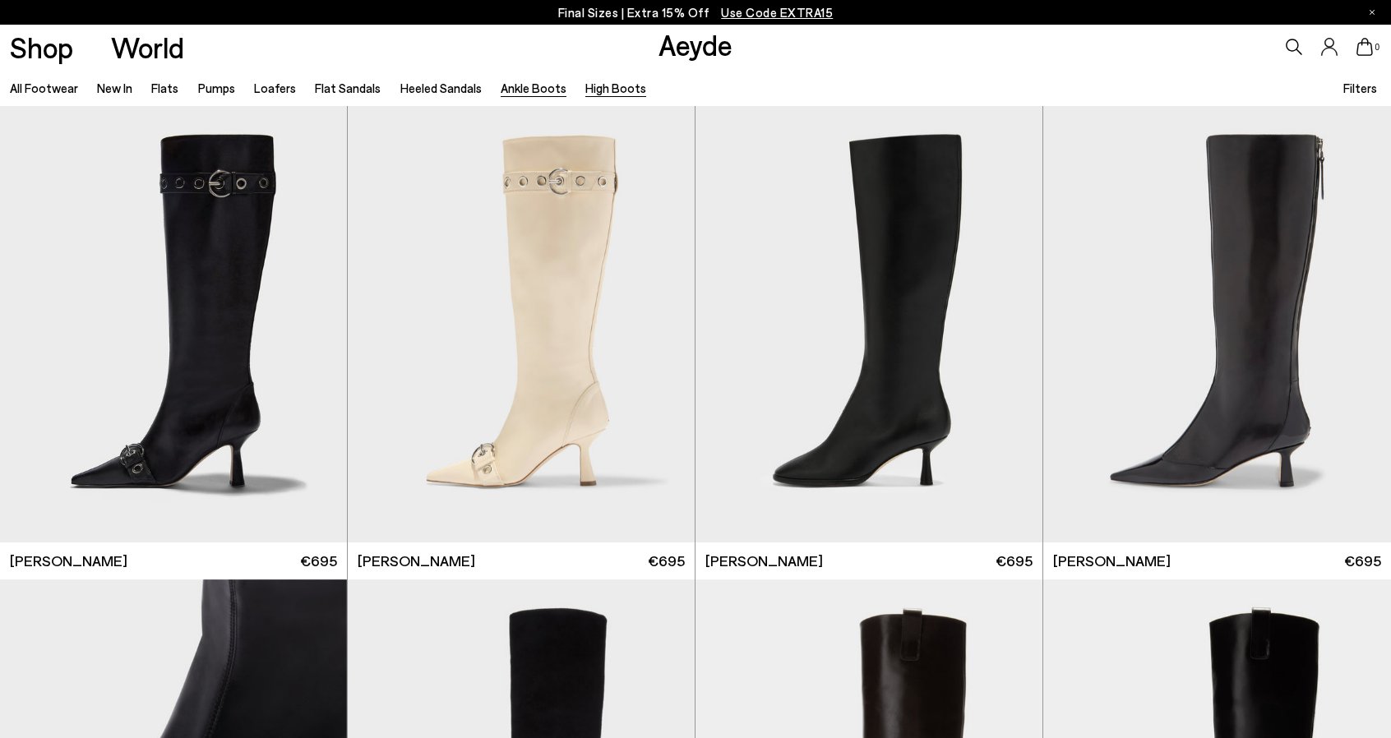
click at [514, 86] on link "Ankle Boots" at bounding box center [534, 88] width 66 height 15
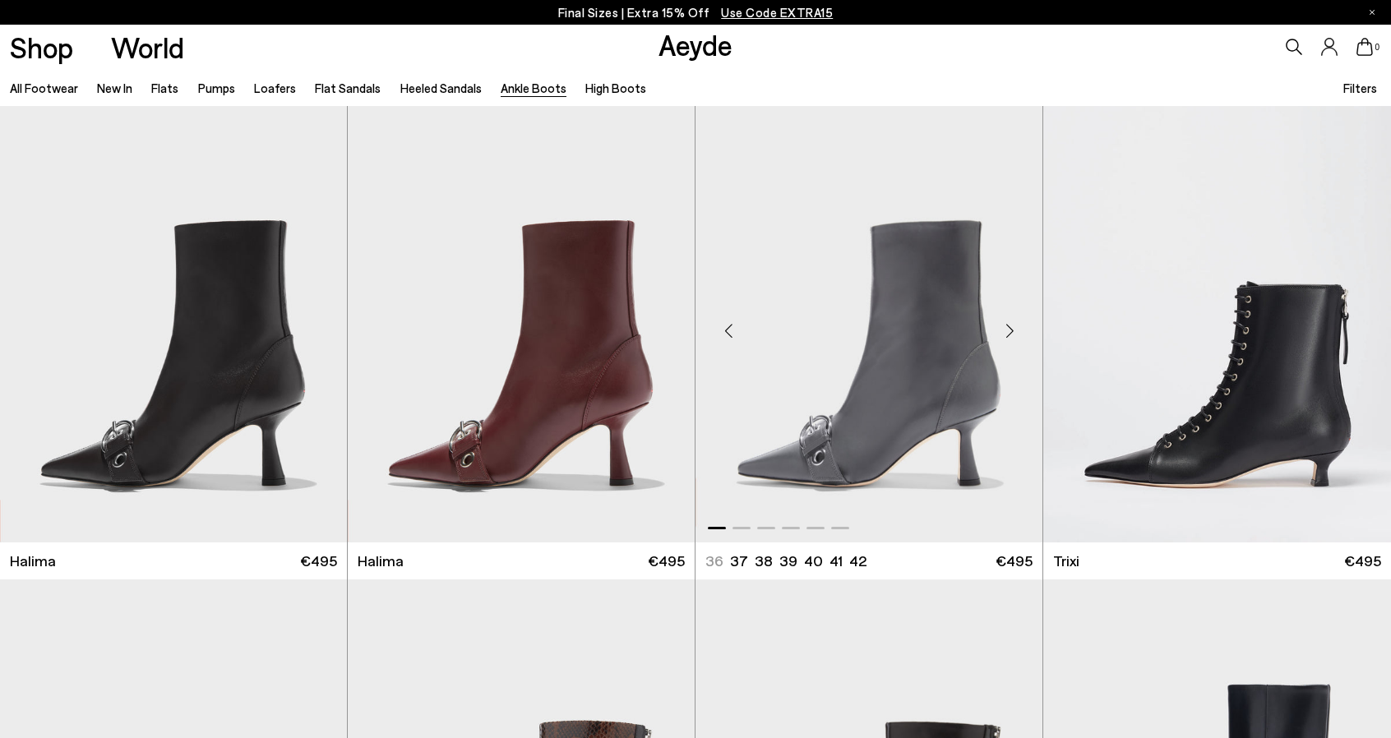
click at [1009, 335] on div "Next slide" at bounding box center [1009, 330] width 49 height 49
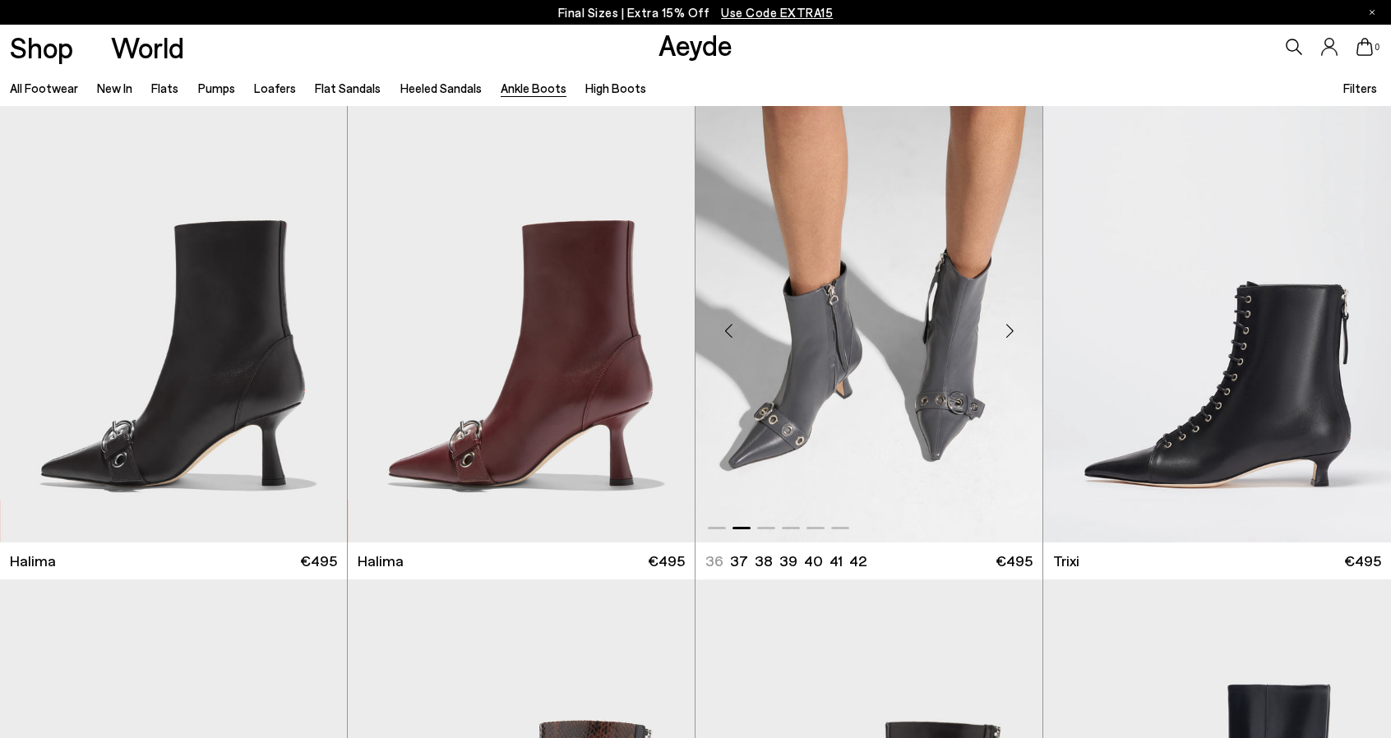
click at [1009, 336] on div "Next slide" at bounding box center [1009, 330] width 49 height 49
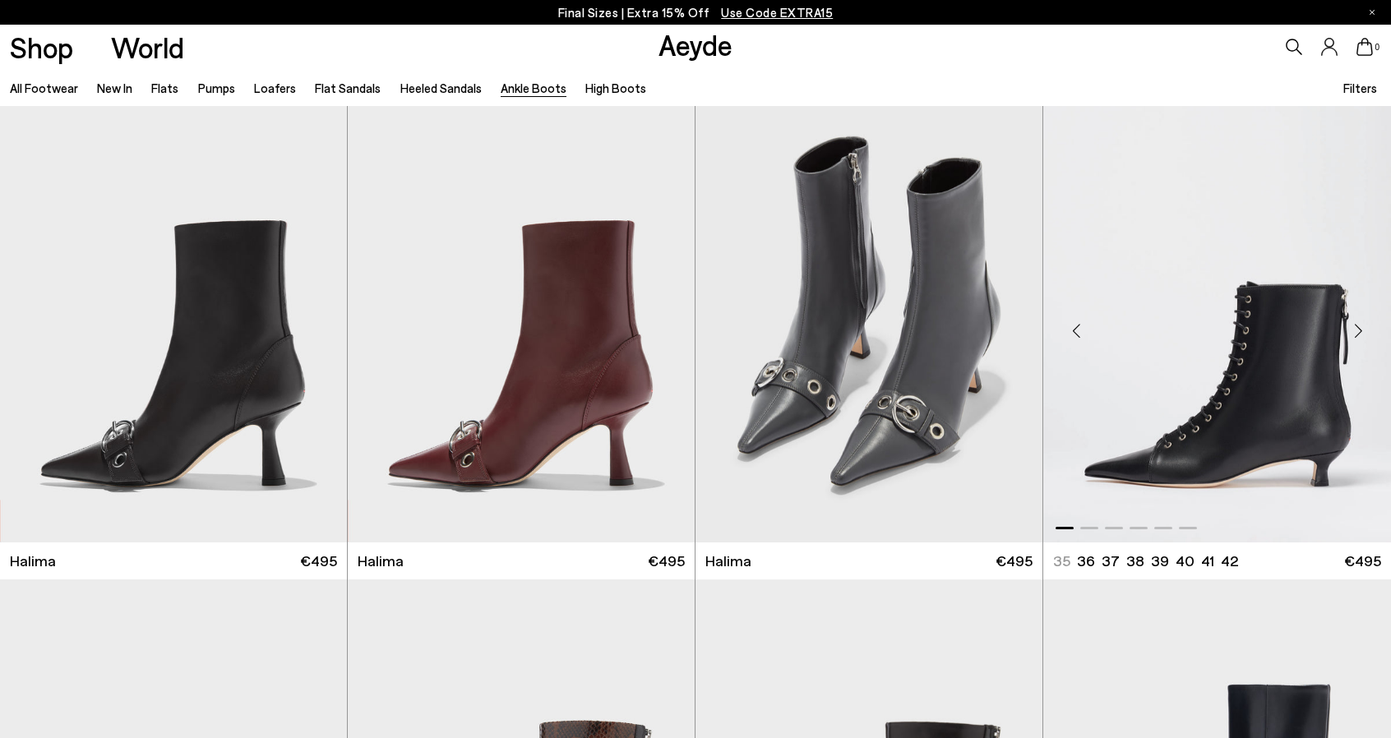
click at [1363, 328] on div "Next slide" at bounding box center [1357, 330] width 49 height 49
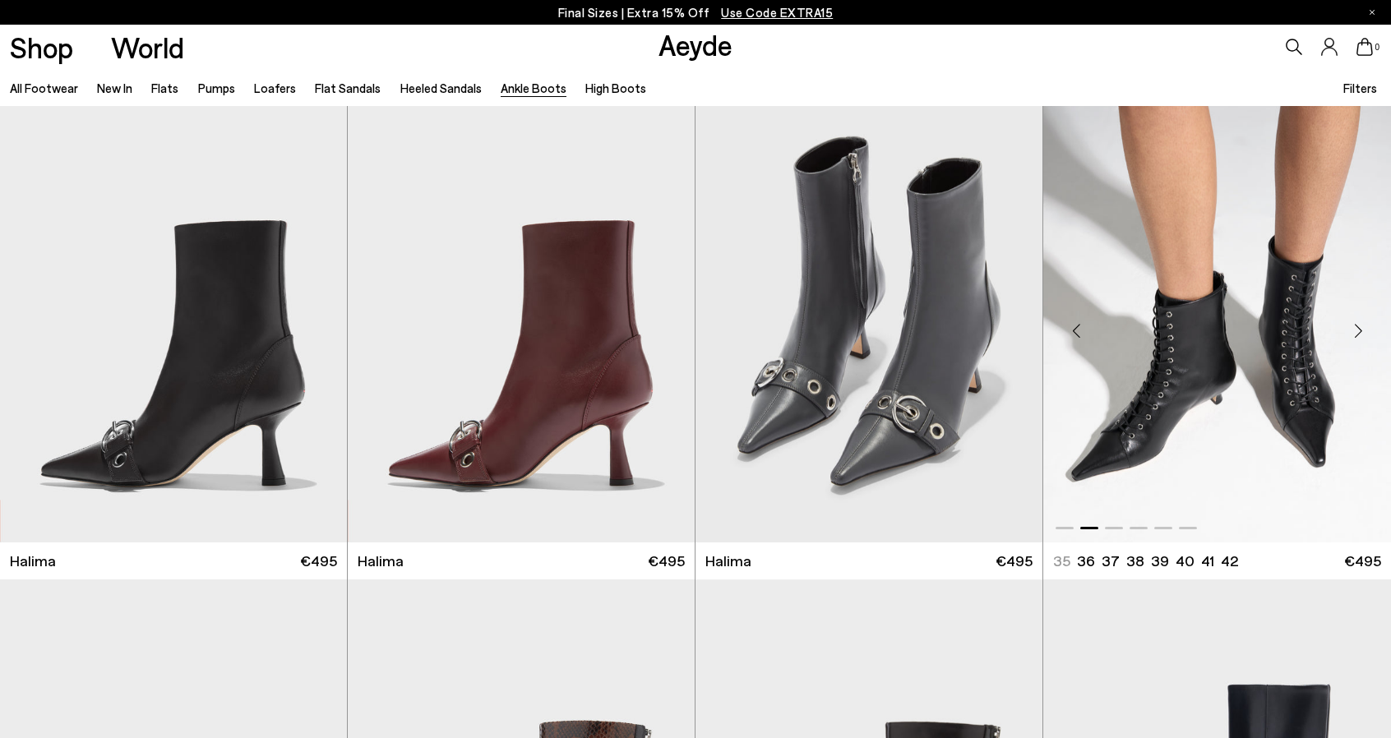
click at [1363, 328] on div "Next slide" at bounding box center [1357, 330] width 49 height 49
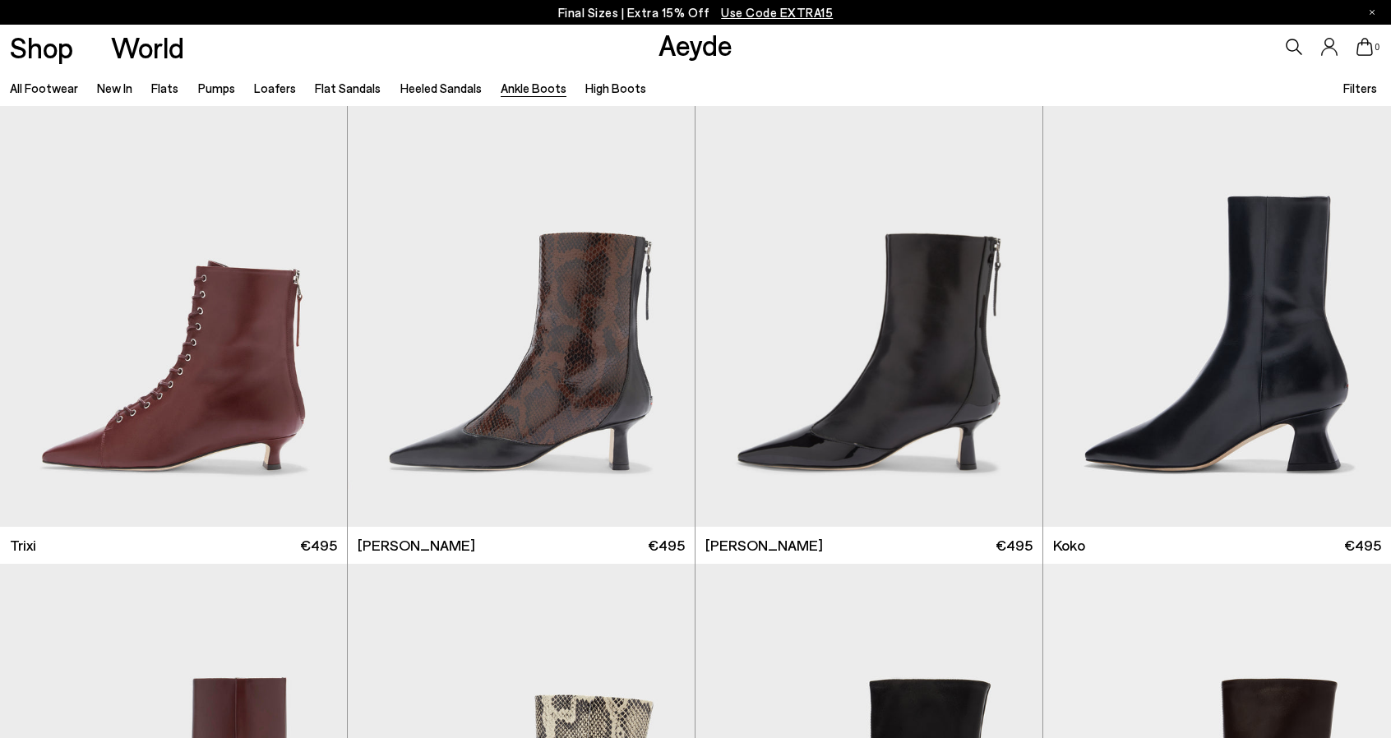
scroll to position [493, 0]
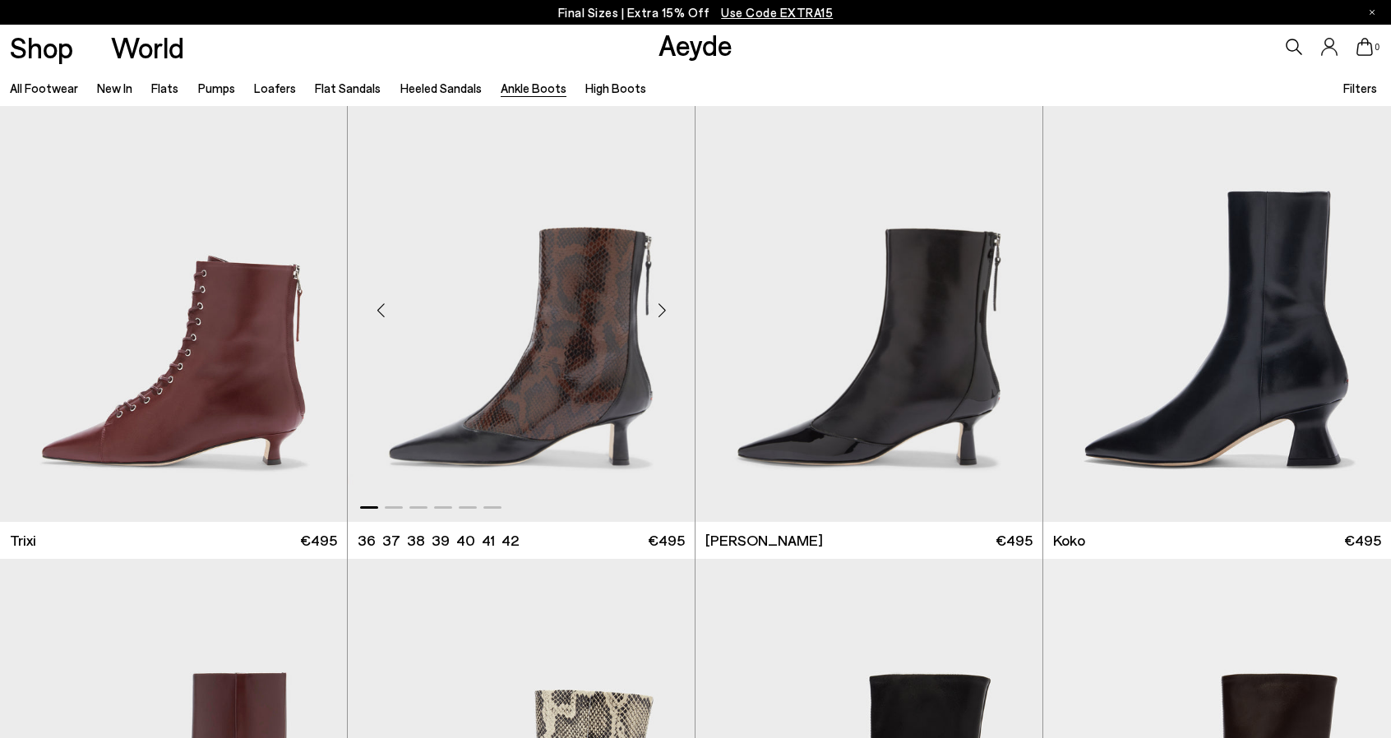
click at [666, 312] on div "Next slide" at bounding box center [661, 310] width 49 height 49
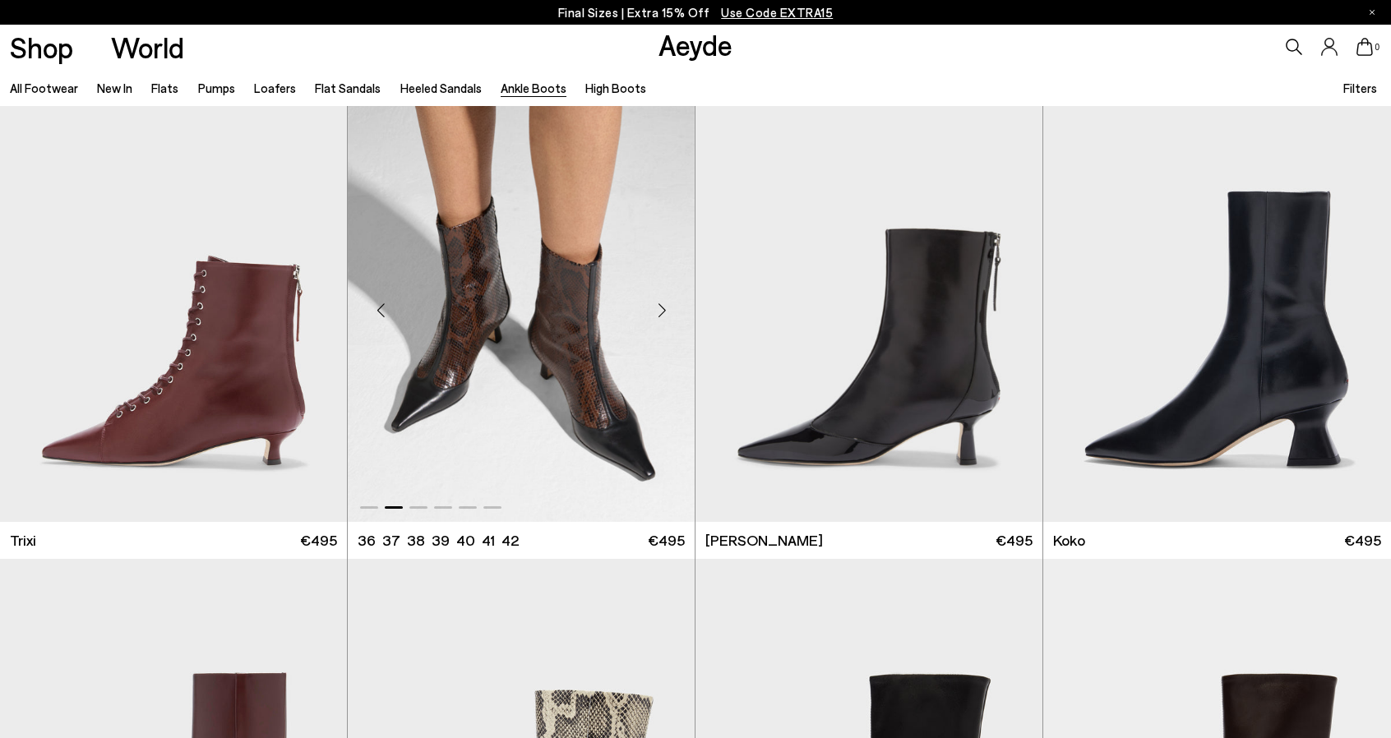
click at [666, 312] on div "Next slide" at bounding box center [661, 310] width 49 height 49
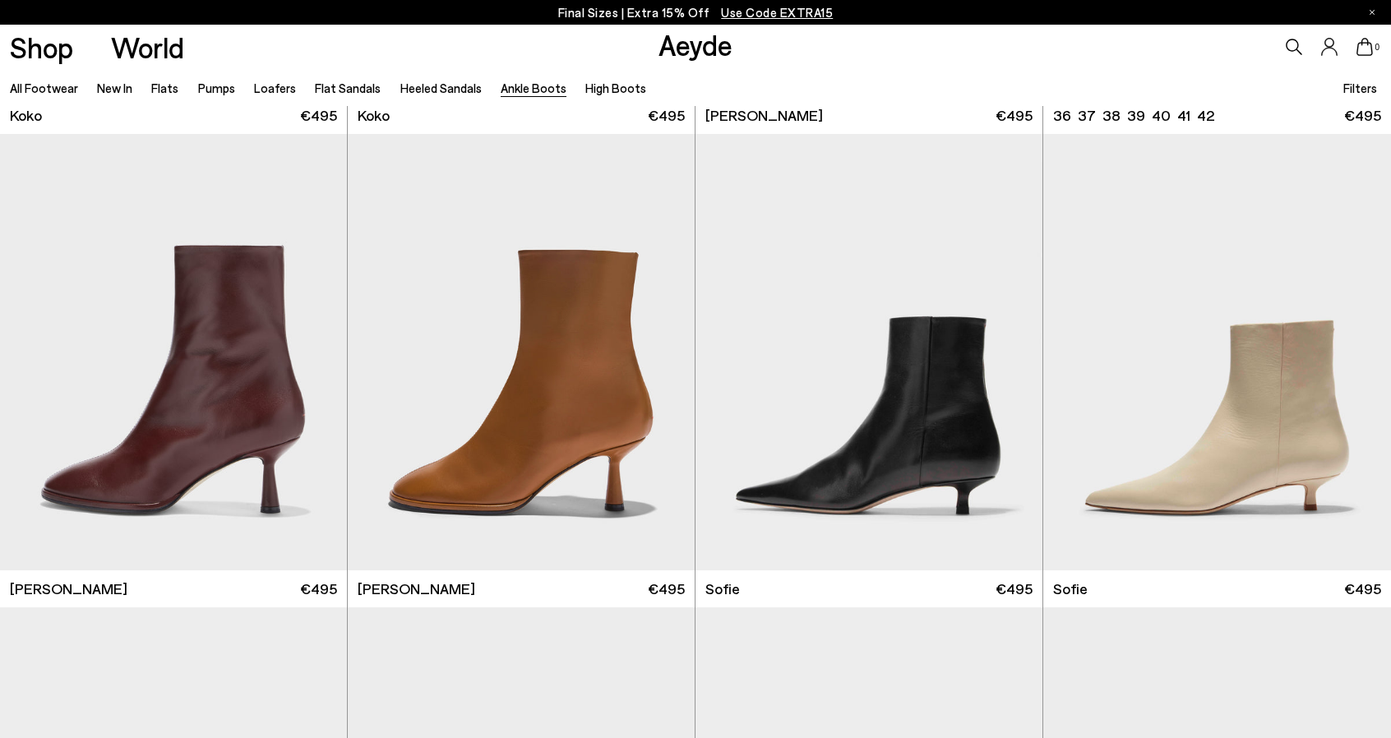
scroll to position [1397, 0]
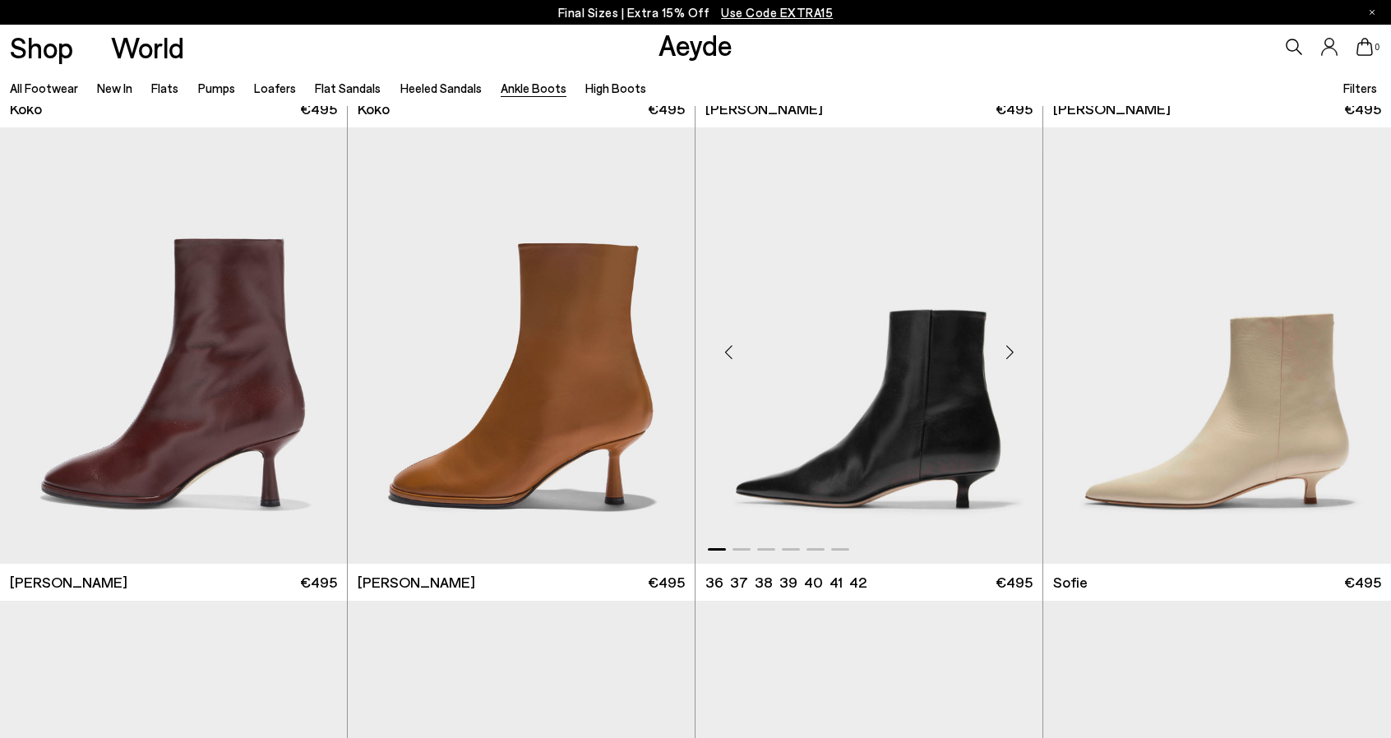
click at [1004, 350] on div "Next slide" at bounding box center [1009, 352] width 49 height 49
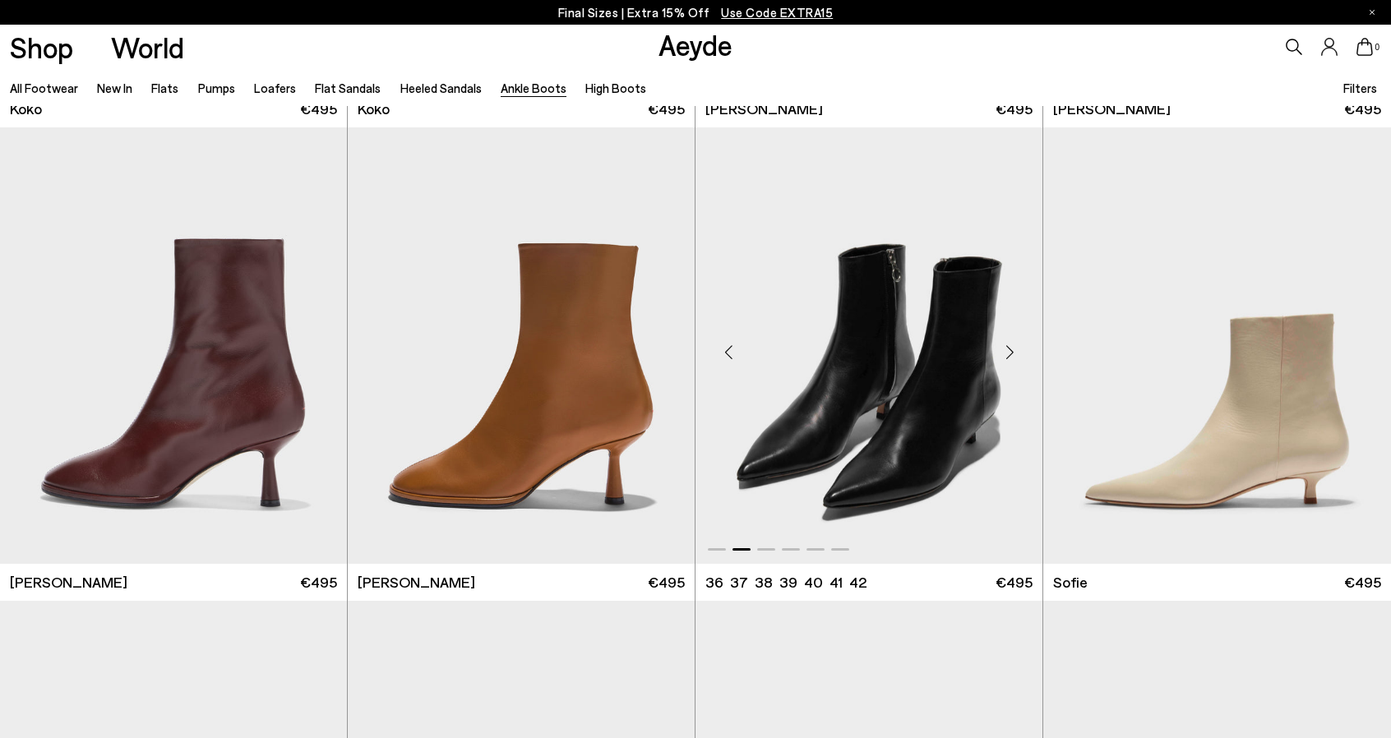
click at [1004, 350] on div "Next slide" at bounding box center [1009, 352] width 49 height 49
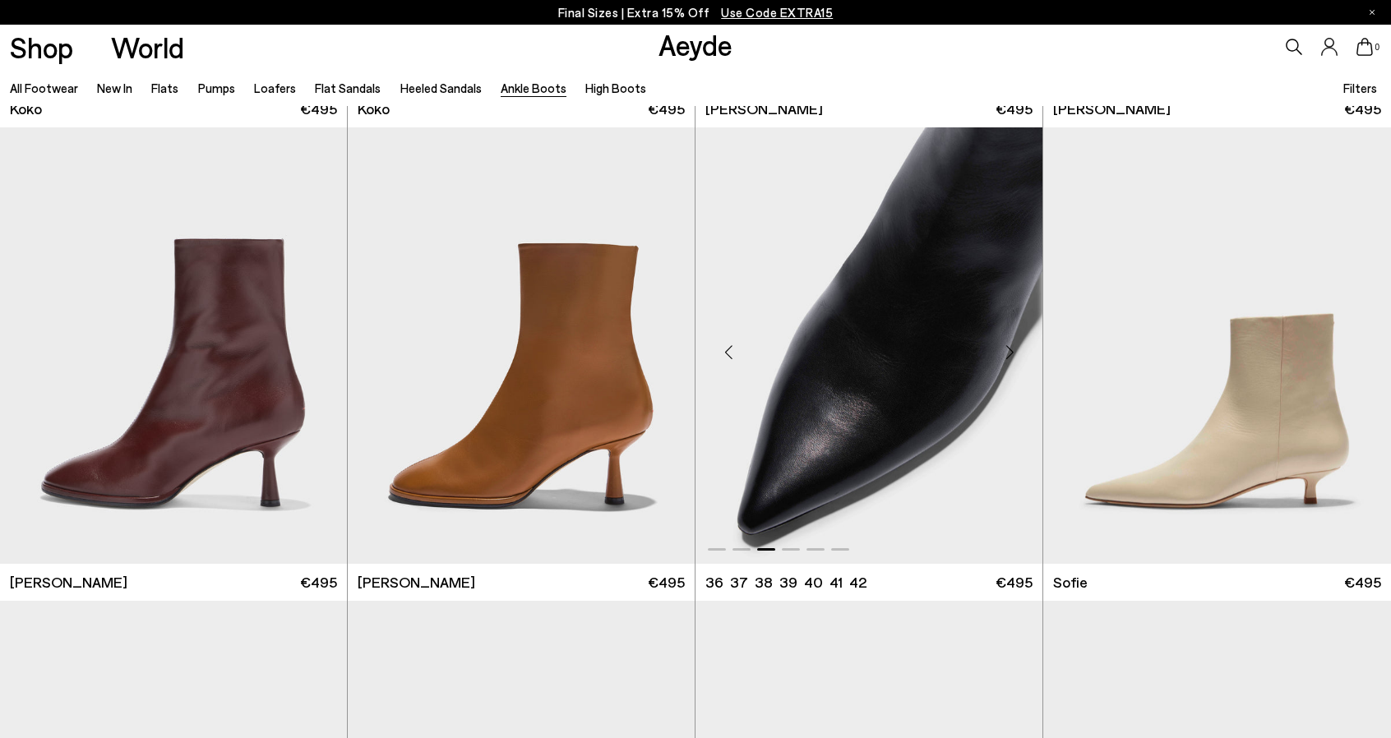
click at [1004, 350] on div "Next slide" at bounding box center [1009, 352] width 49 height 49
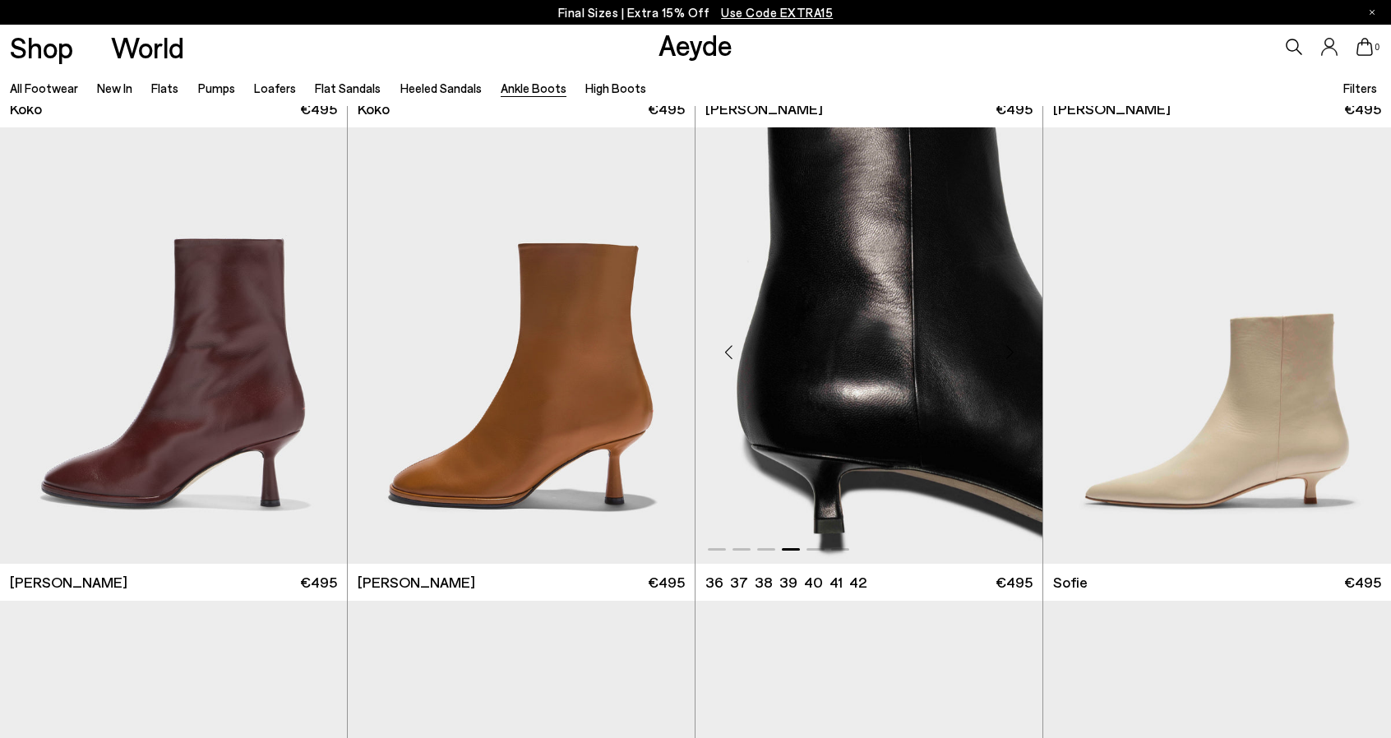
click at [1004, 350] on div "Next slide" at bounding box center [1009, 352] width 49 height 49
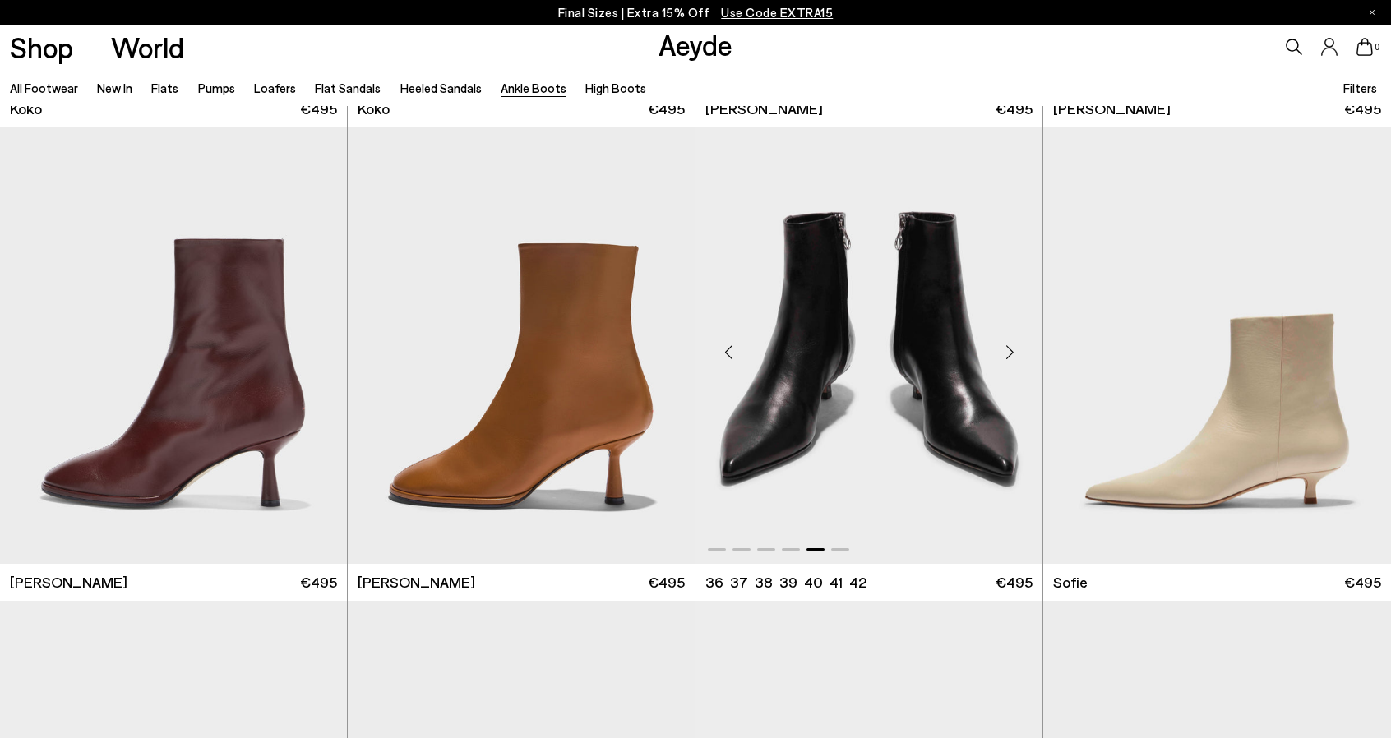
click at [1004, 350] on div "Next slide" at bounding box center [1009, 352] width 49 height 49
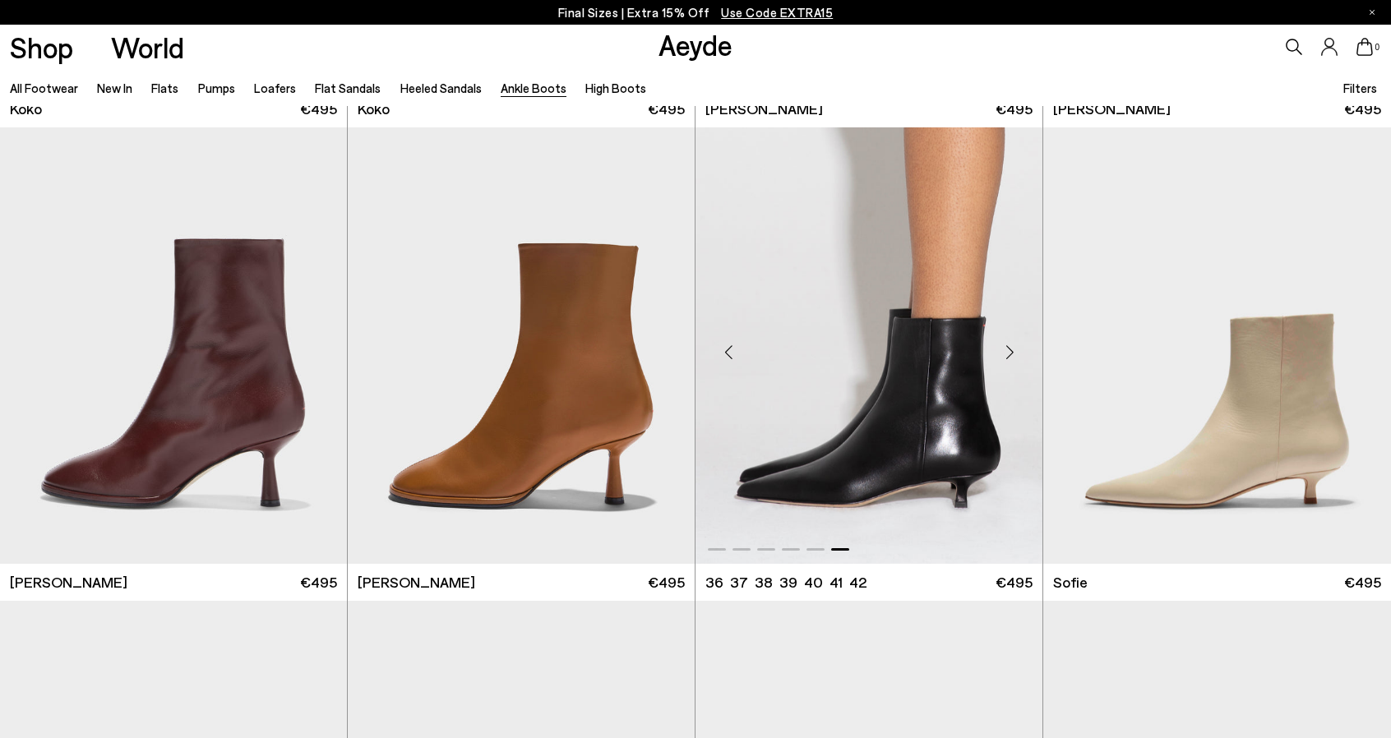
click at [1004, 350] on div "Next slide" at bounding box center [1009, 352] width 49 height 49
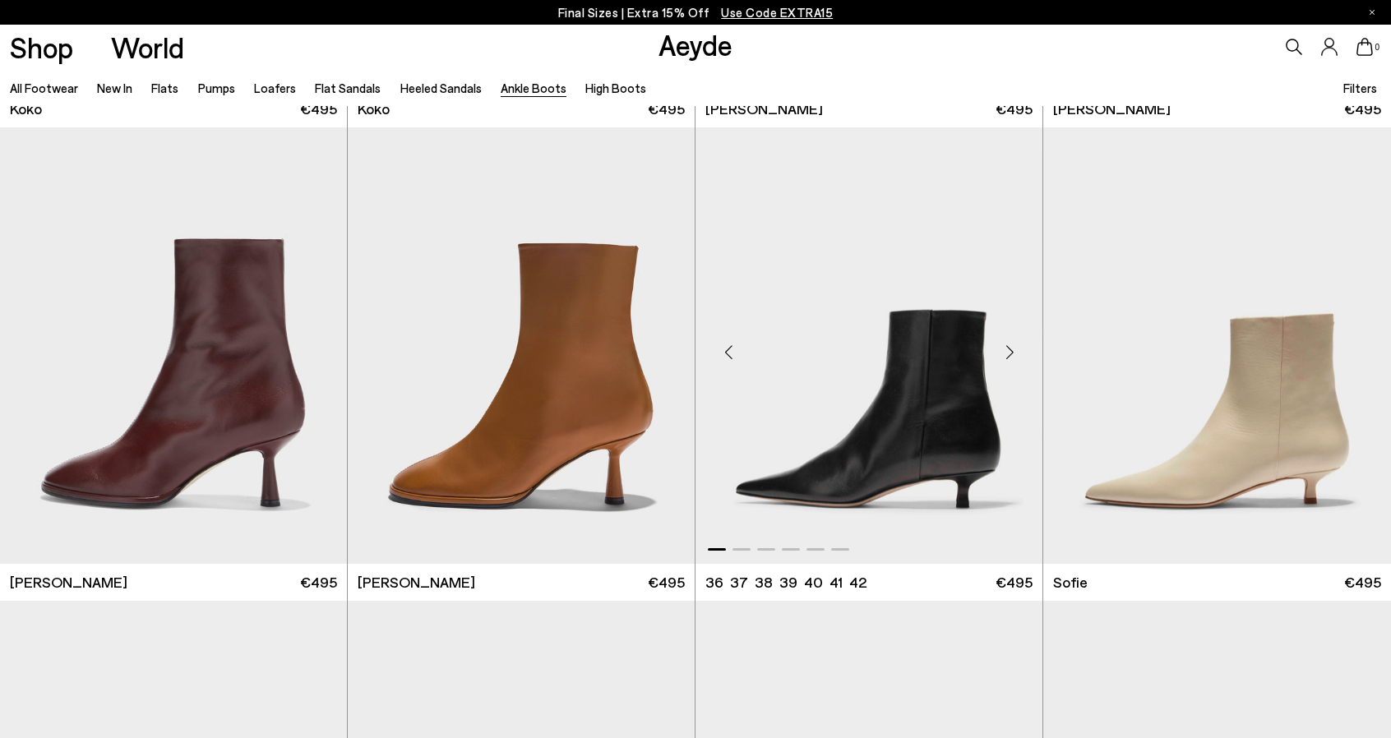
click at [1004, 350] on div "Next slide" at bounding box center [1009, 352] width 49 height 49
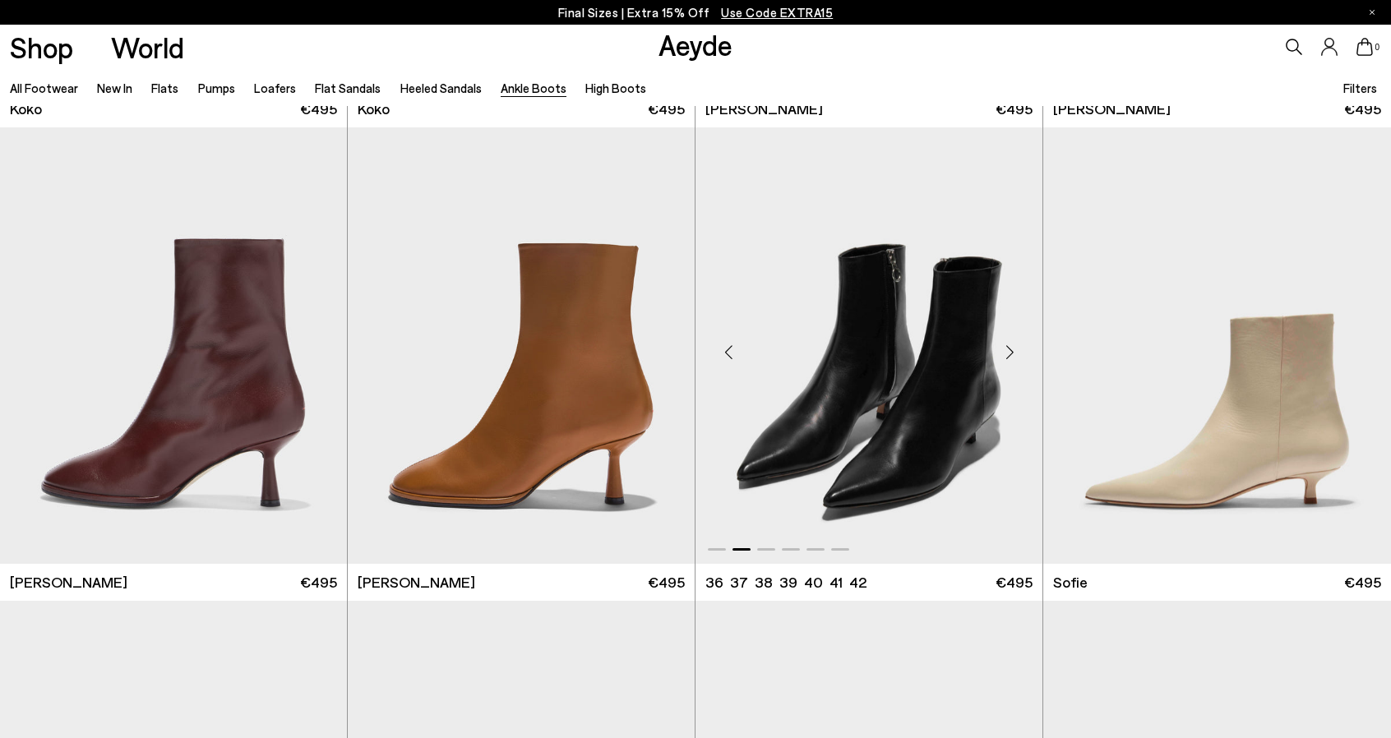
click at [1004, 350] on div "Next slide" at bounding box center [1009, 352] width 49 height 49
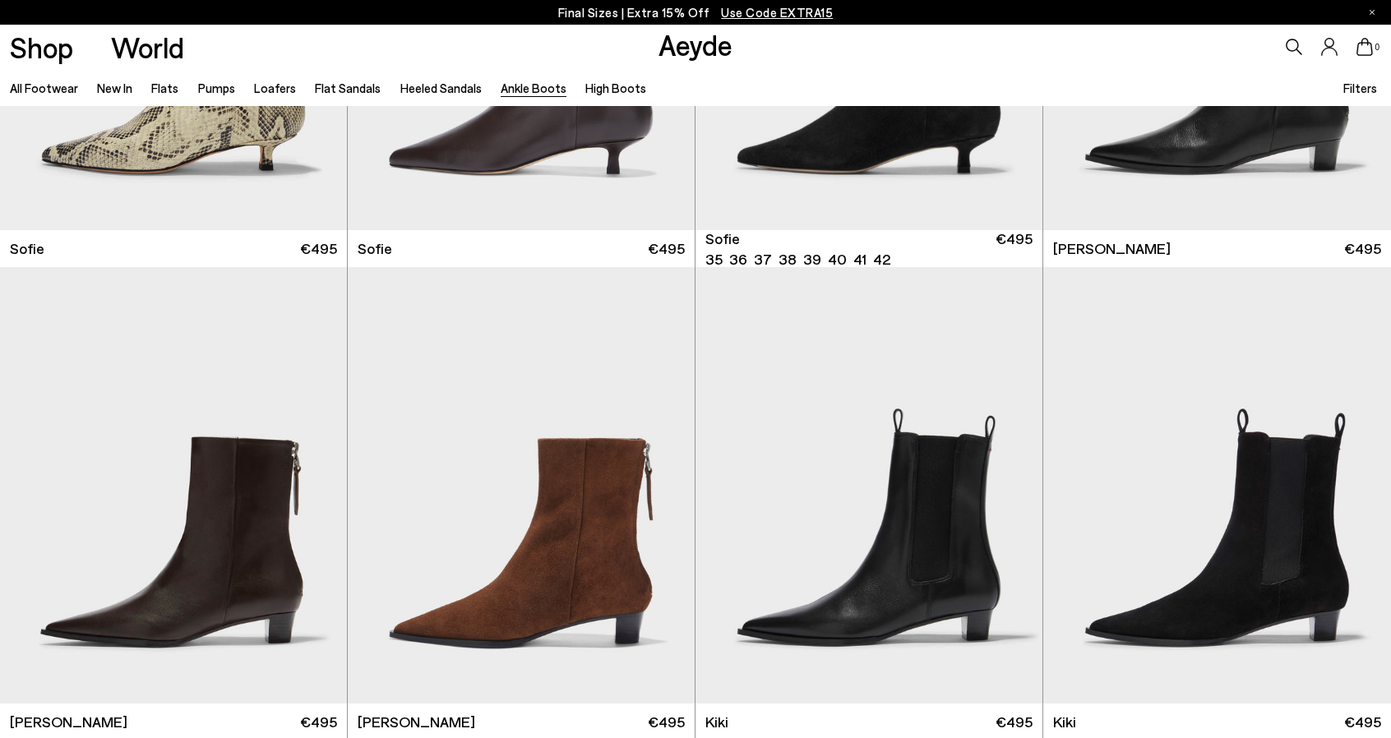
scroll to position [2384, 0]
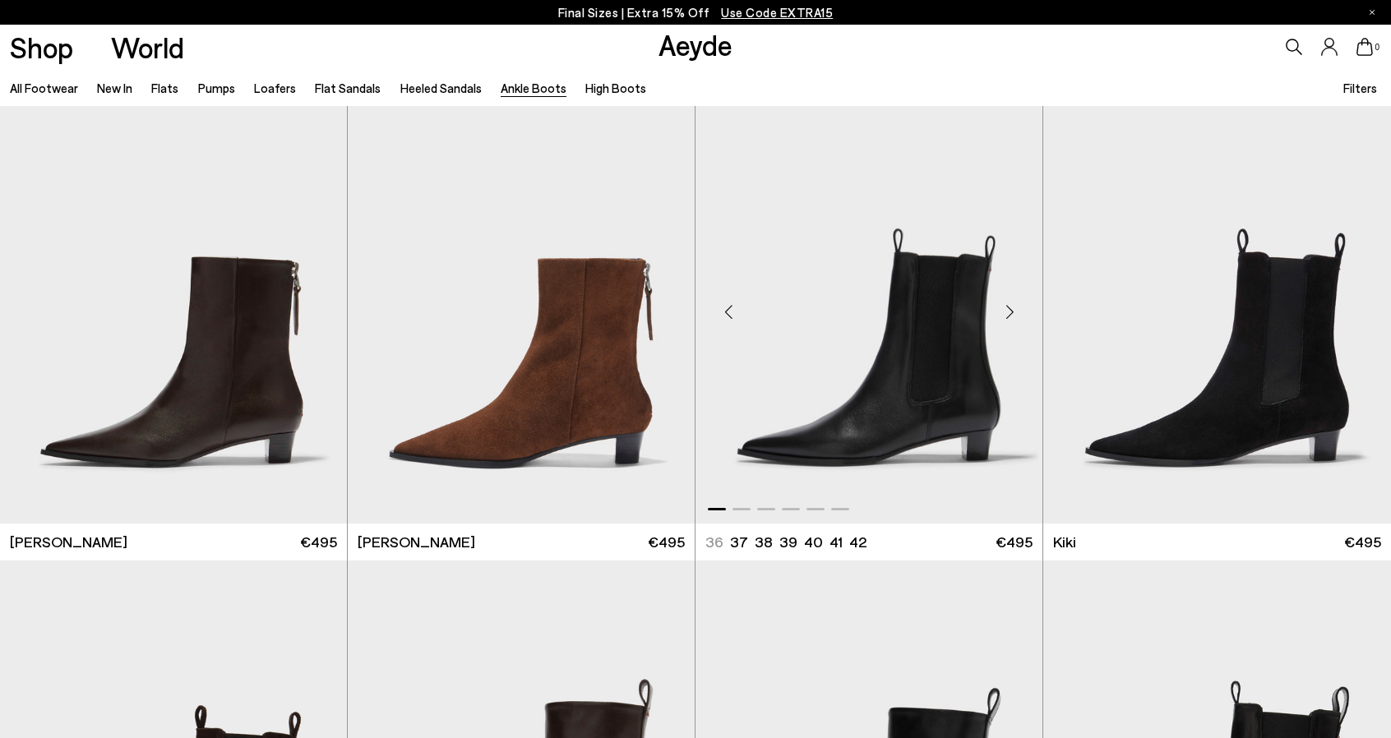
click at [1010, 316] on div "Next slide" at bounding box center [1009, 311] width 49 height 49
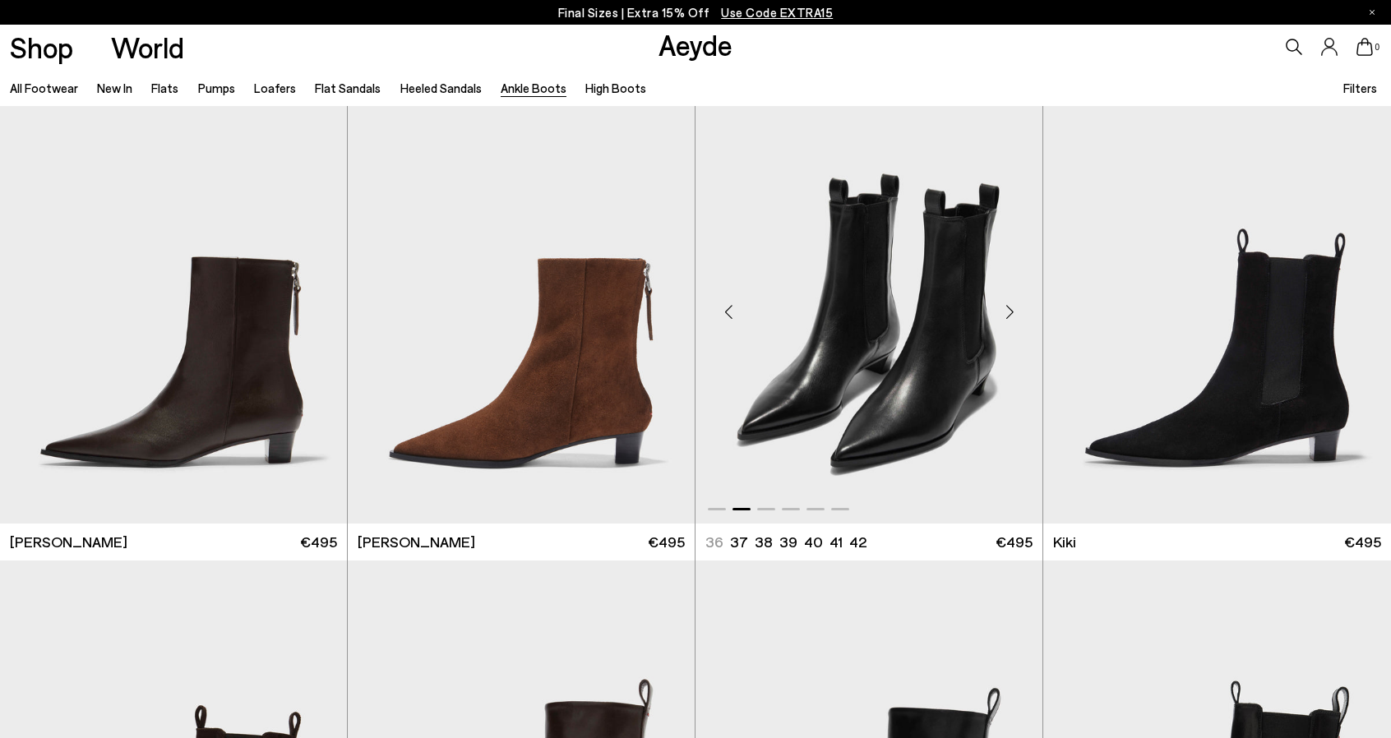
click at [1010, 316] on div "Next slide" at bounding box center [1009, 311] width 49 height 49
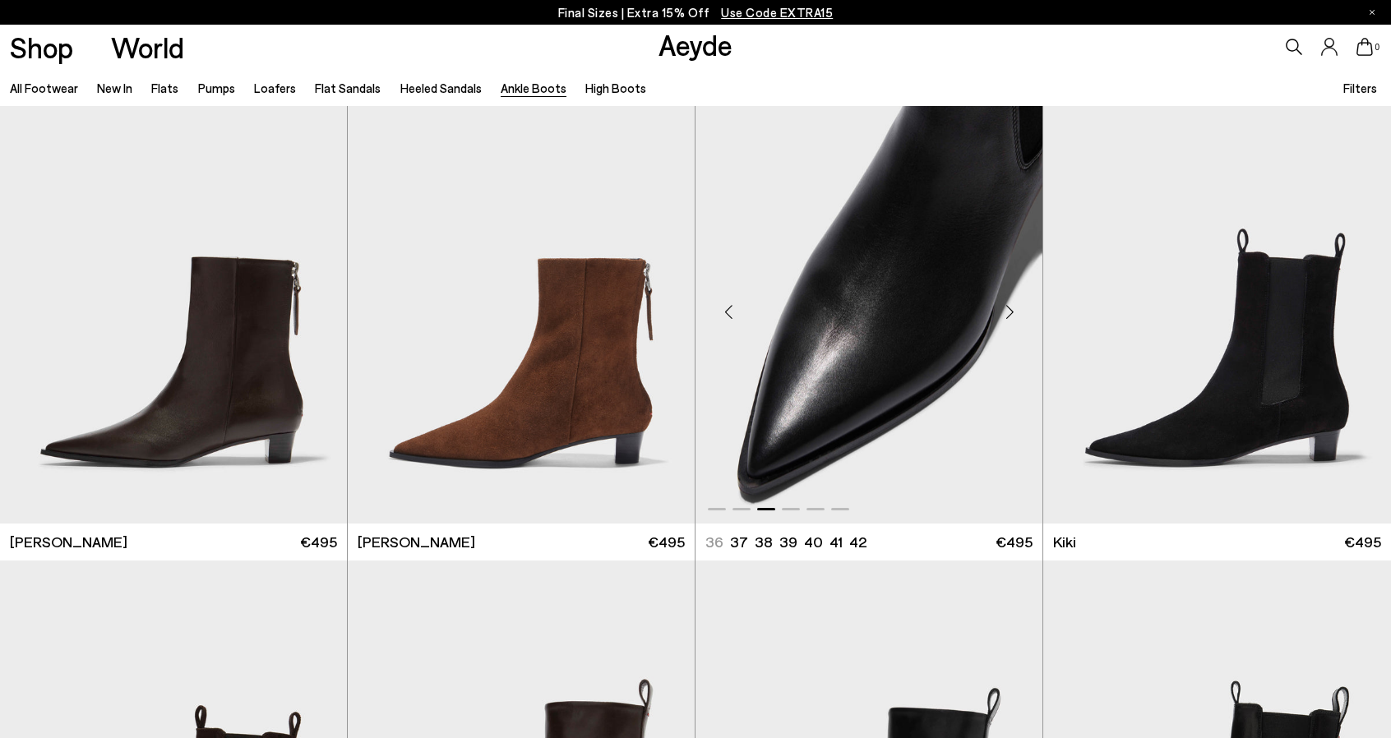
click at [1011, 317] on div "Next slide" at bounding box center [1009, 311] width 49 height 49
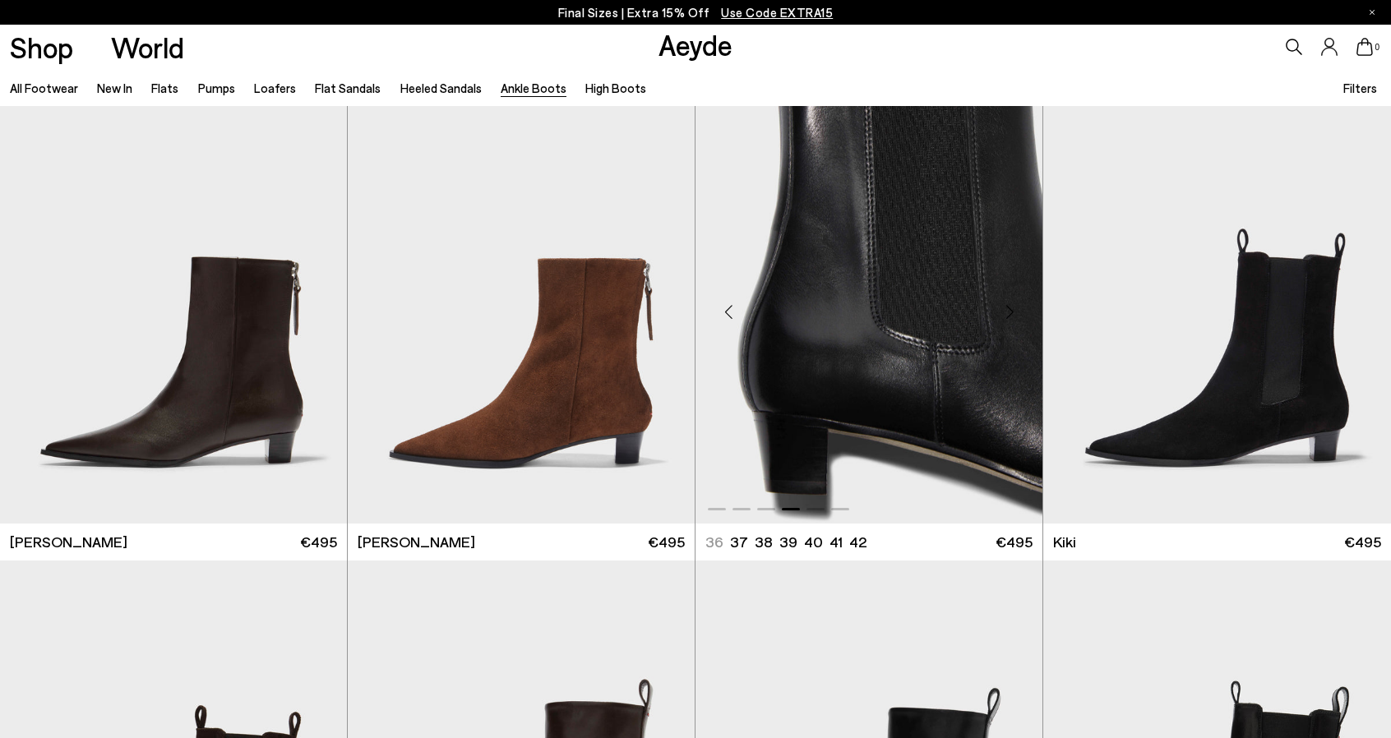
click at [1011, 317] on div "Next slide" at bounding box center [1009, 311] width 49 height 49
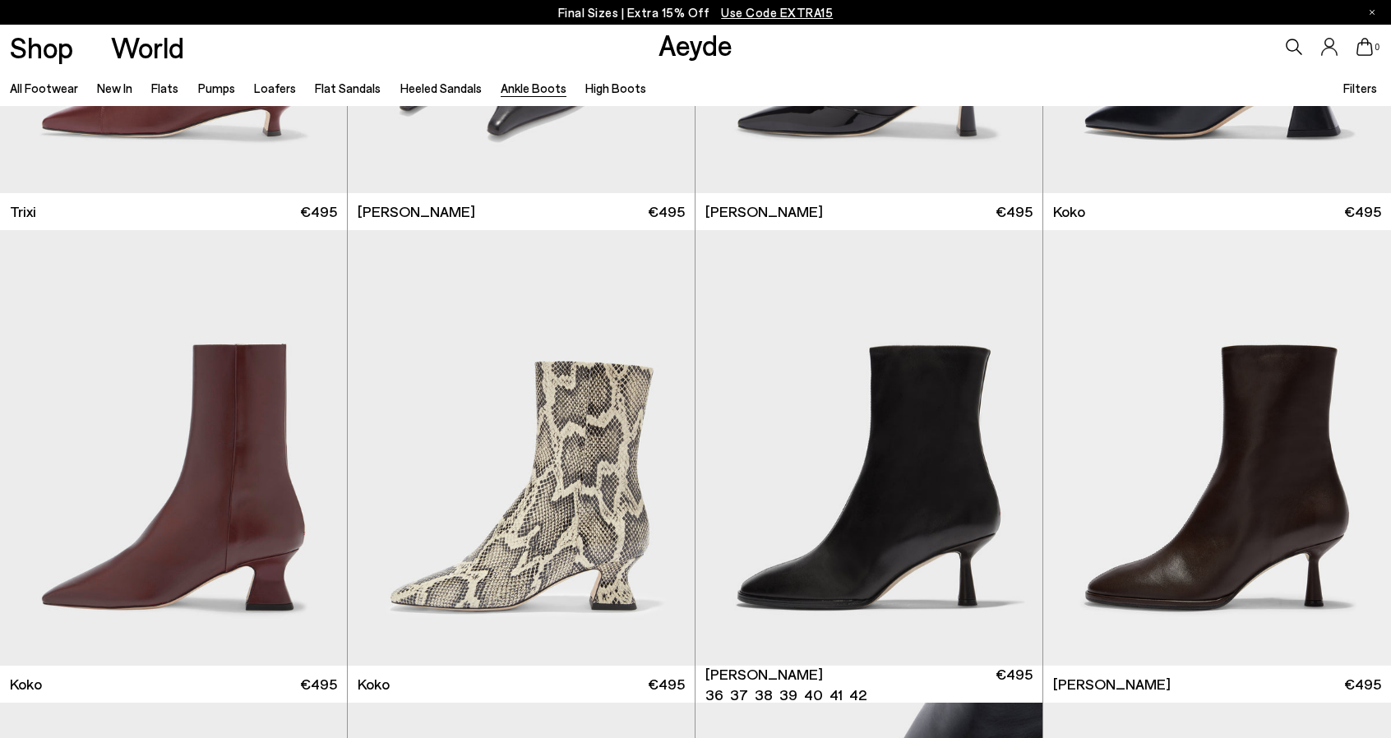
scroll to position [164, 0]
